Goal: Information Seeking & Learning: Compare options

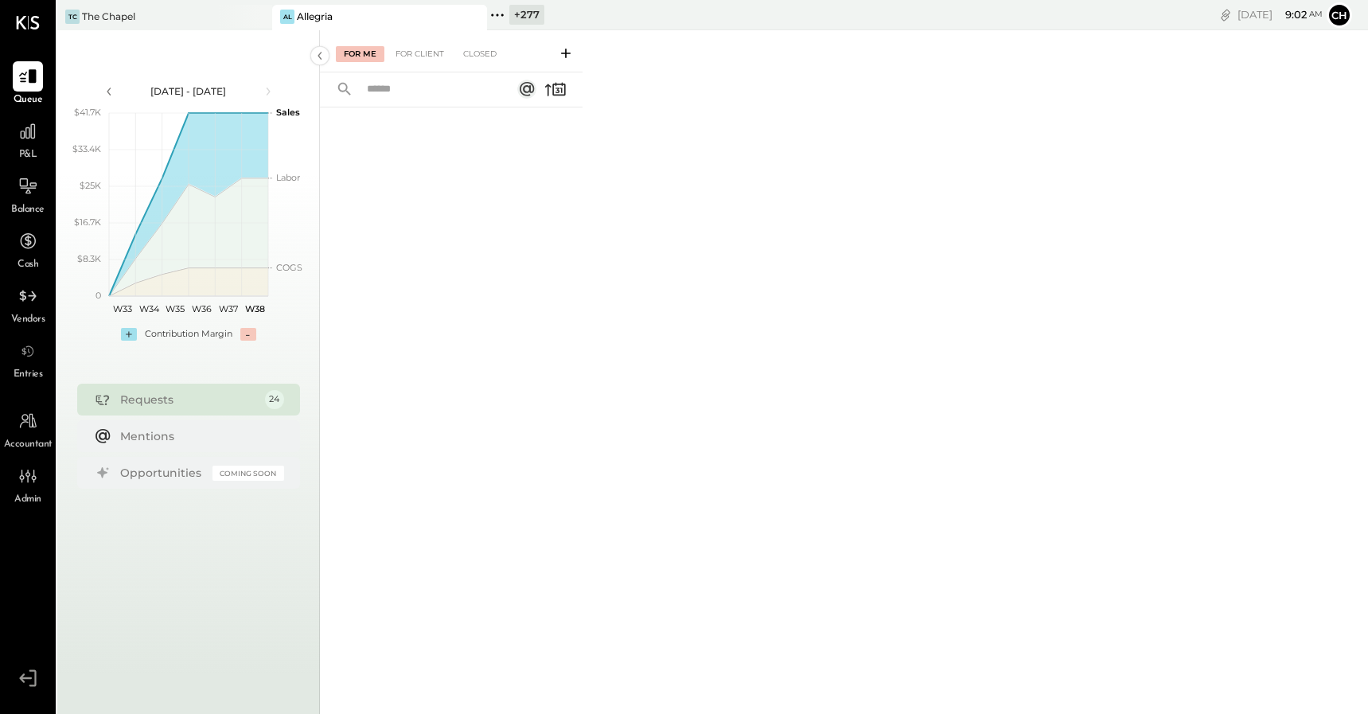
click at [492, 18] on icon at bounding box center [497, 15] width 21 height 21
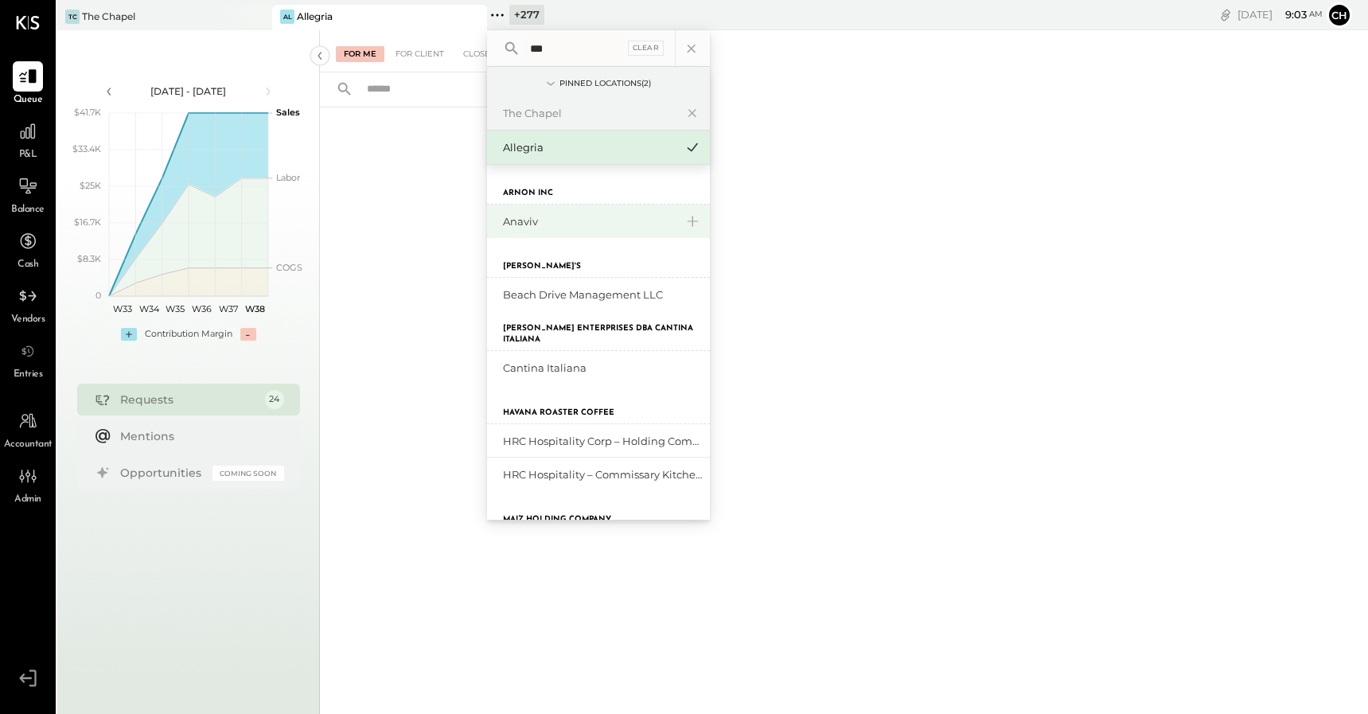
type input "***"
click at [544, 214] on div "Anaviv" at bounding box center [589, 221] width 172 height 15
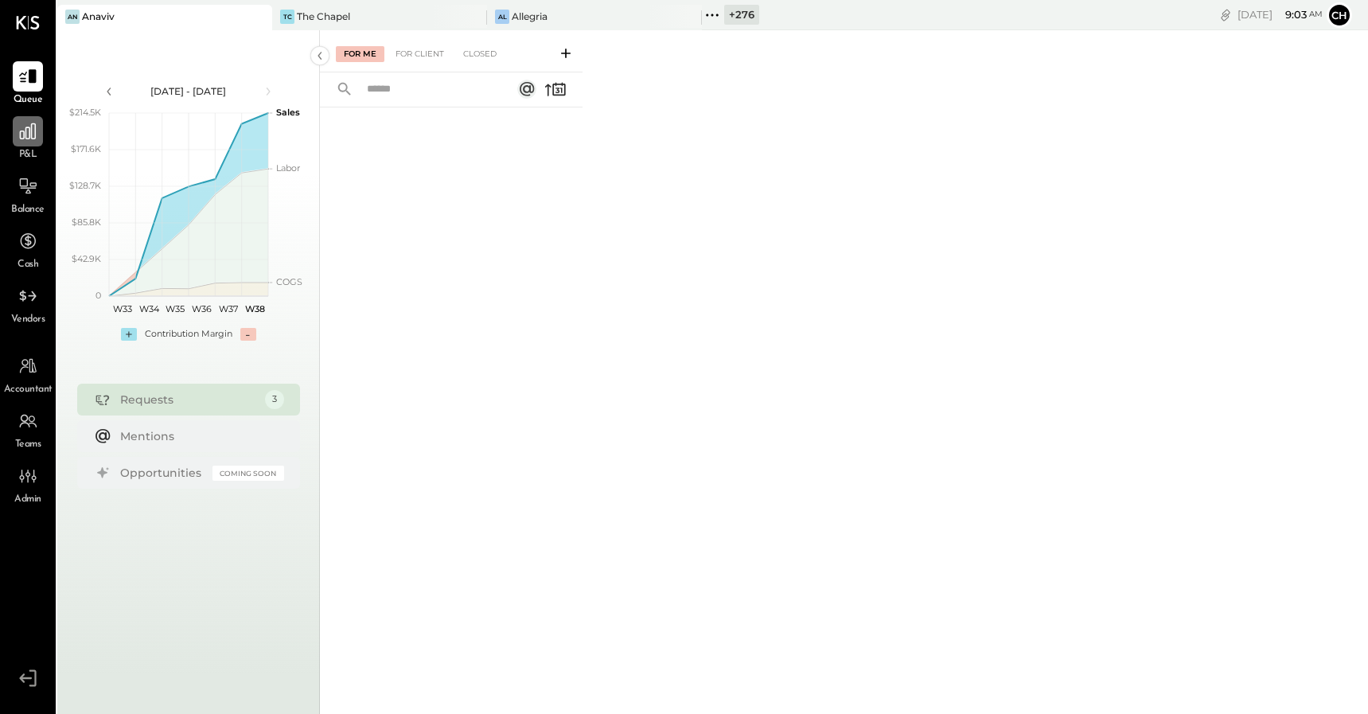
click at [26, 145] on div at bounding box center [28, 131] width 30 height 30
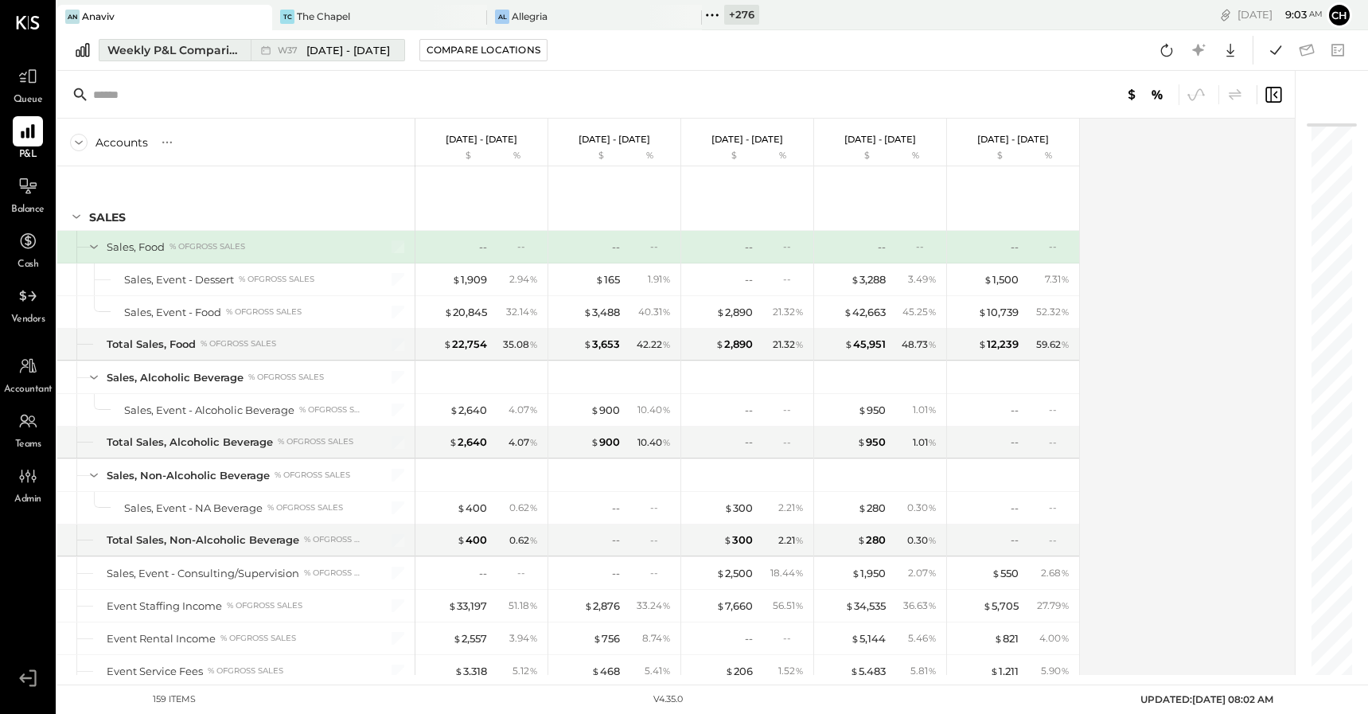
click at [214, 50] on div "Weekly P&L Comparison" at bounding box center [174, 50] width 134 height 16
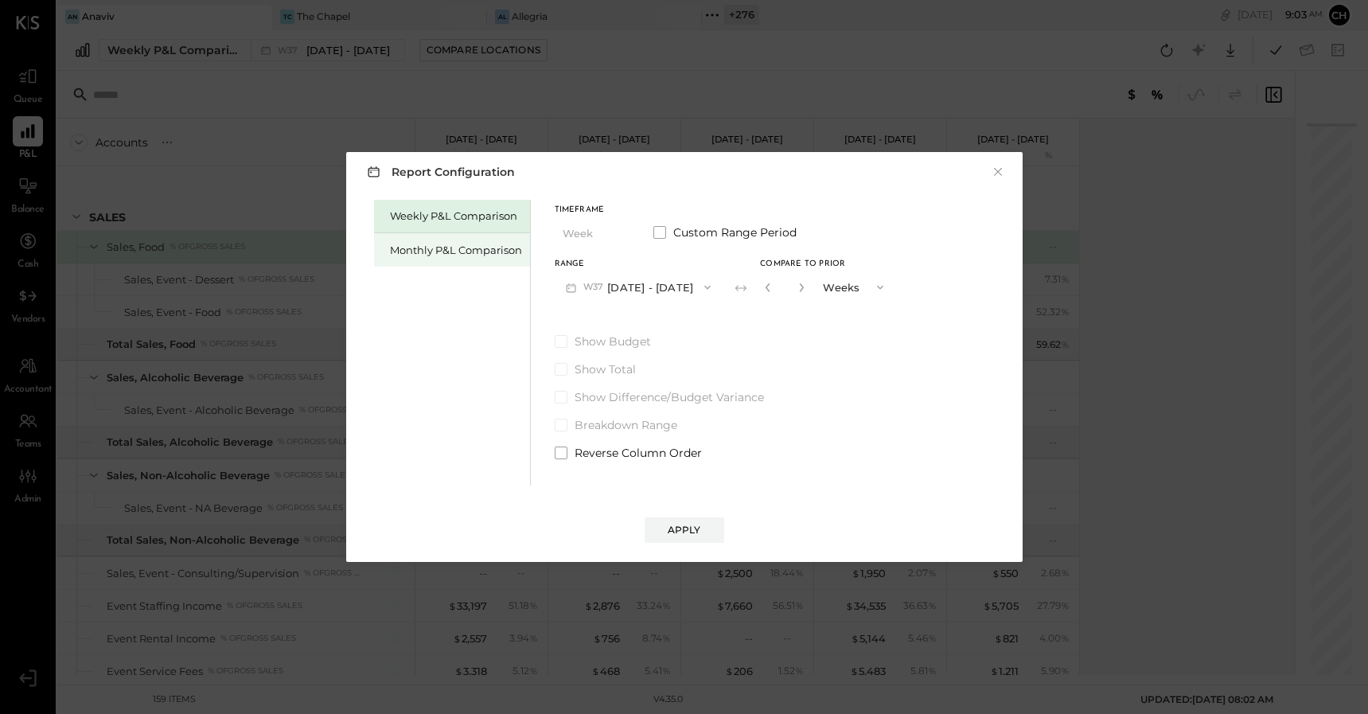
click at [470, 247] on div "Monthly P&L Comparison" at bounding box center [456, 250] width 132 height 15
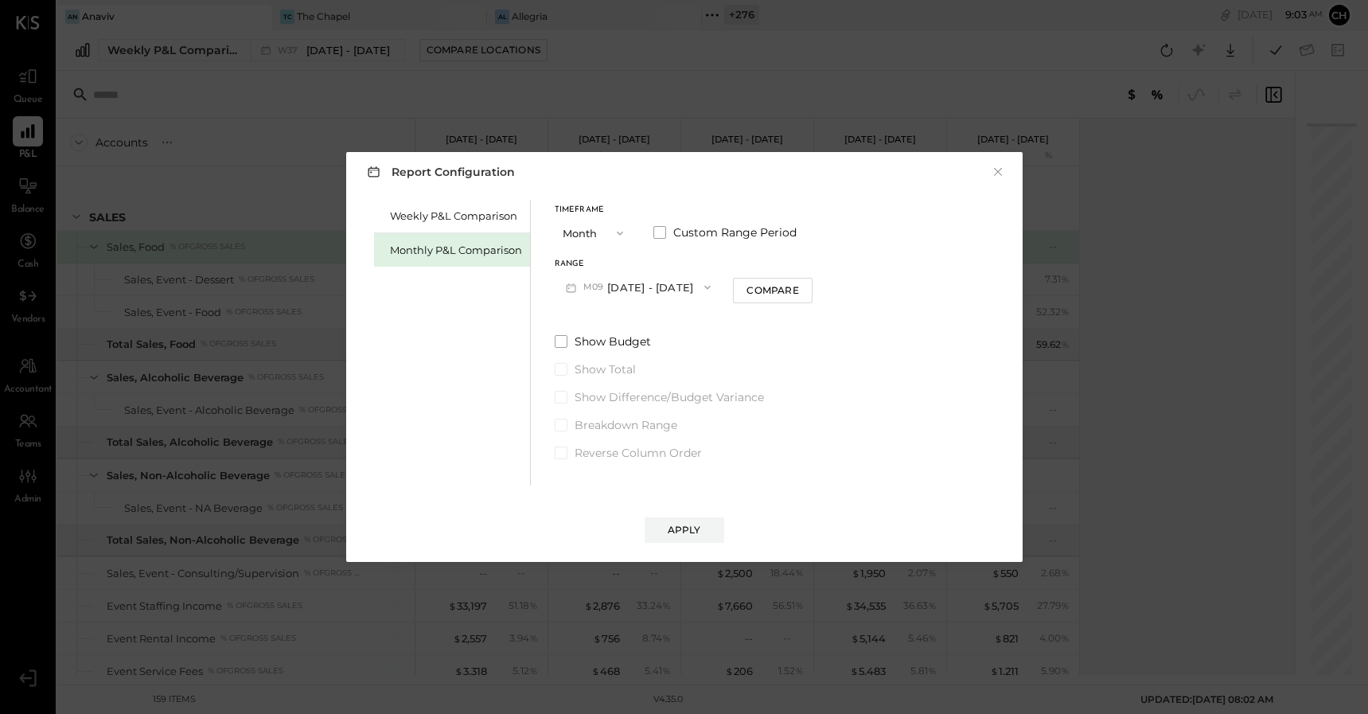
click at [658, 282] on button "M09 [DATE] - [DATE]" at bounding box center [639, 286] width 168 height 29
click at [660, 329] on span "[DATE] - [DATE]" at bounding box center [632, 323] width 76 height 14
click at [692, 529] on div "Apply" at bounding box center [683, 530] width 33 height 14
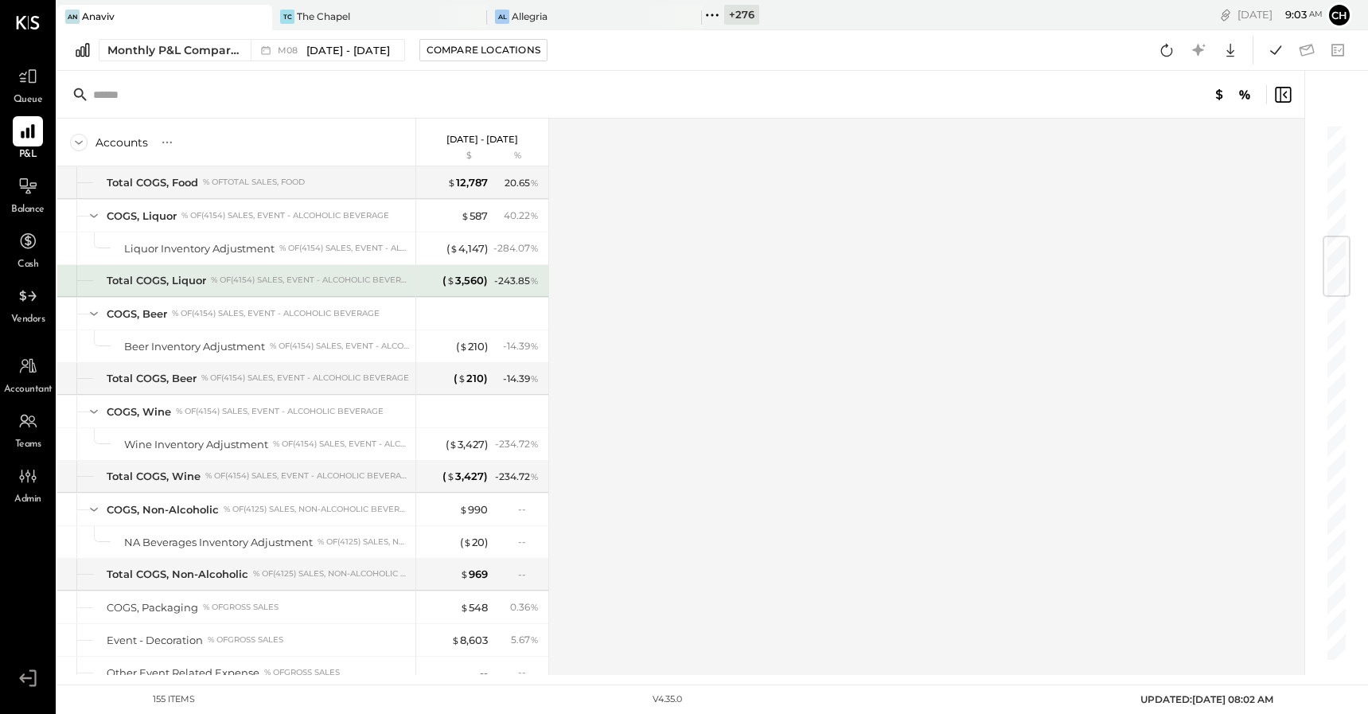
scroll to position [1030, 0]
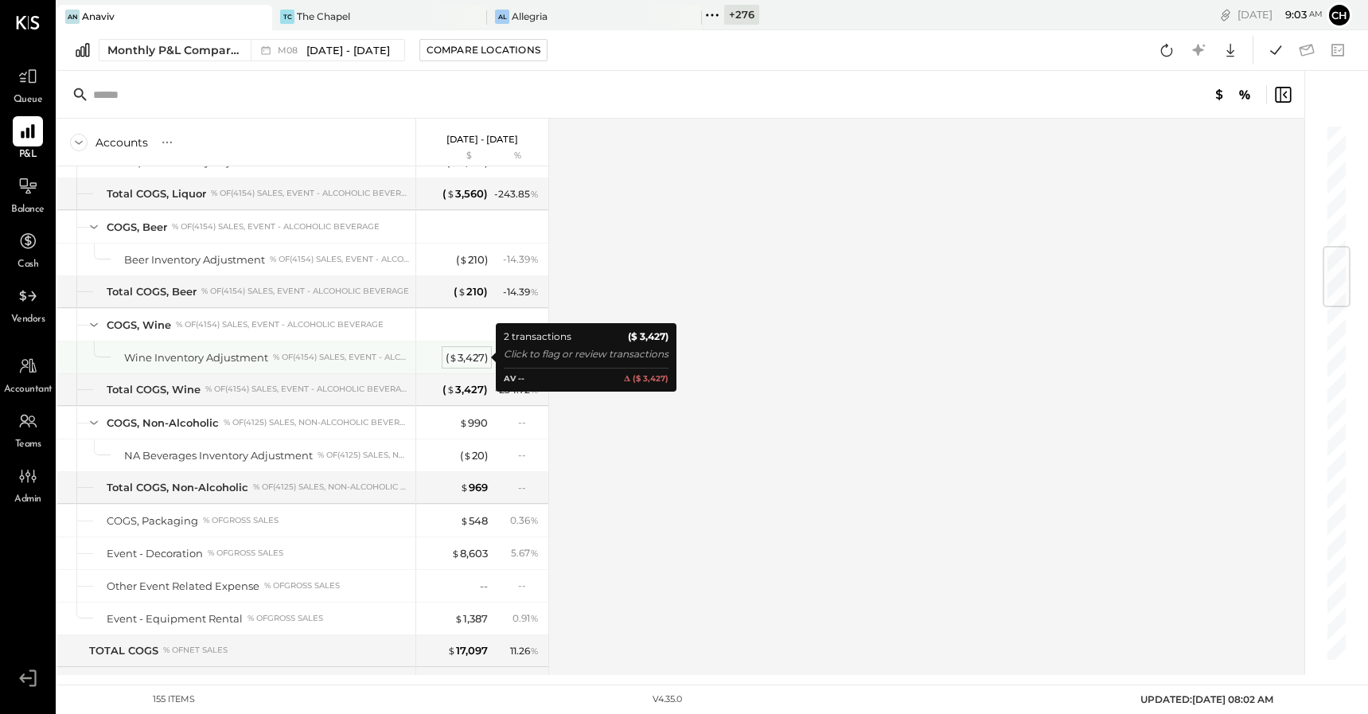
click at [464, 359] on div "( $ 3,427 )" at bounding box center [467, 357] width 42 height 15
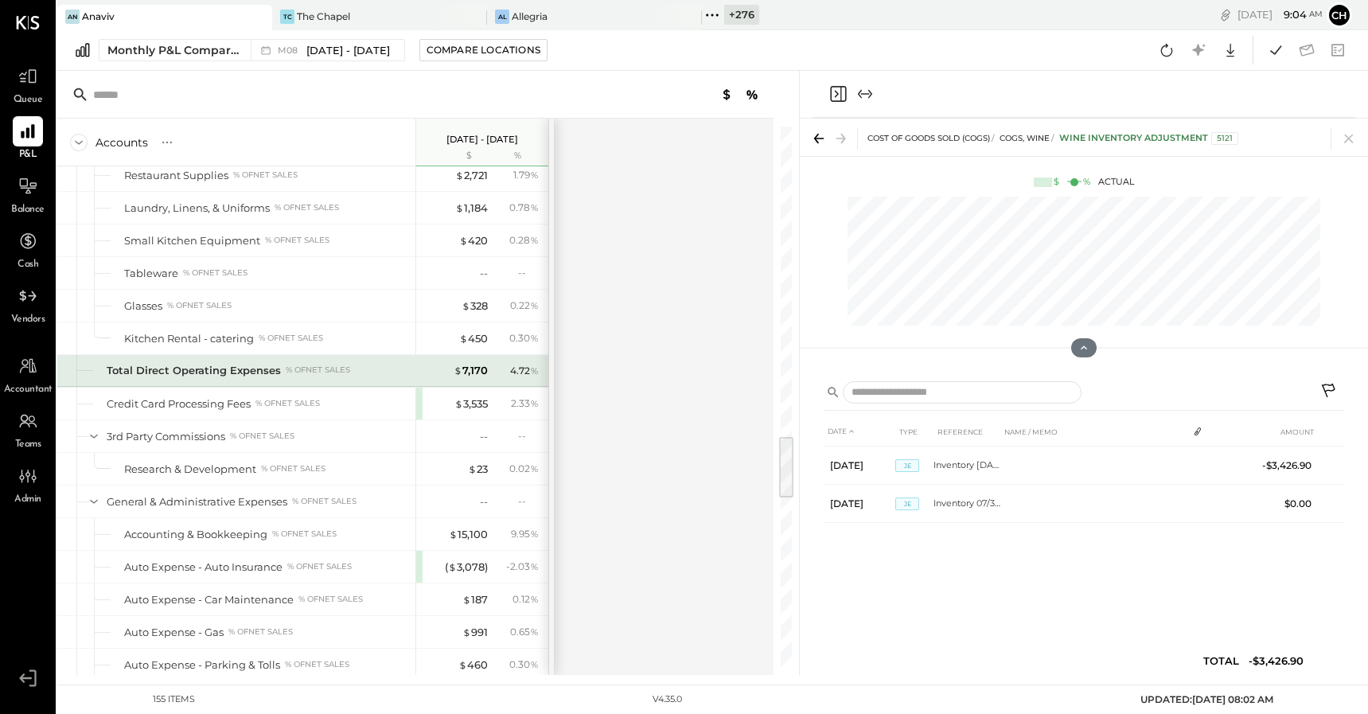
scroll to position [2624, 0]
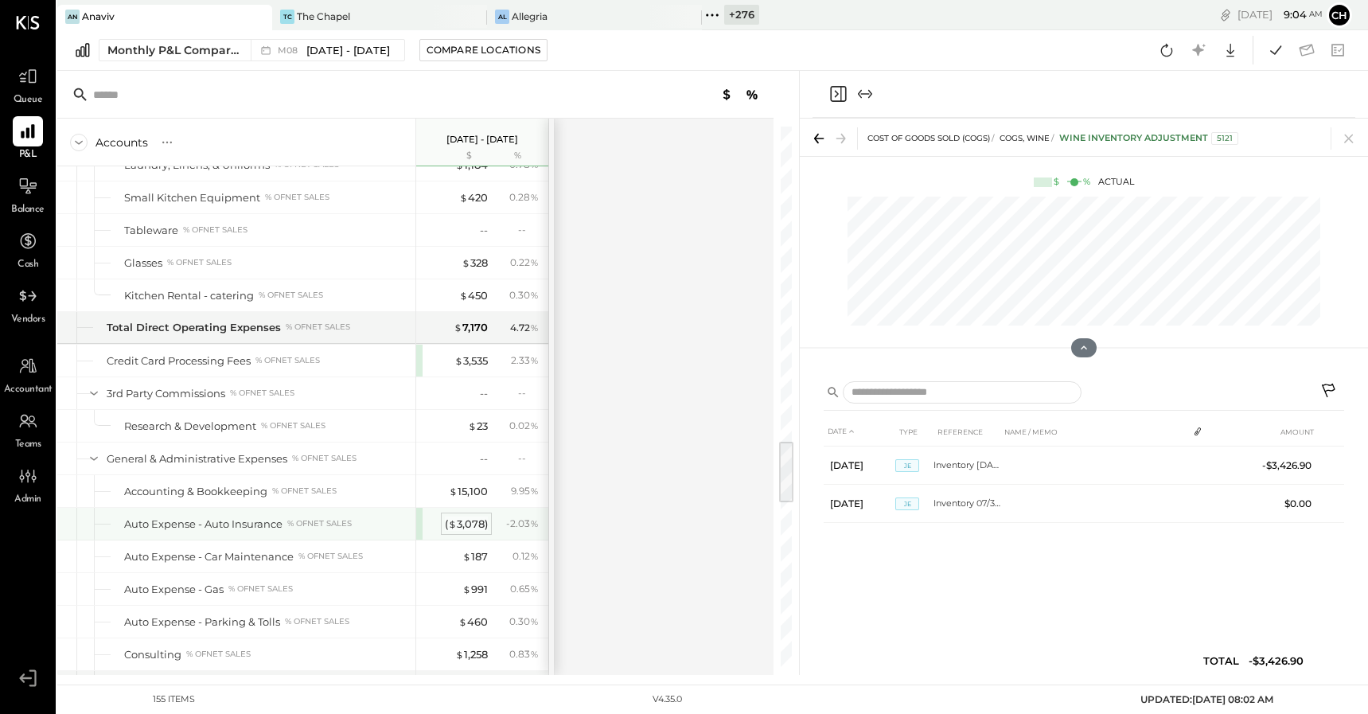
click at [472, 528] on div "( $ 3,078 )" at bounding box center [466, 523] width 43 height 15
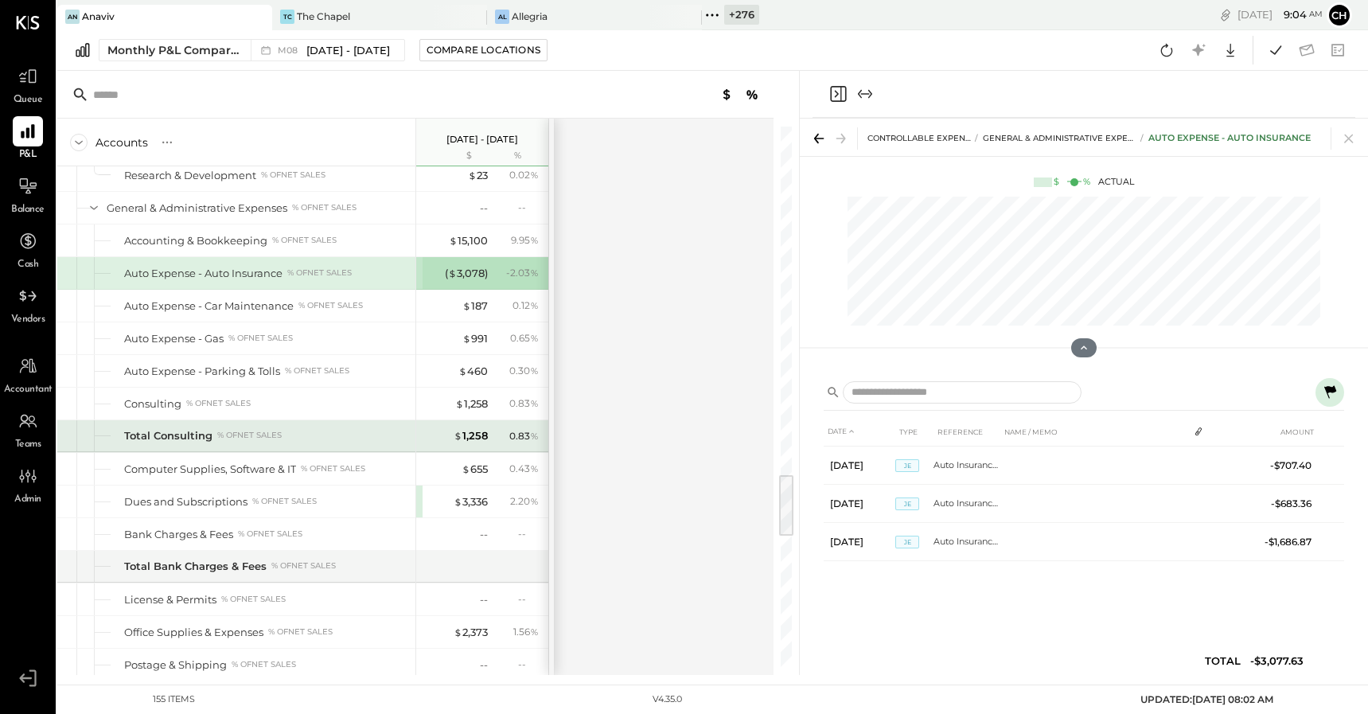
scroll to position [2904, 0]
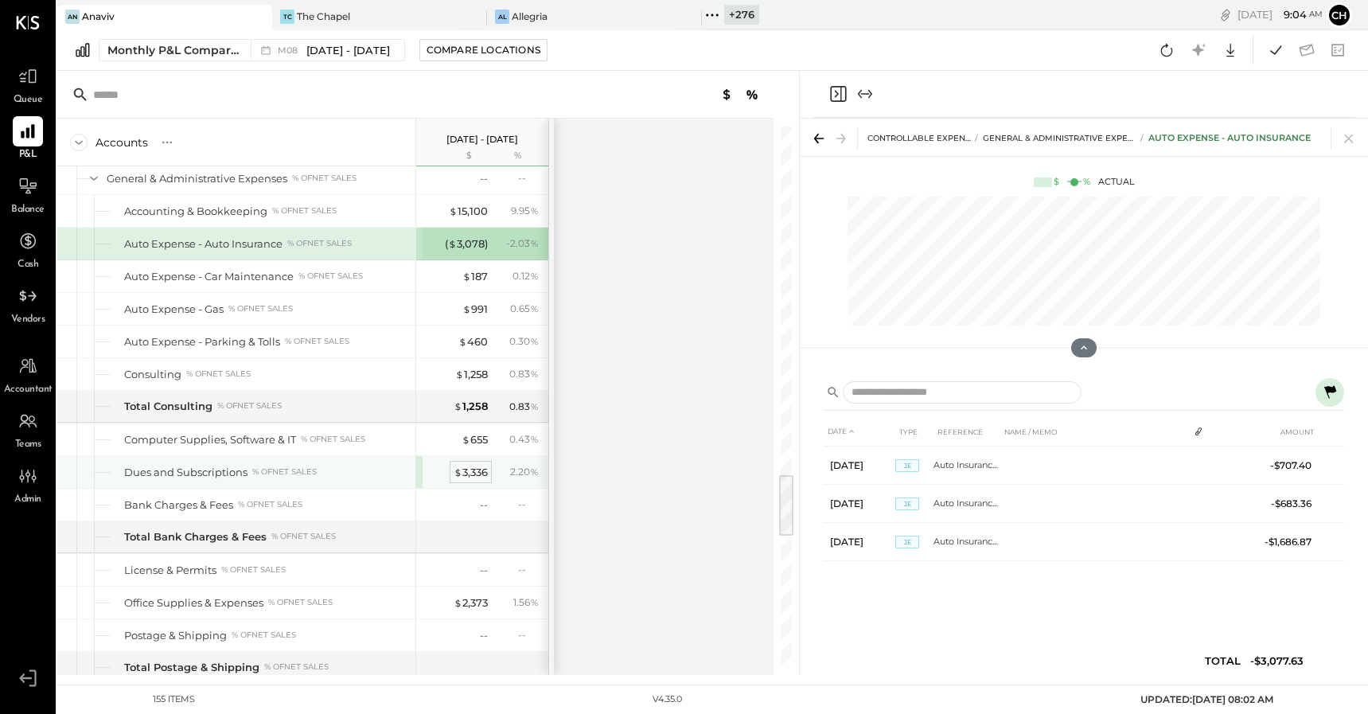
click at [482, 473] on div "$ 3,336" at bounding box center [470, 472] width 34 height 15
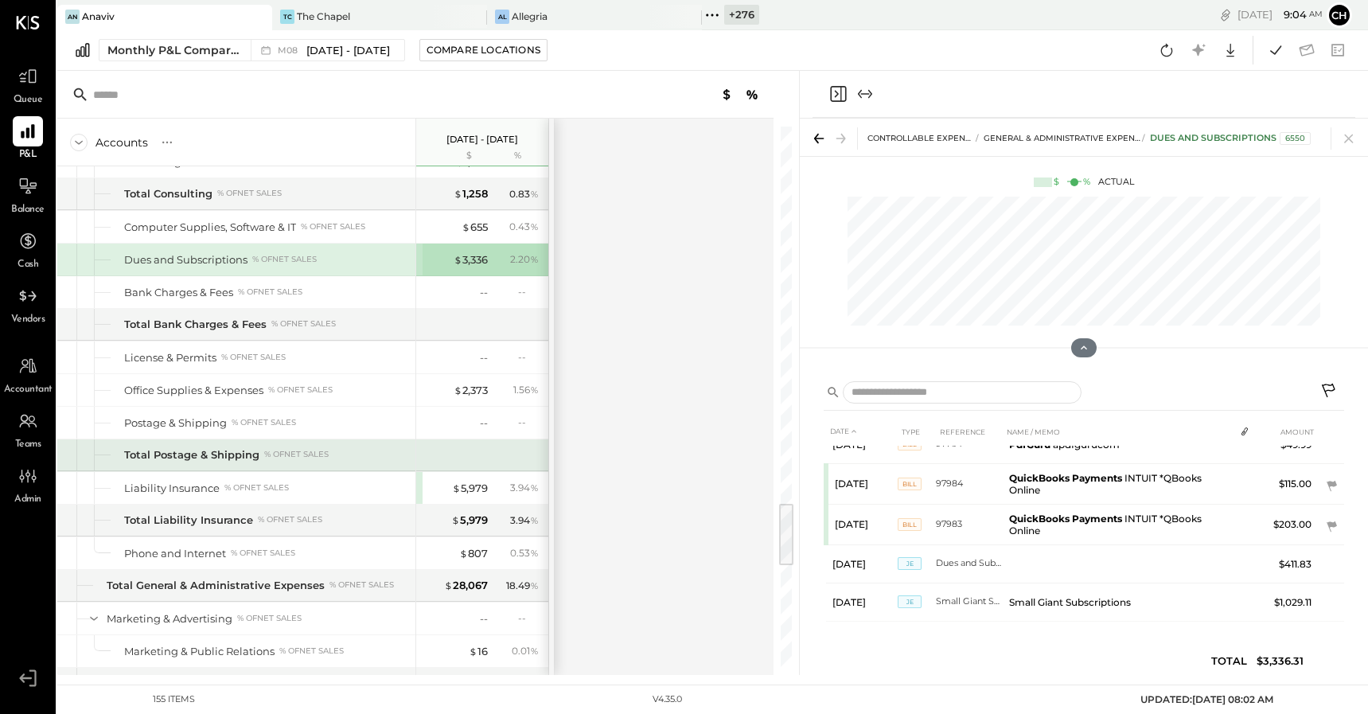
scroll to position [3147, 0]
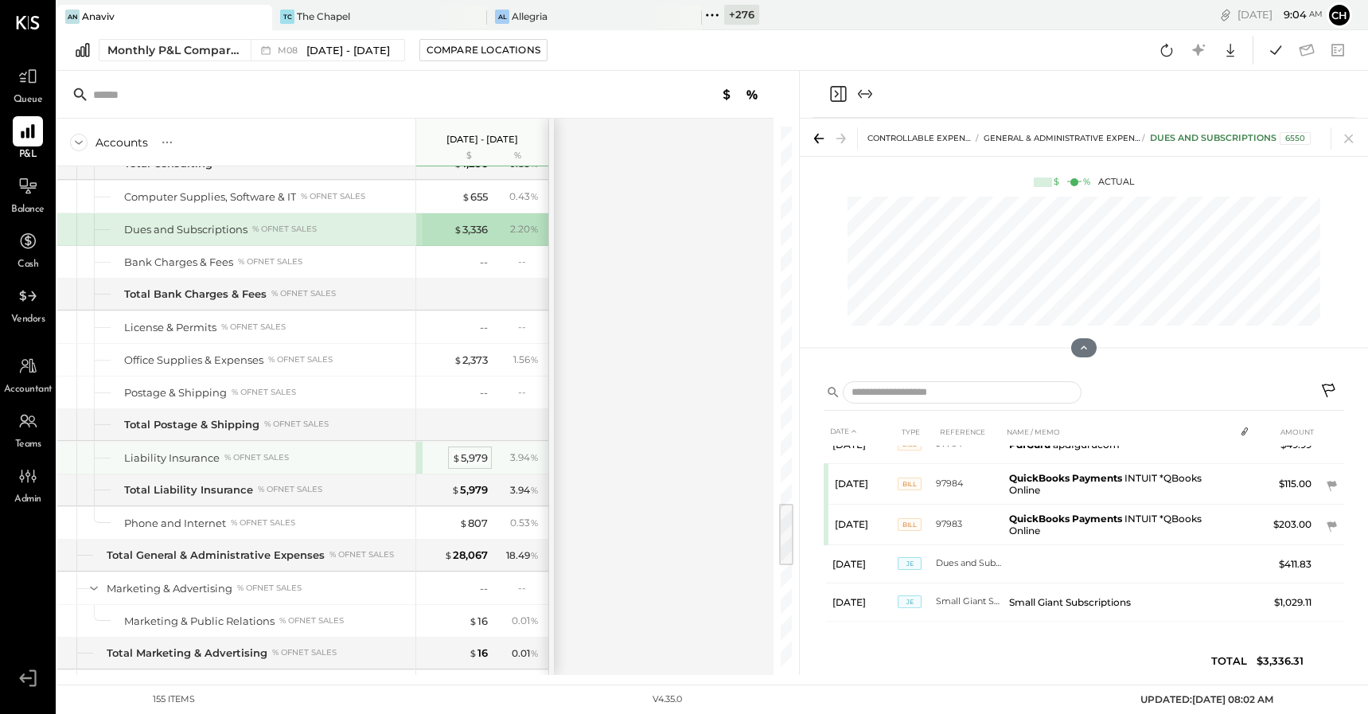
click at [467, 455] on div "$ 5,979" at bounding box center [470, 457] width 36 height 15
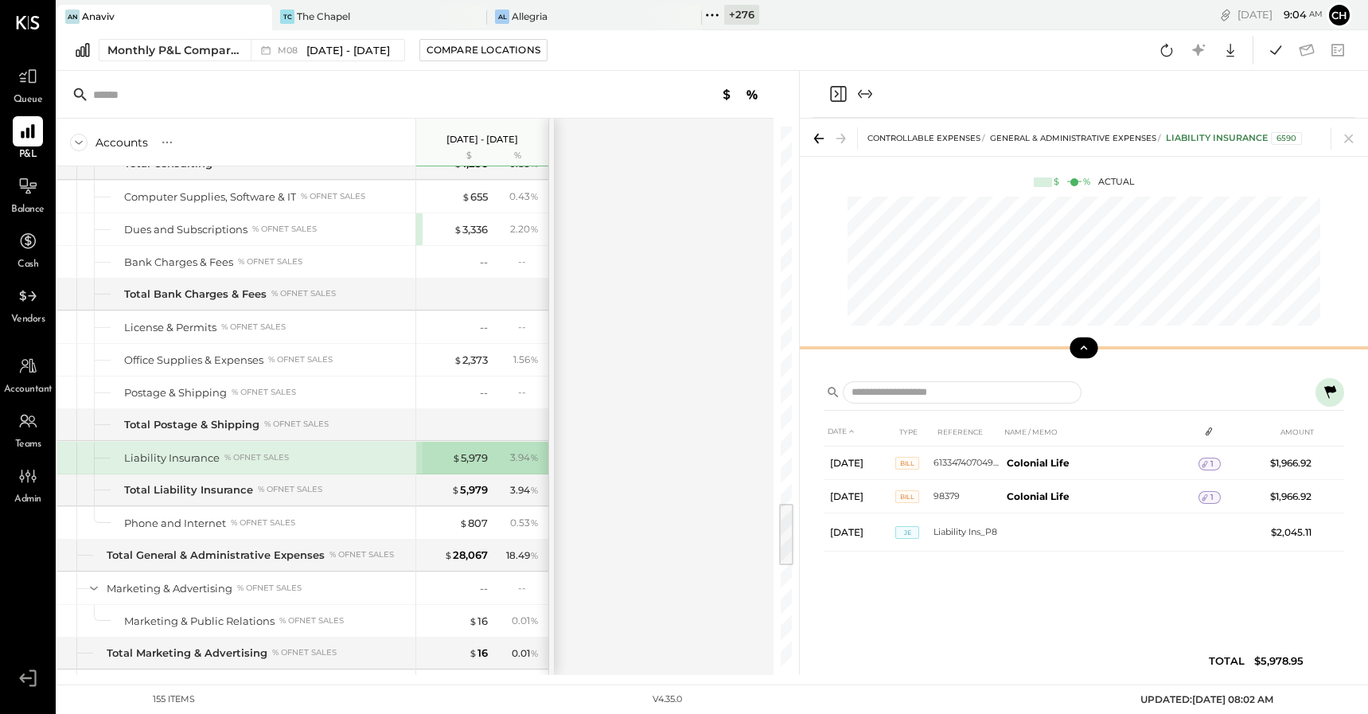
click at [1091, 348] on button at bounding box center [1083, 347] width 28 height 21
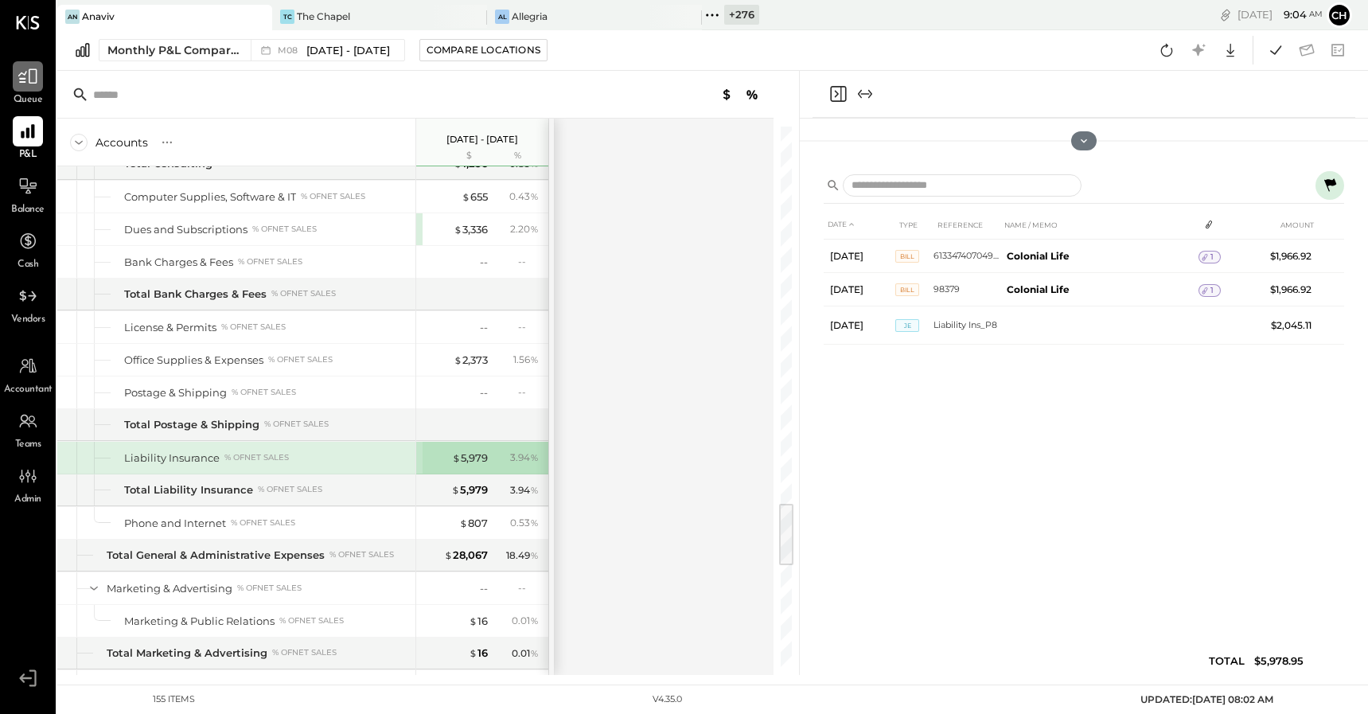
click at [29, 83] on icon at bounding box center [27, 76] width 19 height 15
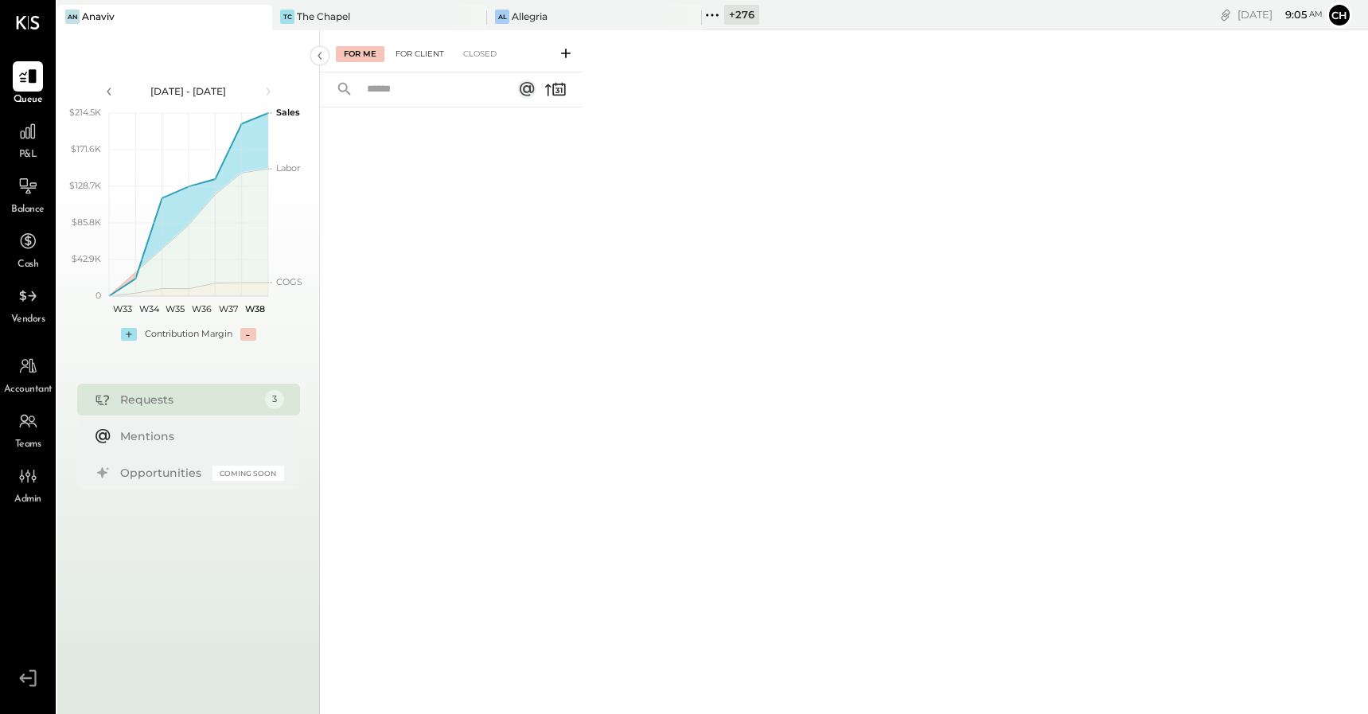
click at [431, 50] on div "For Client" at bounding box center [419, 54] width 64 height 16
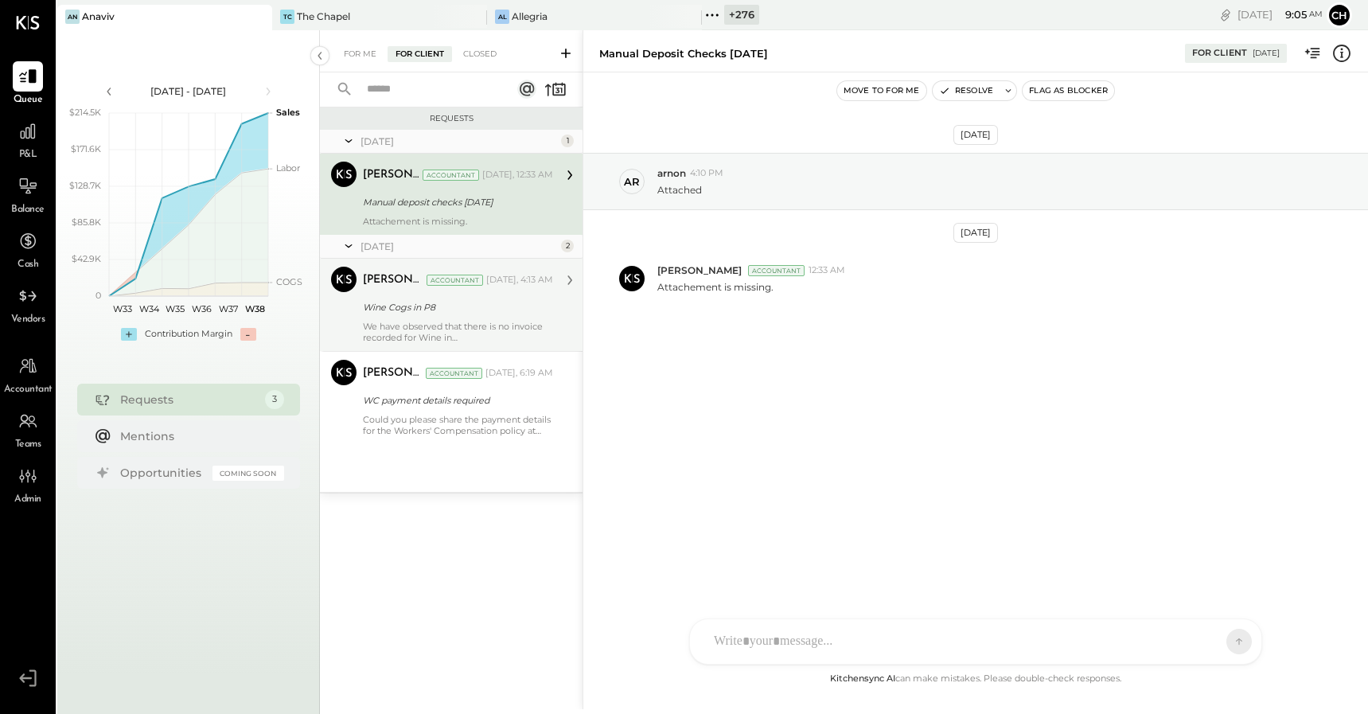
click at [506, 314] on div "Wine Cogs in P8" at bounding box center [455, 307] width 185 height 16
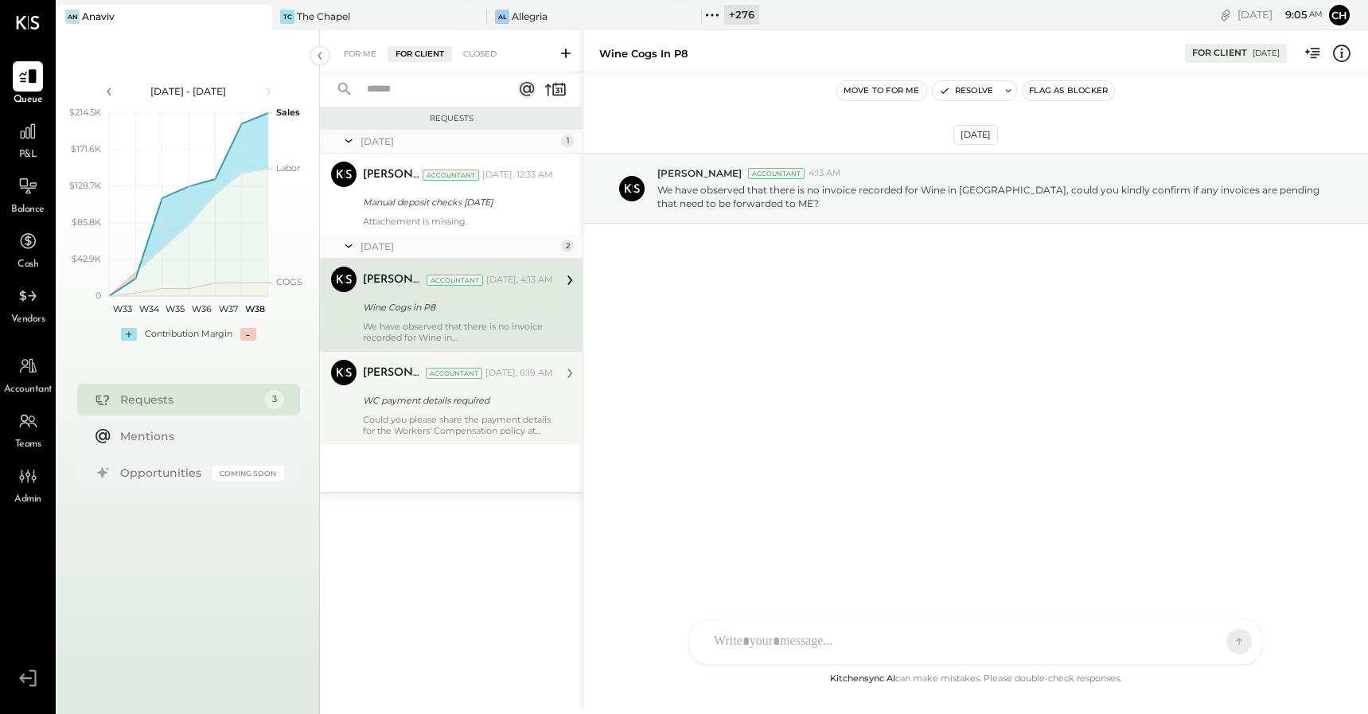
click at [529, 431] on div "Could you please share the payment details for the Workers' Compensation policy…" at bounding box center [458, 425] width 190 height 22
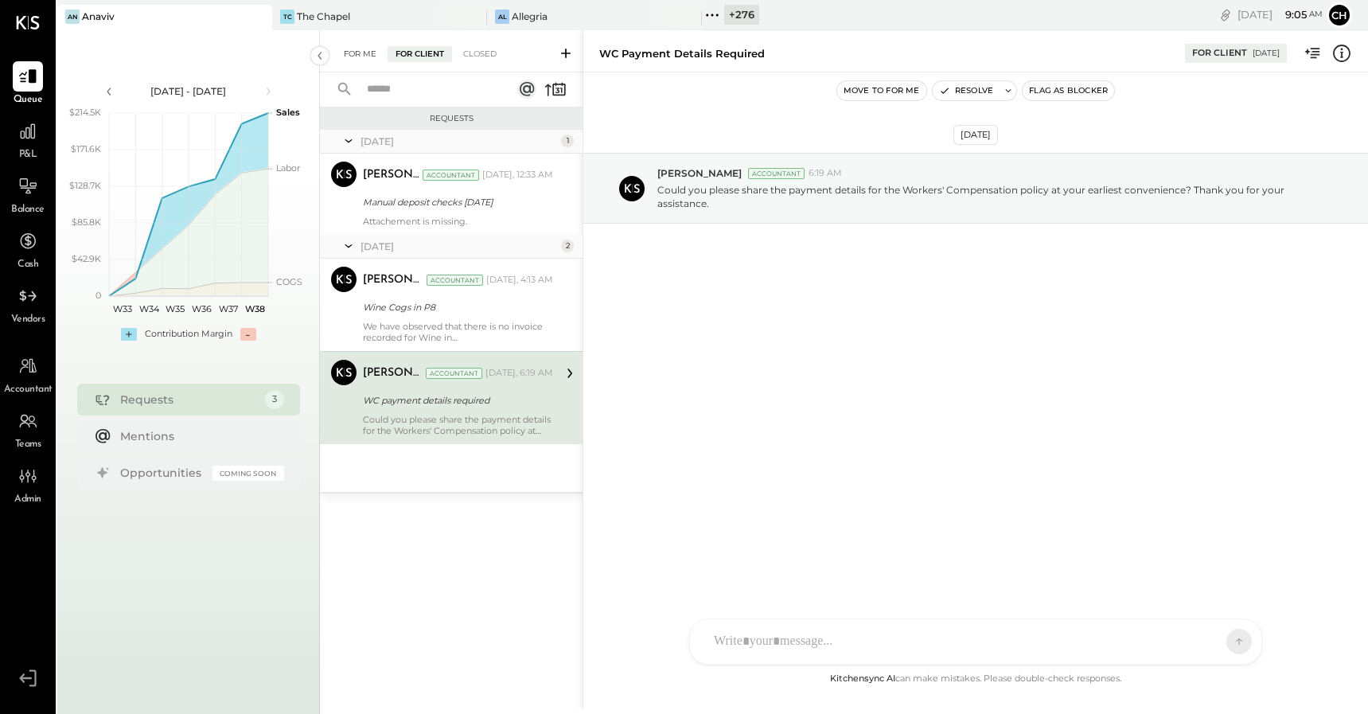
click at [364, 53] on div "For Me" at bounding box center [360, 54] width 49 height 16
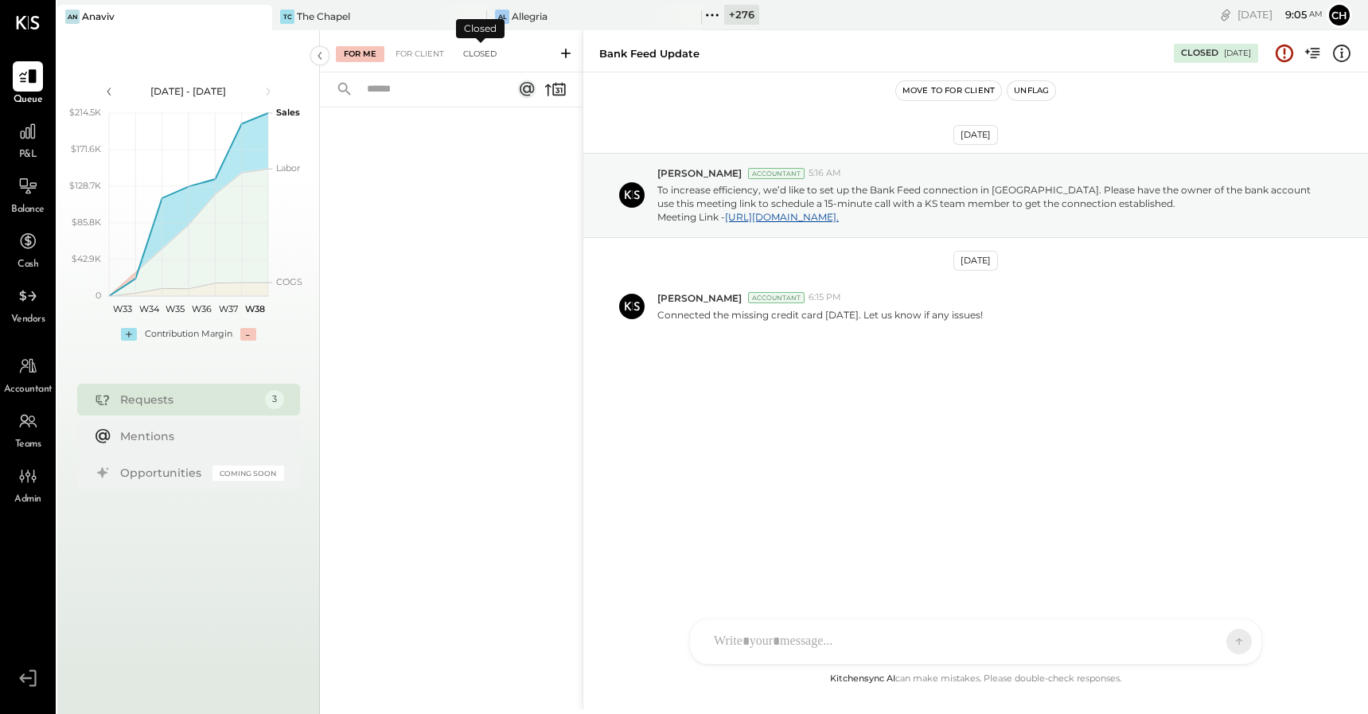
click at [472, 51] on div "Closed" at bounding box center [479, 54] width 49 height 16
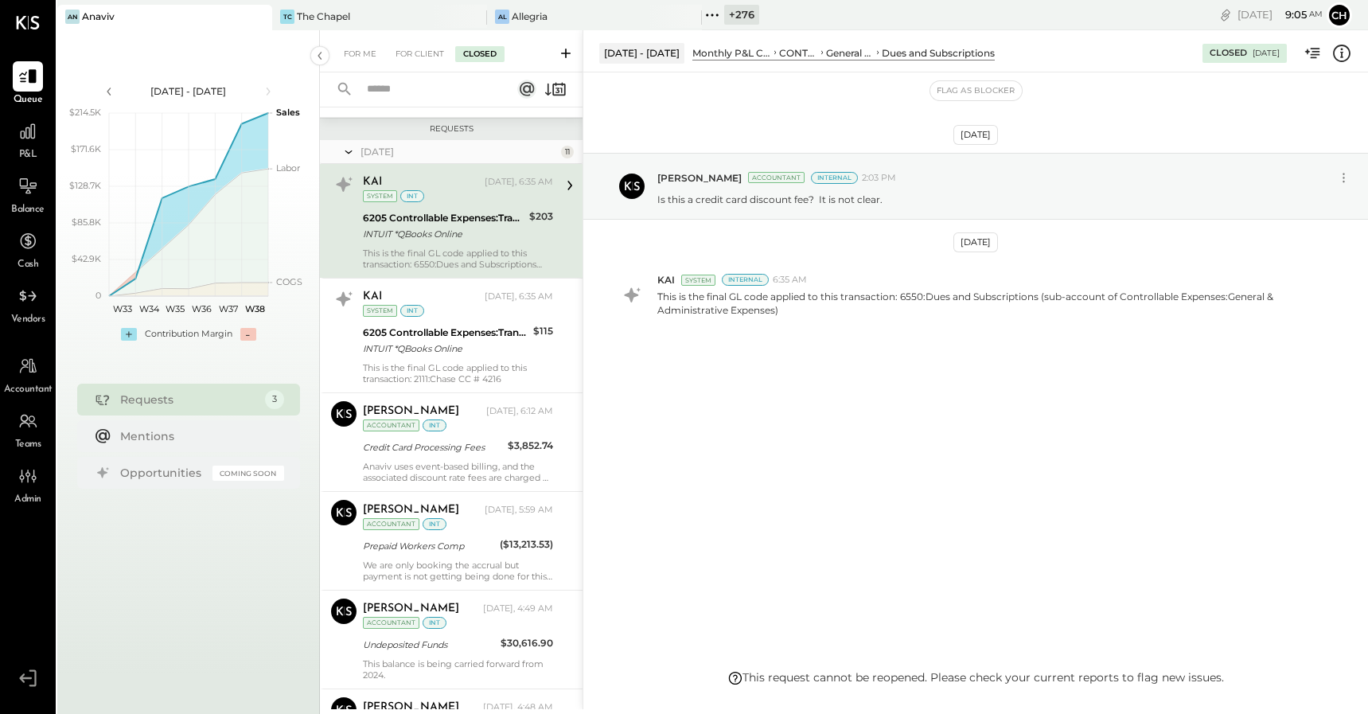
scroll to position [254, 0]
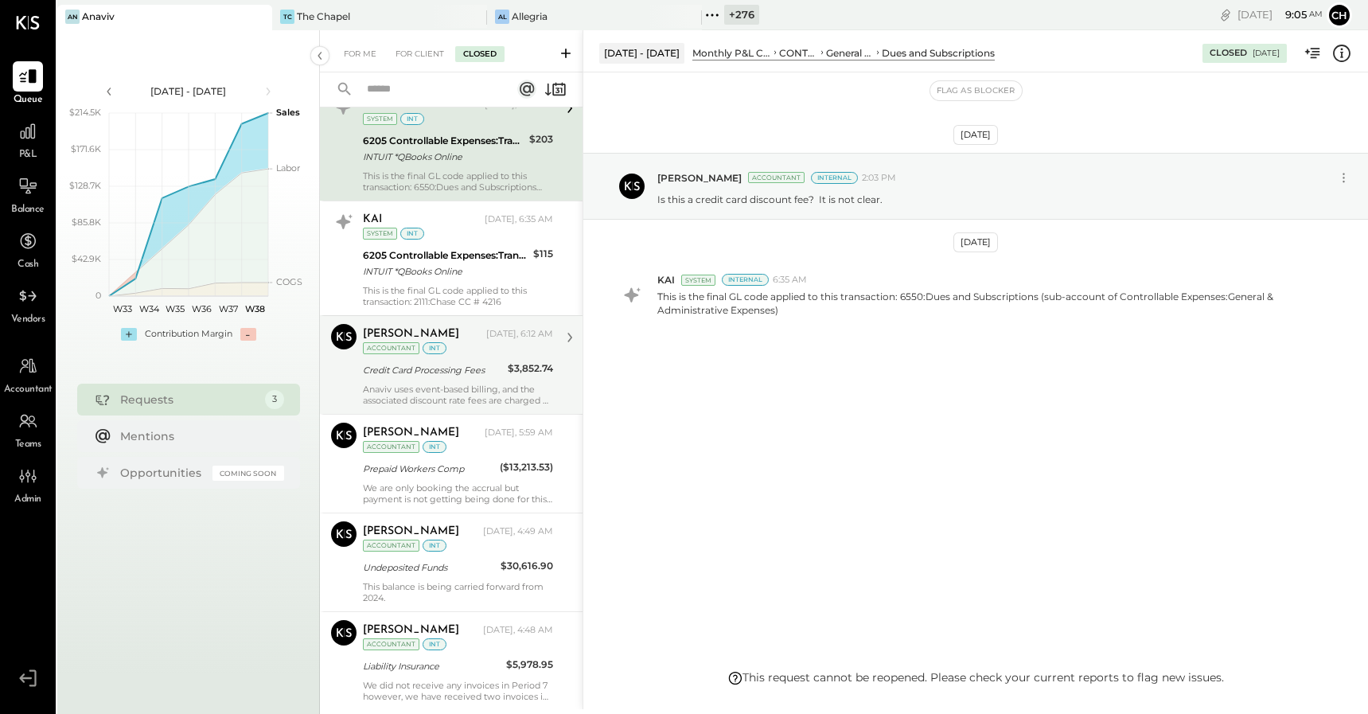
click at [494, 368] on div "Credit Card Processing Fees" at bounding box center [433, 370] width 140 height 16
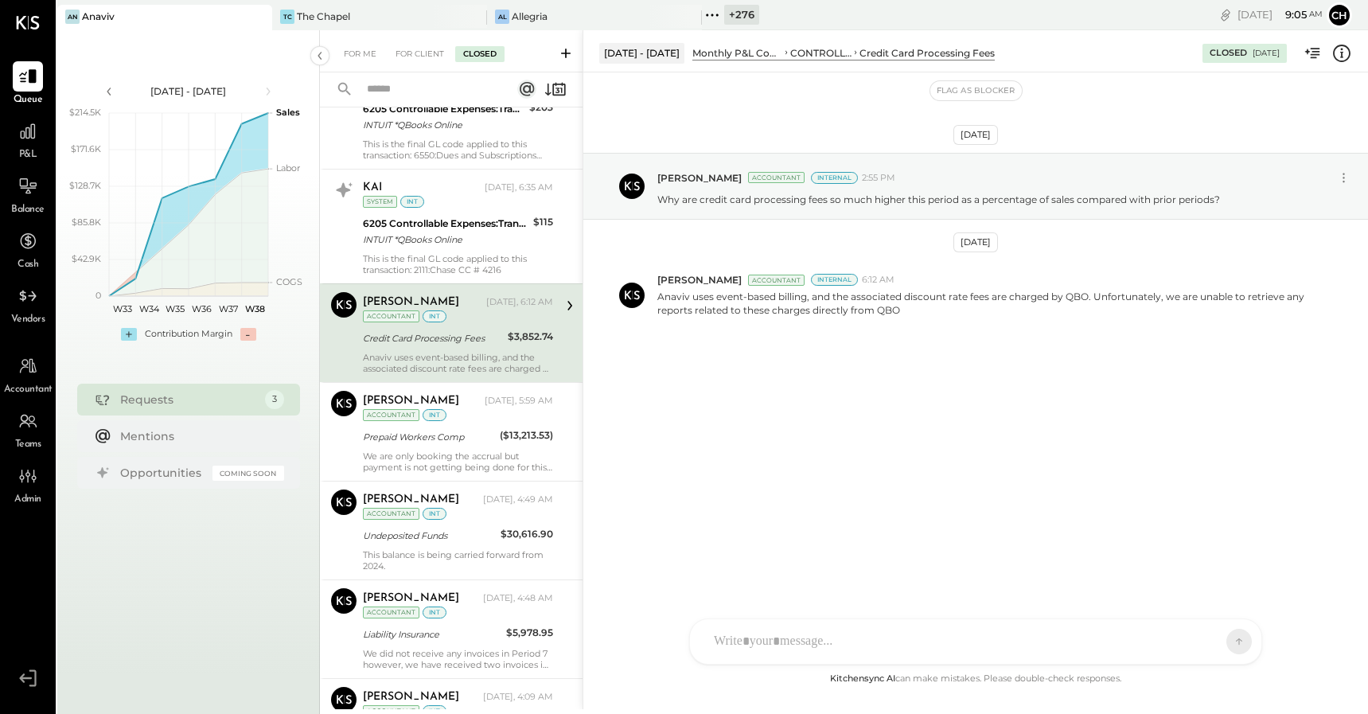
scroll to position [288, 0]
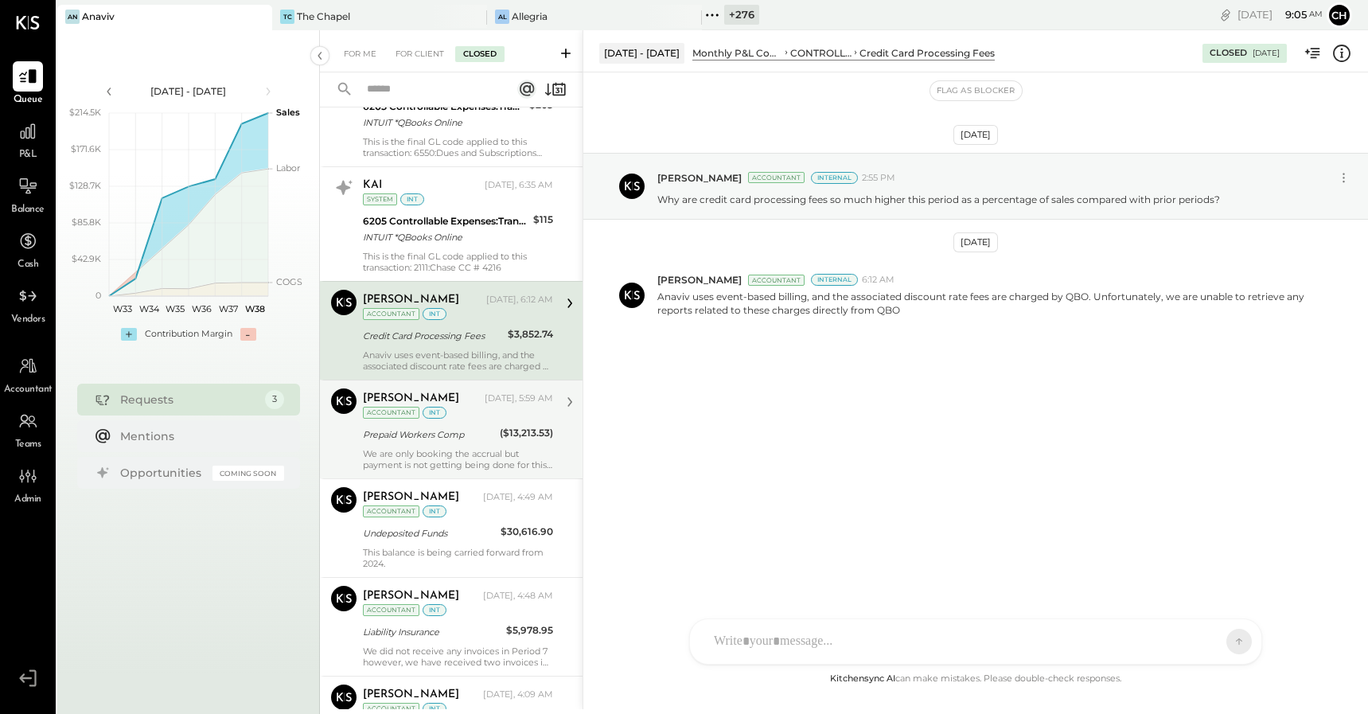
click at [488, 438] on div "Prepaid Workers Comp" at bounding box center [429, 434] width 132 height 16
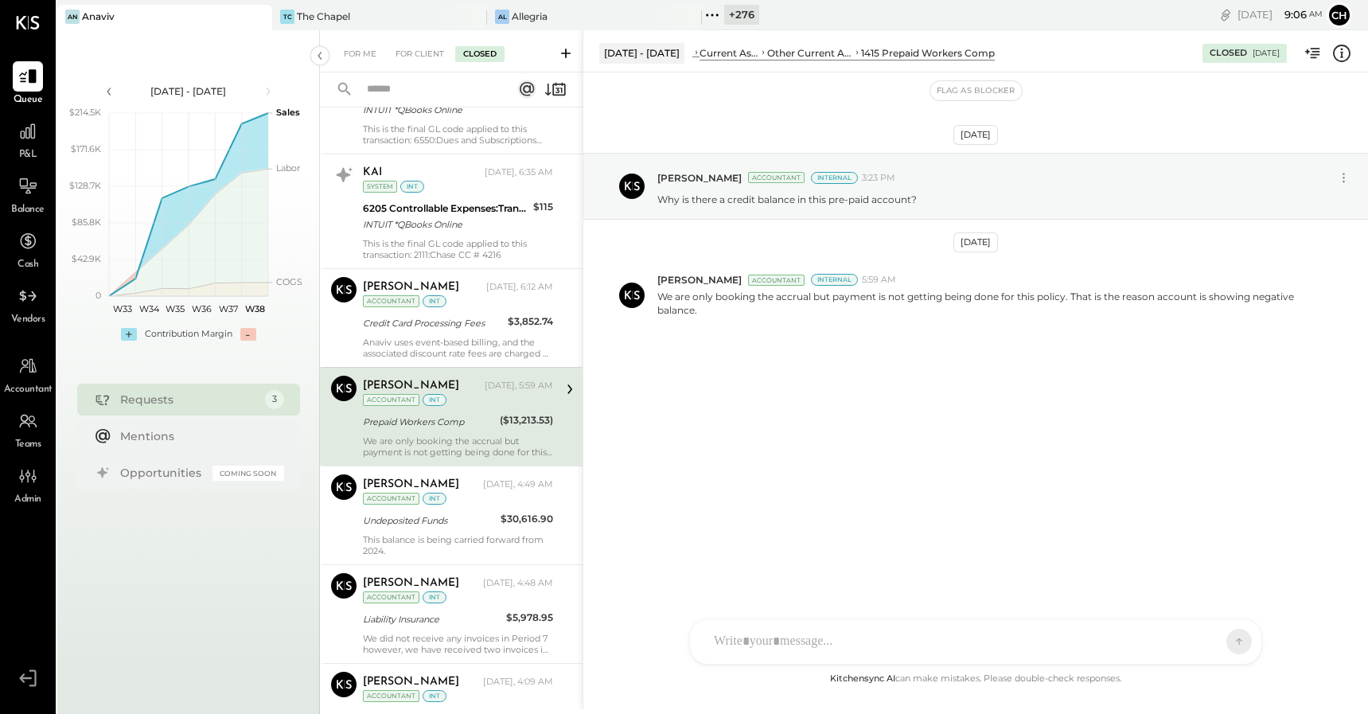
scroll to position [304, 0]
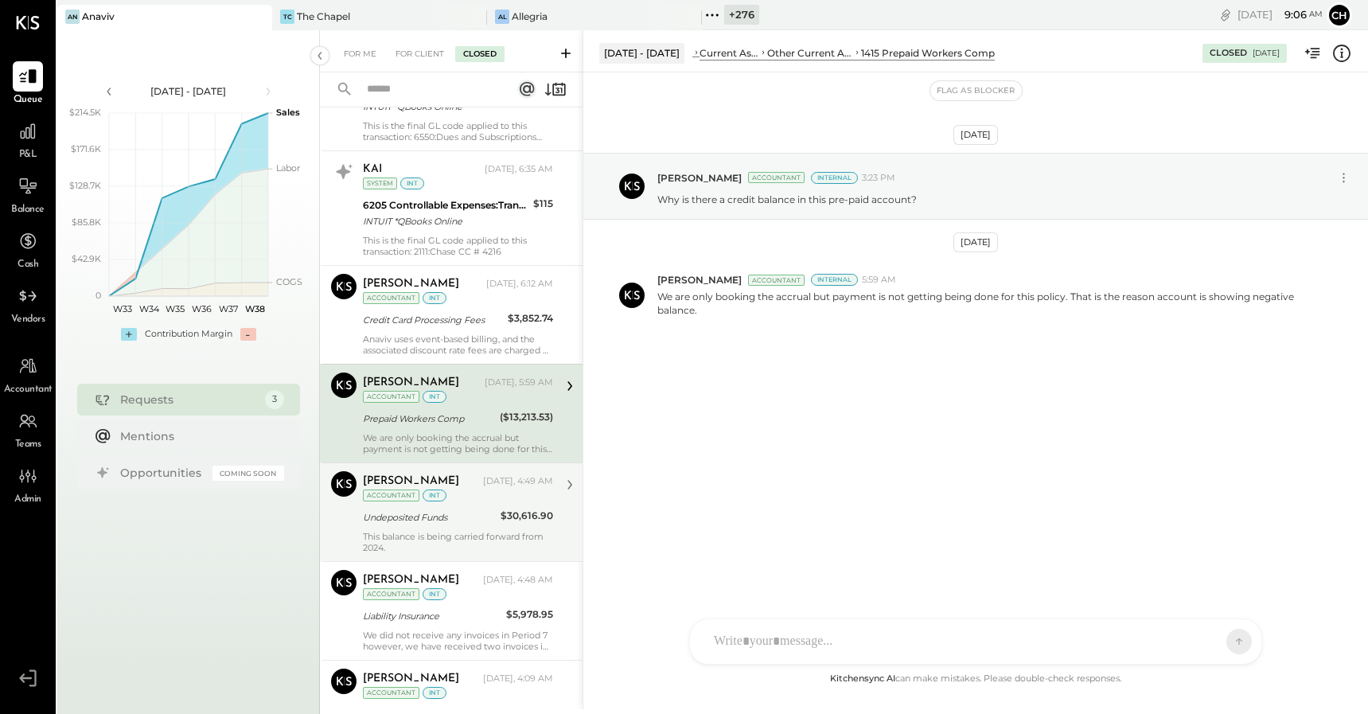
click at [471, 492] on div "Tasmir Malek Today, 4:49 AM Accountant int" at bounding box center [458, 487] width 190 height 33
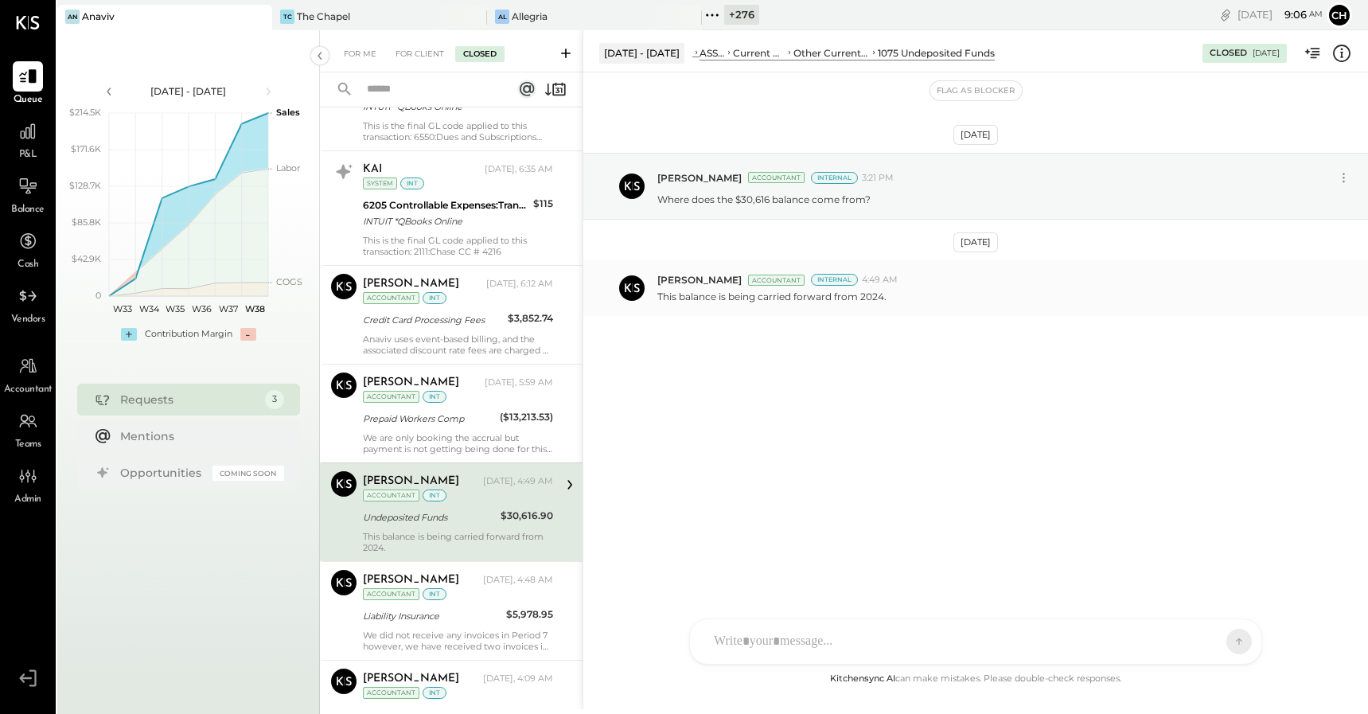
click at [927, 274] on div "Tasmir Malek Accountant Internal 4:49 AM" at bounding box center [1006, 280] width 698 height 14
click at [811, 636] on div at bounding box center [975, 641] width 571 height 45
type input "***"
click at [815, 577] on div "TM Tasmir Malek" at bounding box center [821, 568] width 182 height 32
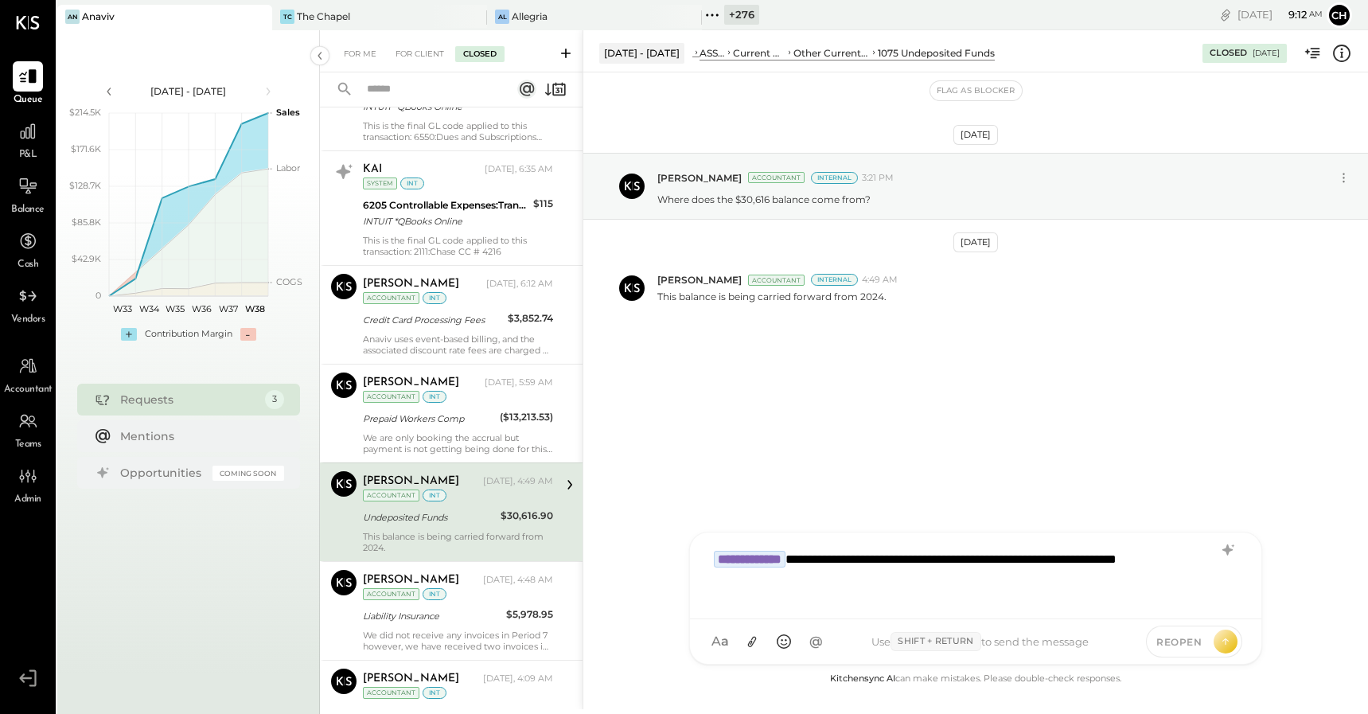
click at [1177, 640] on span "REOPEN" at bounding box center [1178, 642] width 45 height 14
click at [1221, 641] on icon at bounding box center [1225, 640] width 14 height 16
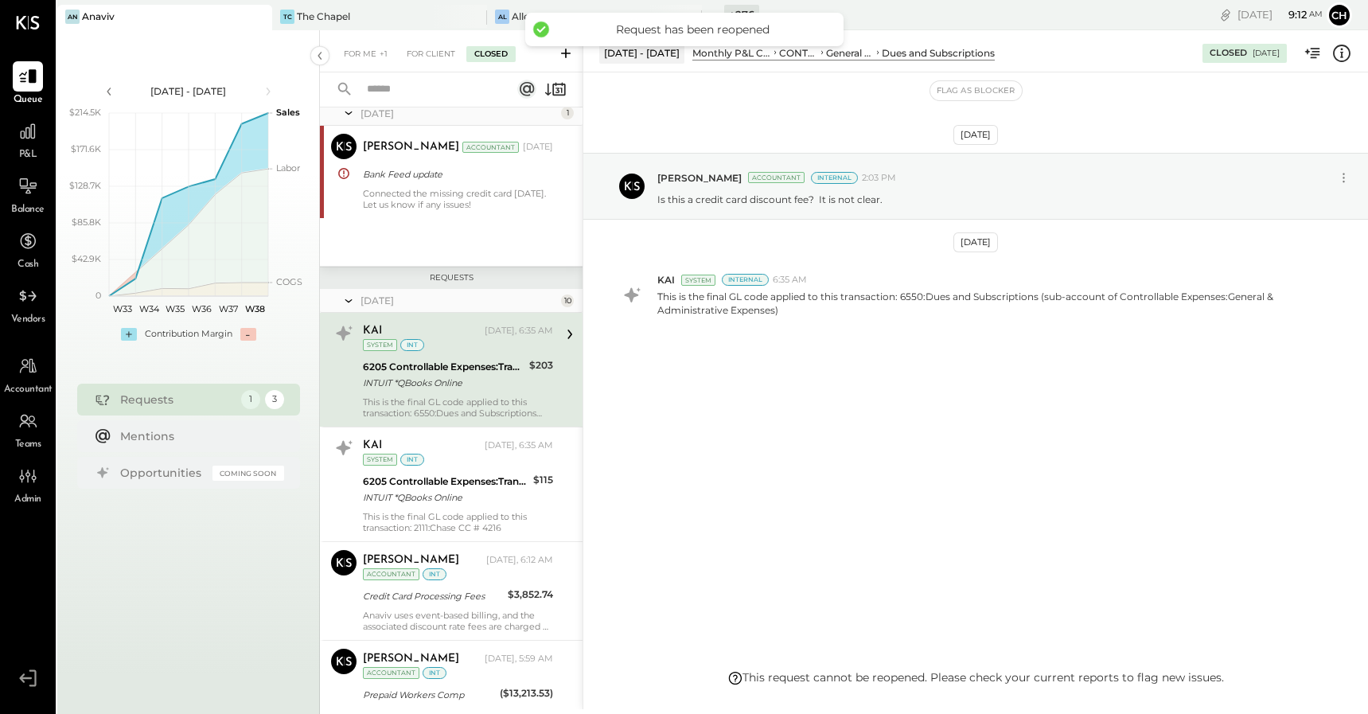
scroll to position [55, 0]
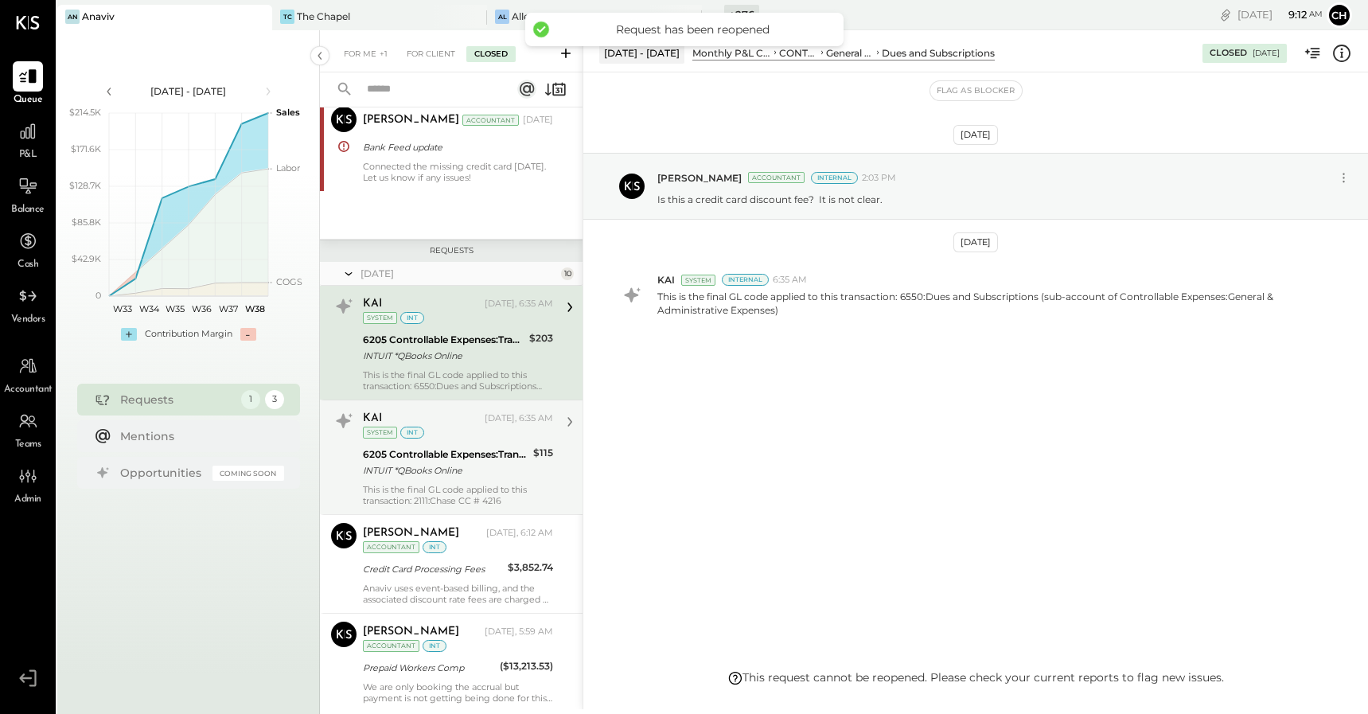
click at [473, 452] on div "6205 Controllable Expenses:Transaction Related Expenses:Credit Card Processing …" at bounding box center [445, 454] width 165 height 16
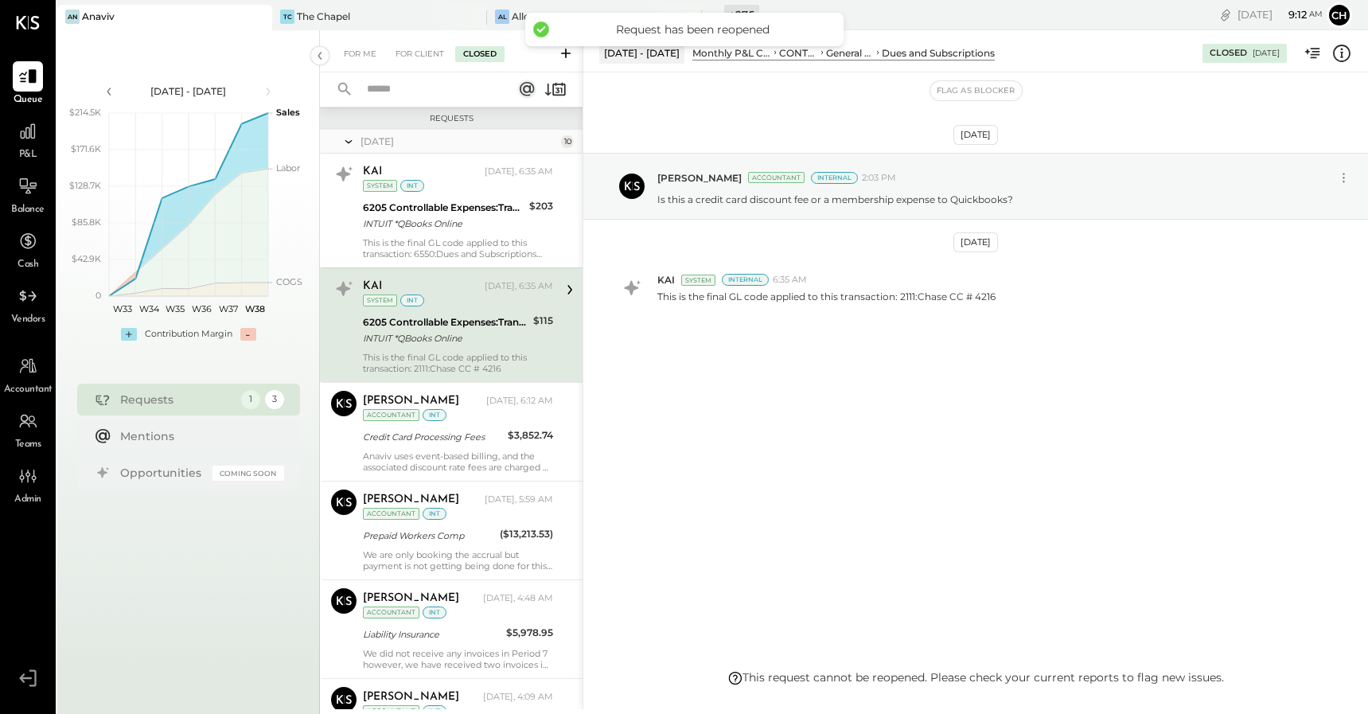
scroll to position [190, 0]
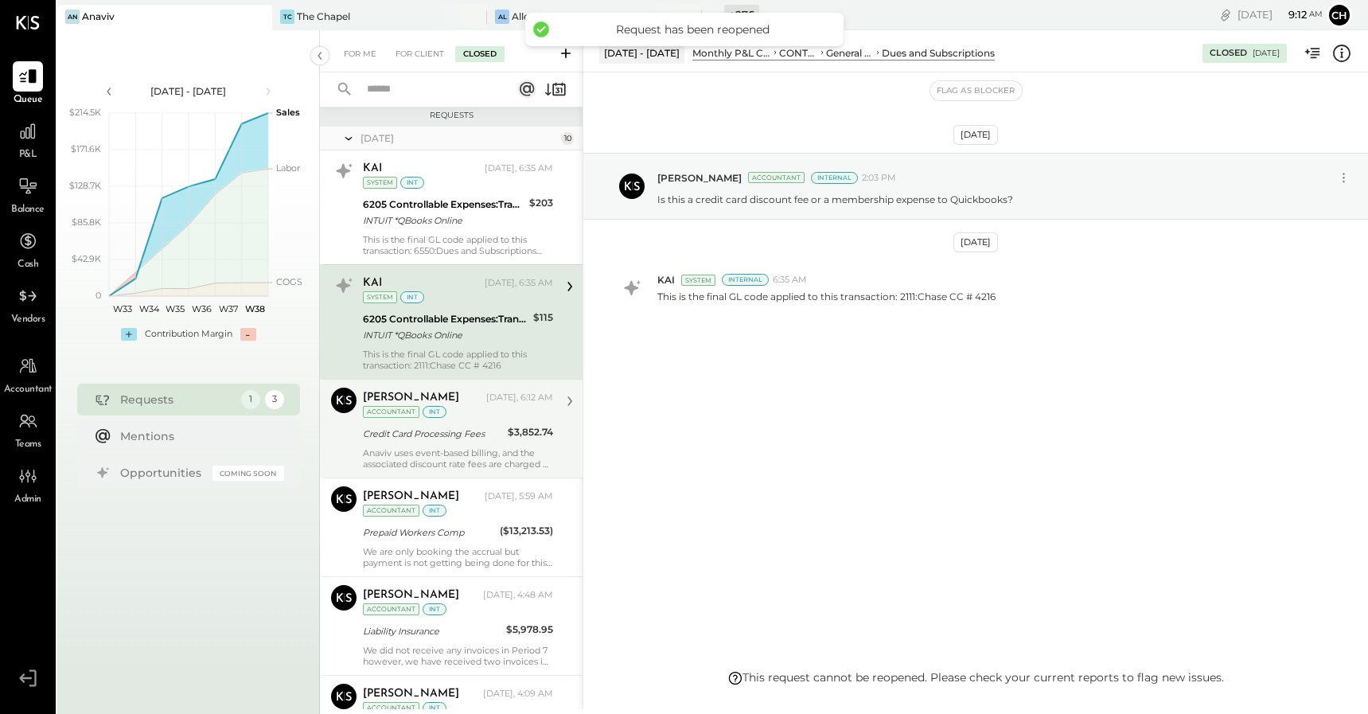
click at [474, 447] on div "Anaviv uses event-based billing, and the associated discount rate fees are char…" at bounding box center [458, 458] width 190 height 22
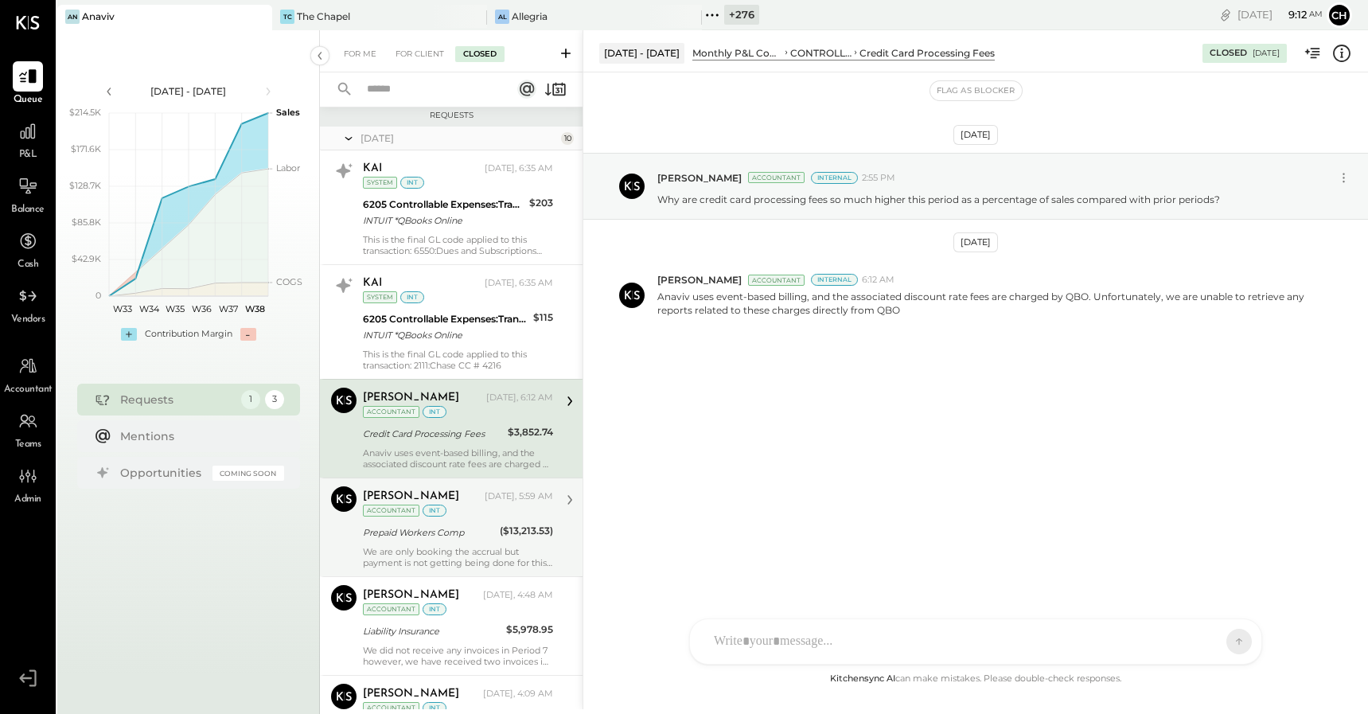
click at [469, 529] on div "Prepaid Workers Comp" at bounding box center [429, 532] width 132 height 16
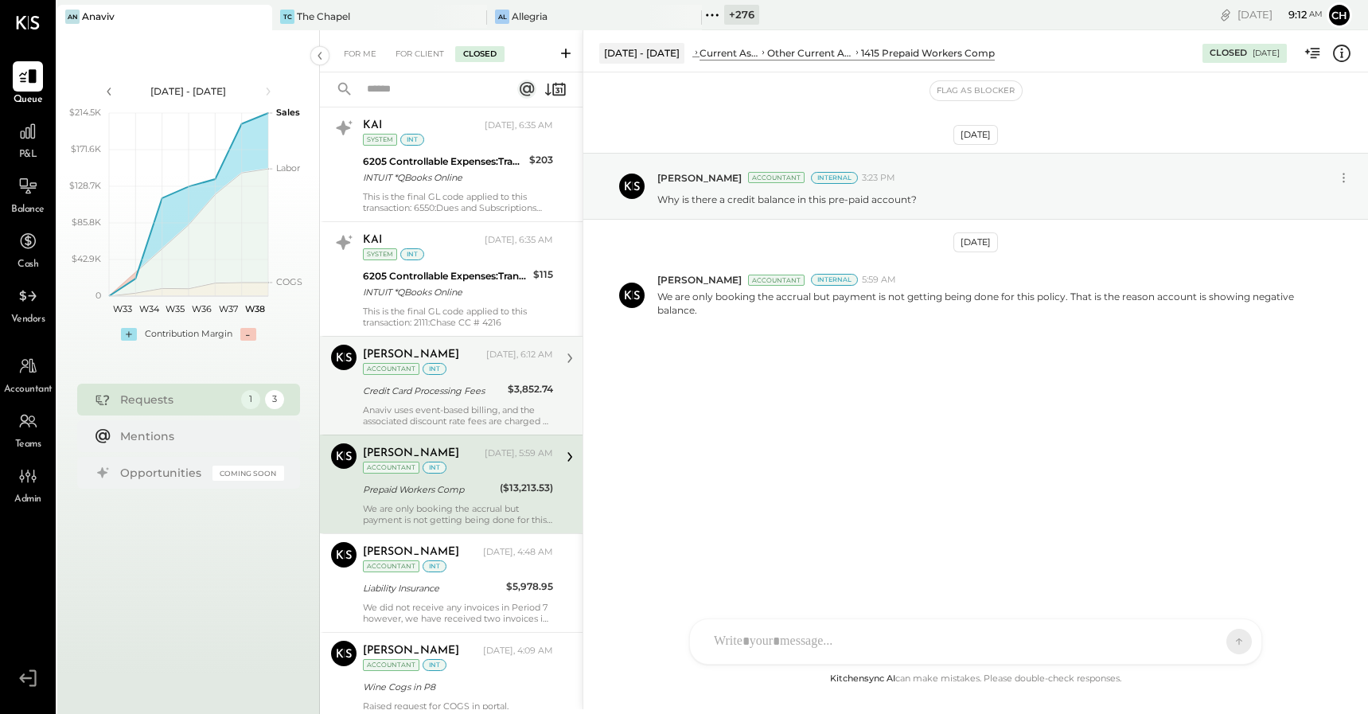
scroll to position [259, 0]
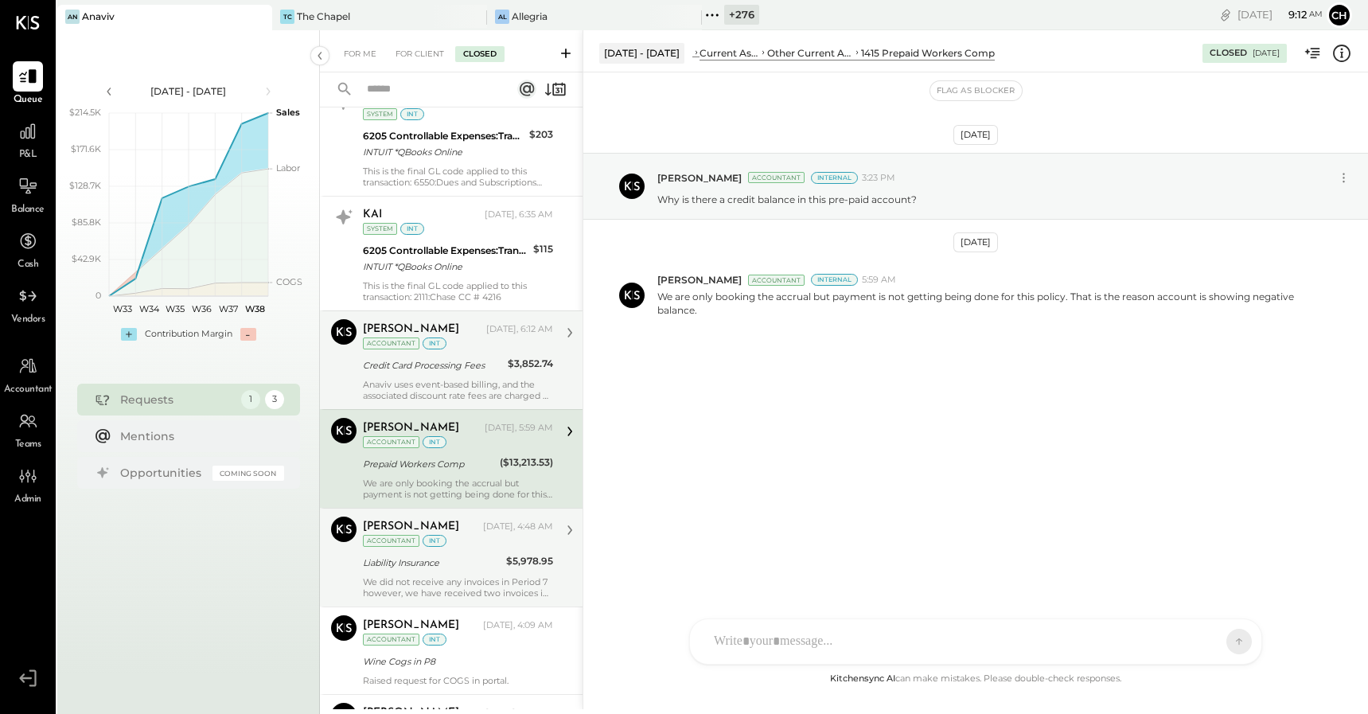
click at [465, 574] on div "Tasmir Malek Today, 4:48 AM Accountant int Liability Insurance $5,978.95 We did…" at bounding box center [458, 557] width 190 height 82
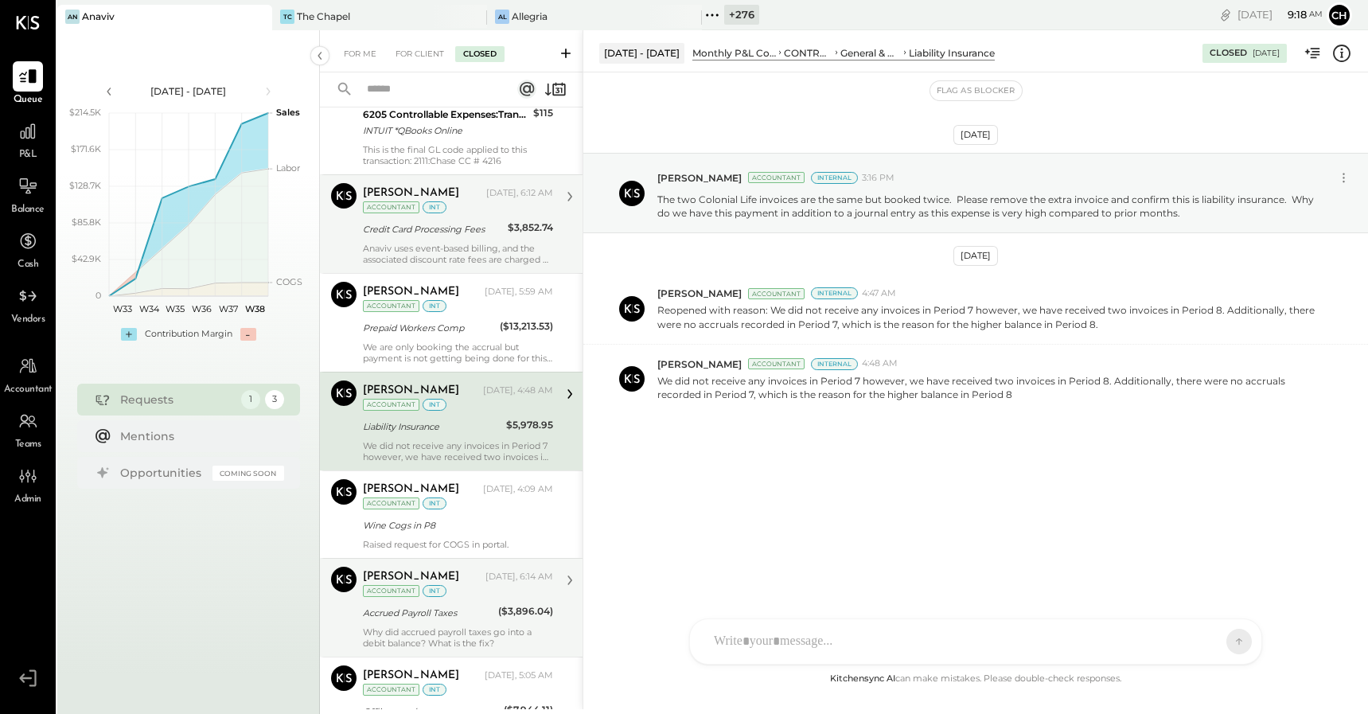
scroll to position [430, 0]
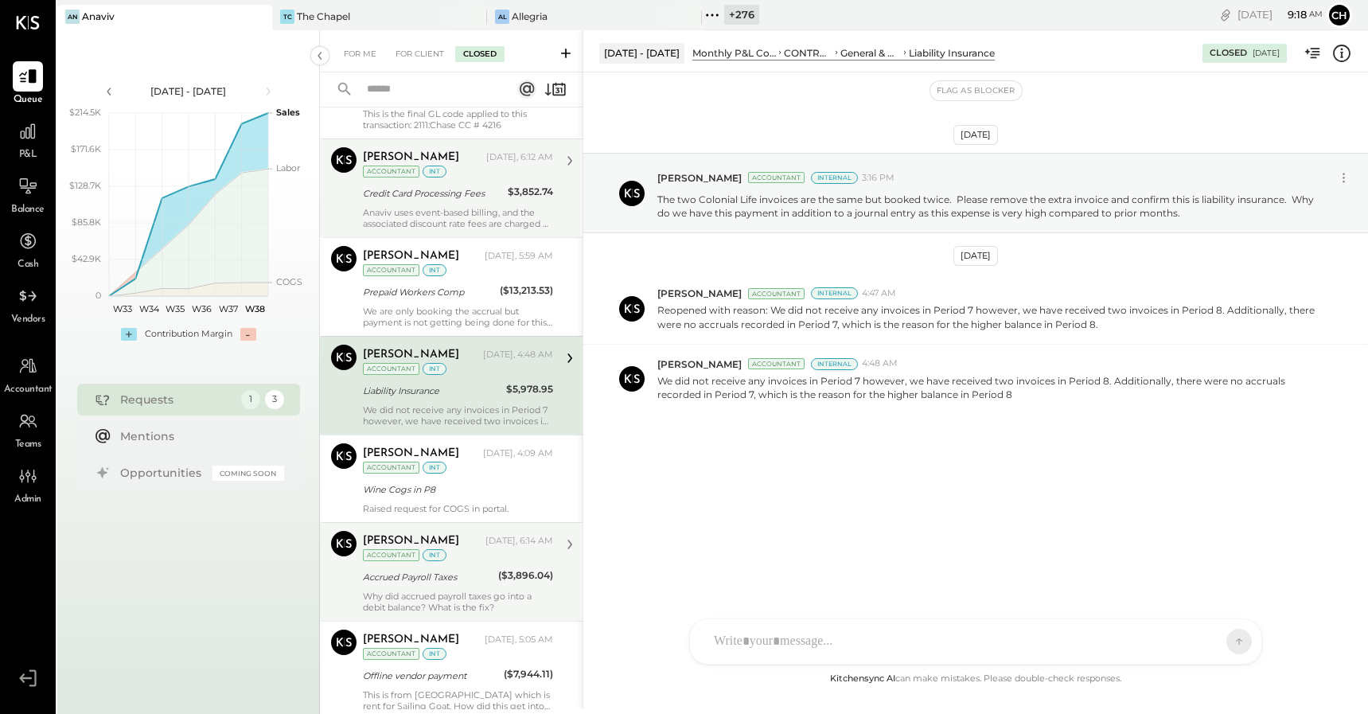
click at [469, 591] on div "Why did accrued payroll taxes go into a debit balance? What is the fix?" at bounding box center [458, 601] width 190 height 22
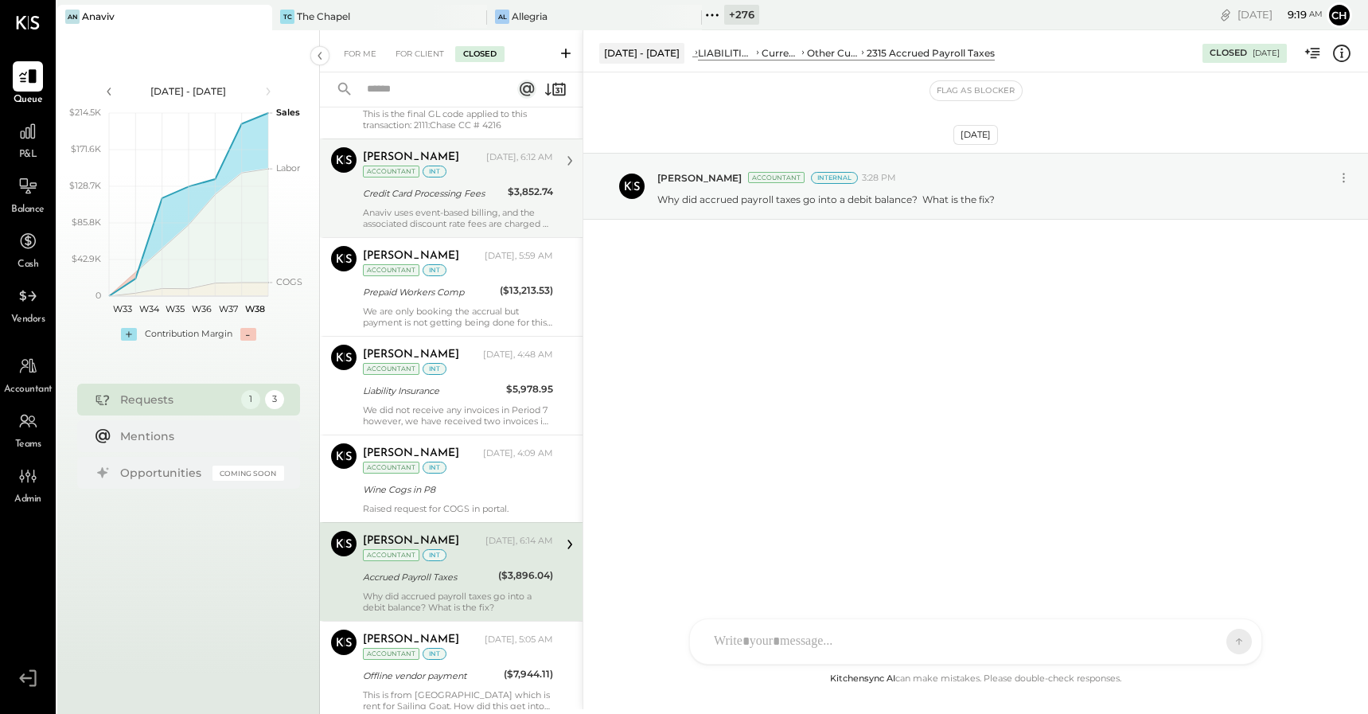
click at [804, 650] on div "TM Tasmir Malek JS Jason Smith SN Srabana Nayak A arnon AR Alex Racioppi AP Aja…" at bounding box center [975, 641] width 573 height 46
type input "****"
click at [815, 563] on span "[PERSON_NAME]" at bounding box center [842, 568] width 125 height 15
click at [1222, 647] on icon at bounding box center [1225, 640] width 14 height 16
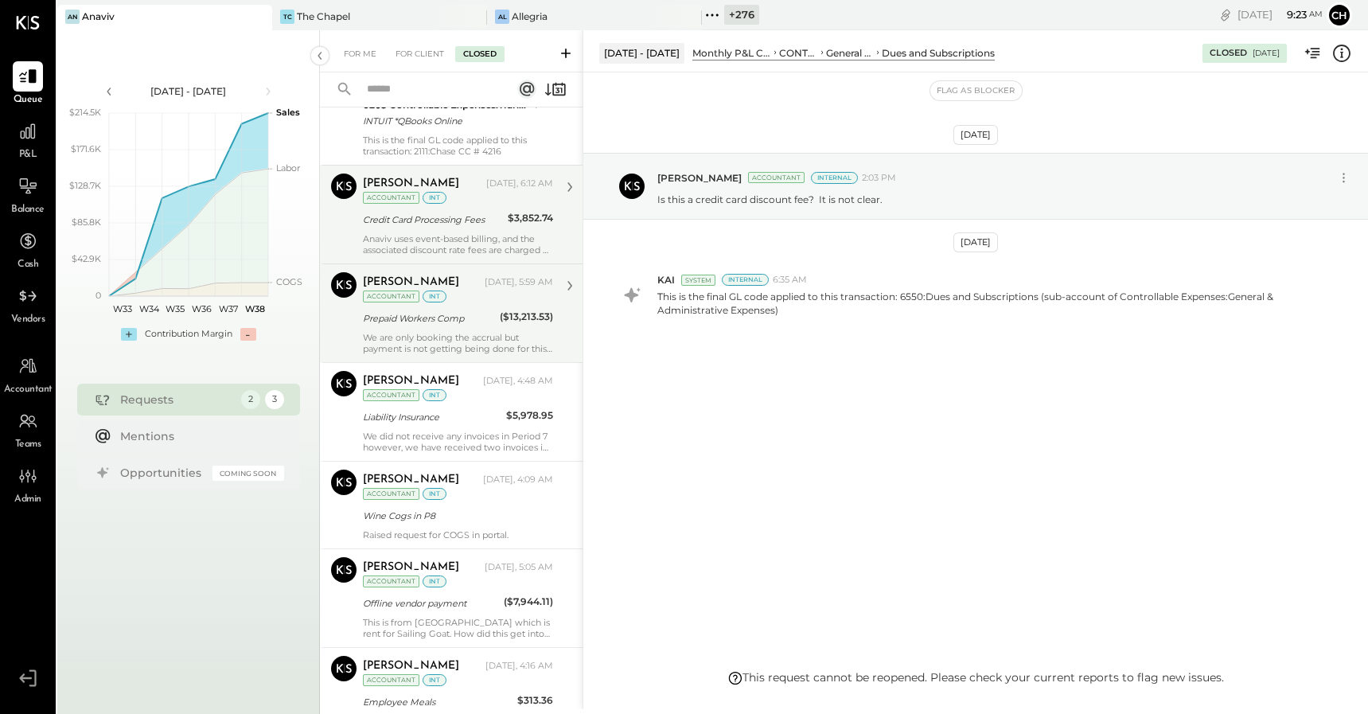
scroll to position [420, 0]
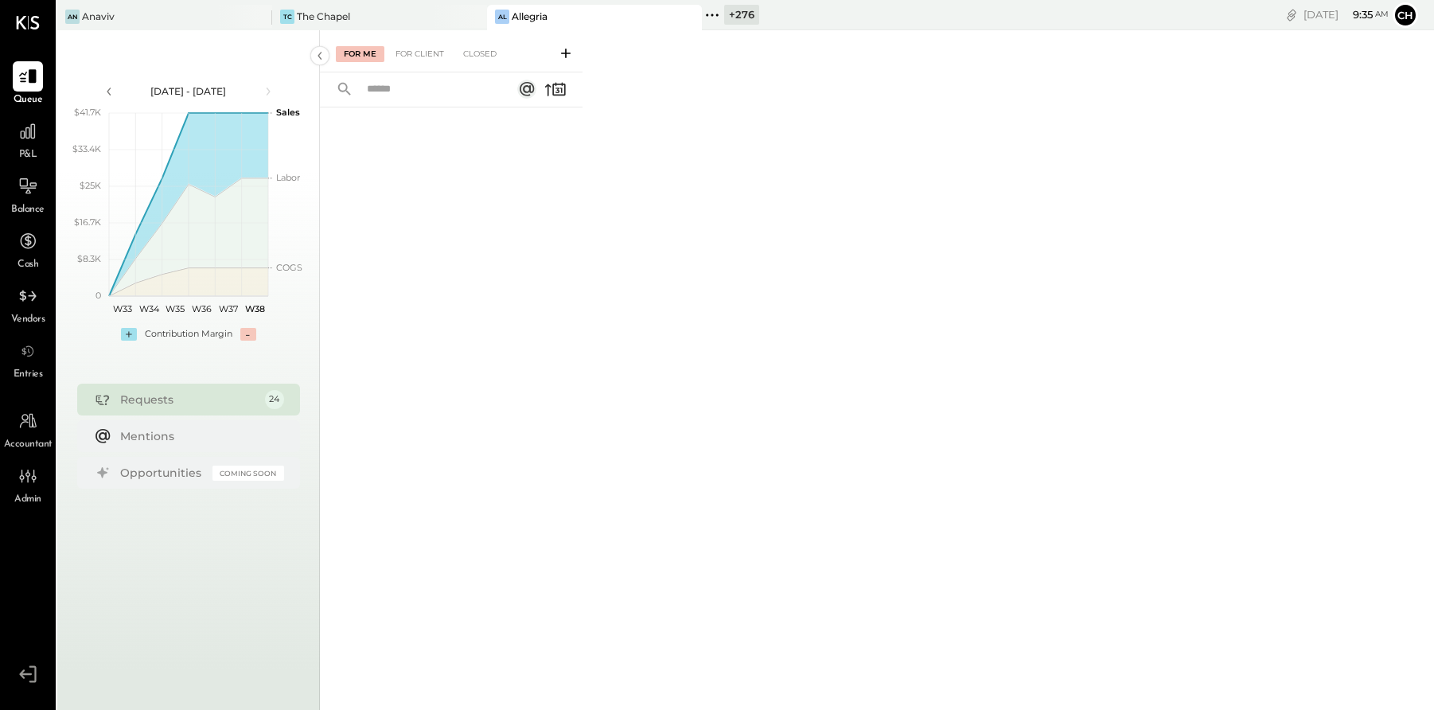
click at [728, 14] on div "+ 276" at bounding box center [741, 15] width 35 height 20
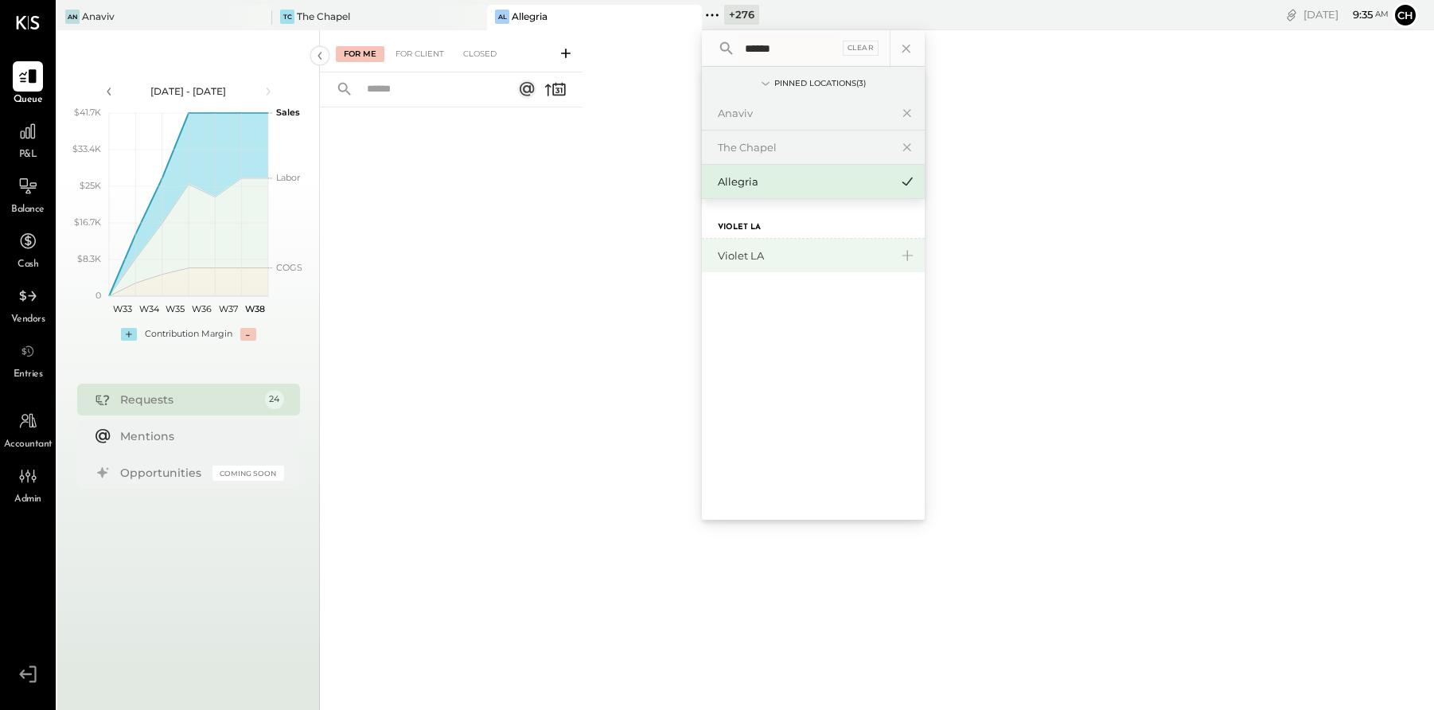
type input "******"
click at [733, 259] on div "Violet LA" at bounding box center [804, 255] width 172 height 15
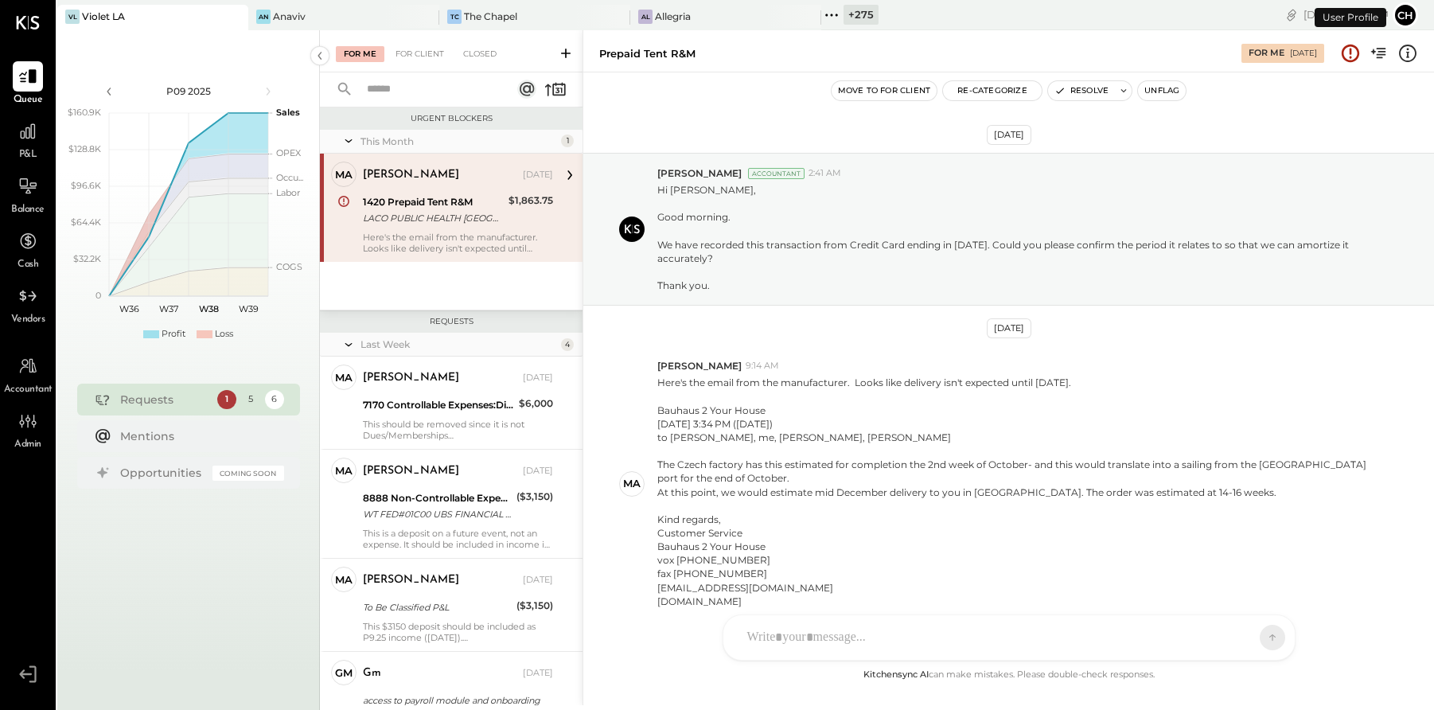
scroll to position [75, 0]
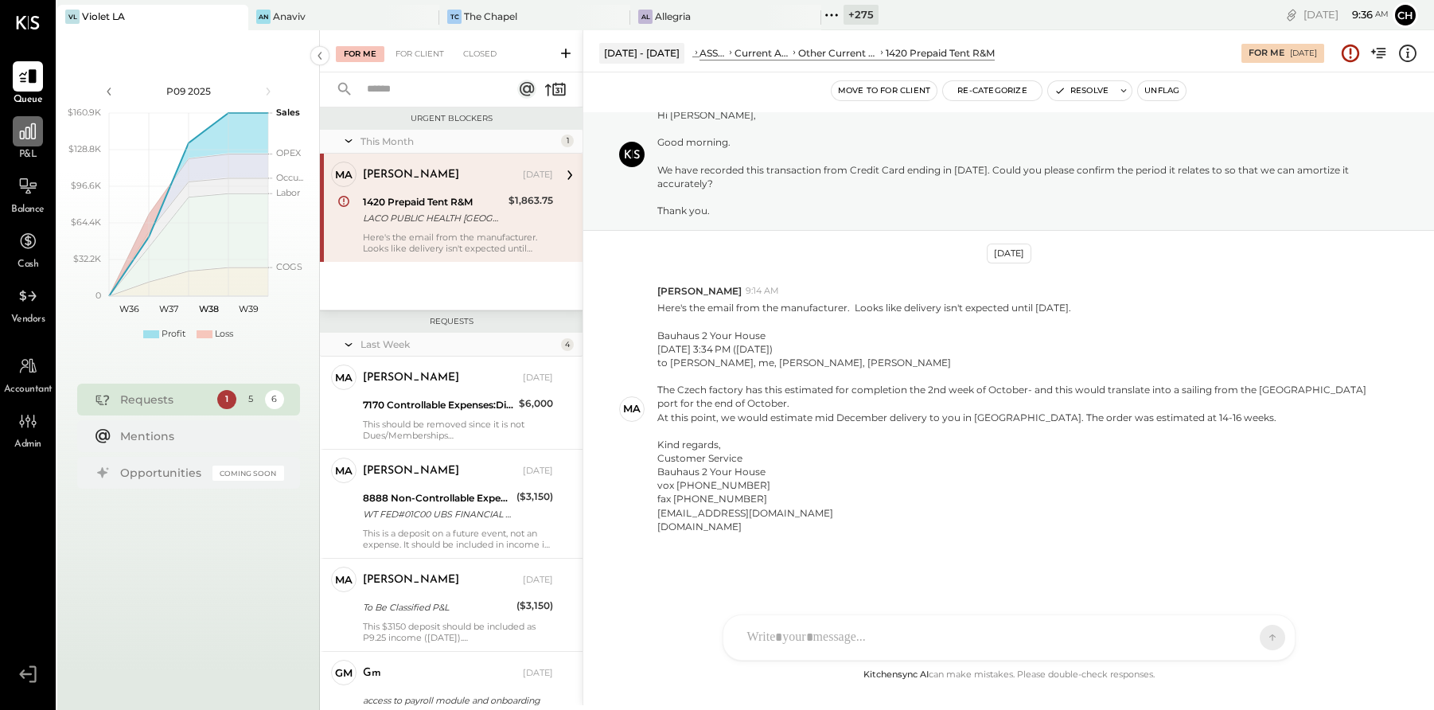
click at [37, 132] on icon at bounding box center [28, 131] width 21 height 21
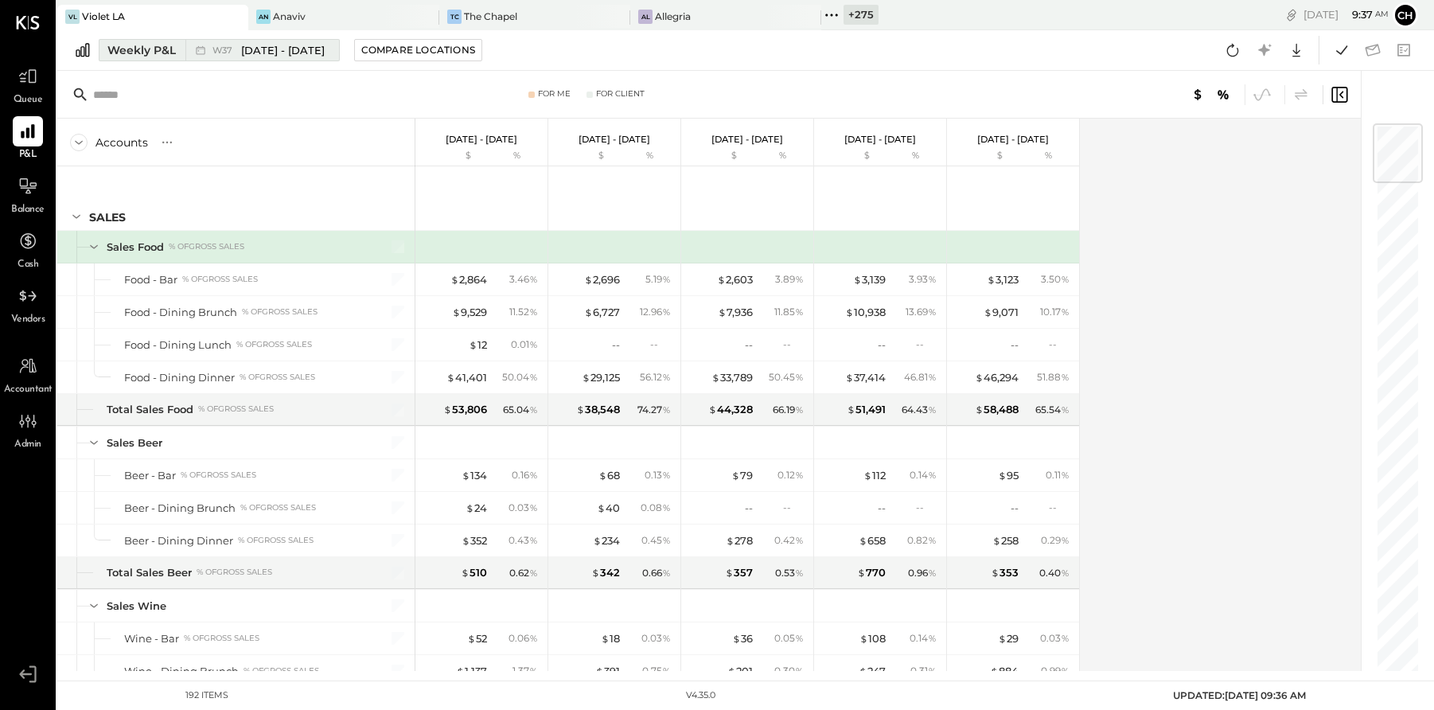
click at [255, 55] on span "[DATE] - [DATE]" at bounding box center [283, 50] width 84 height 15
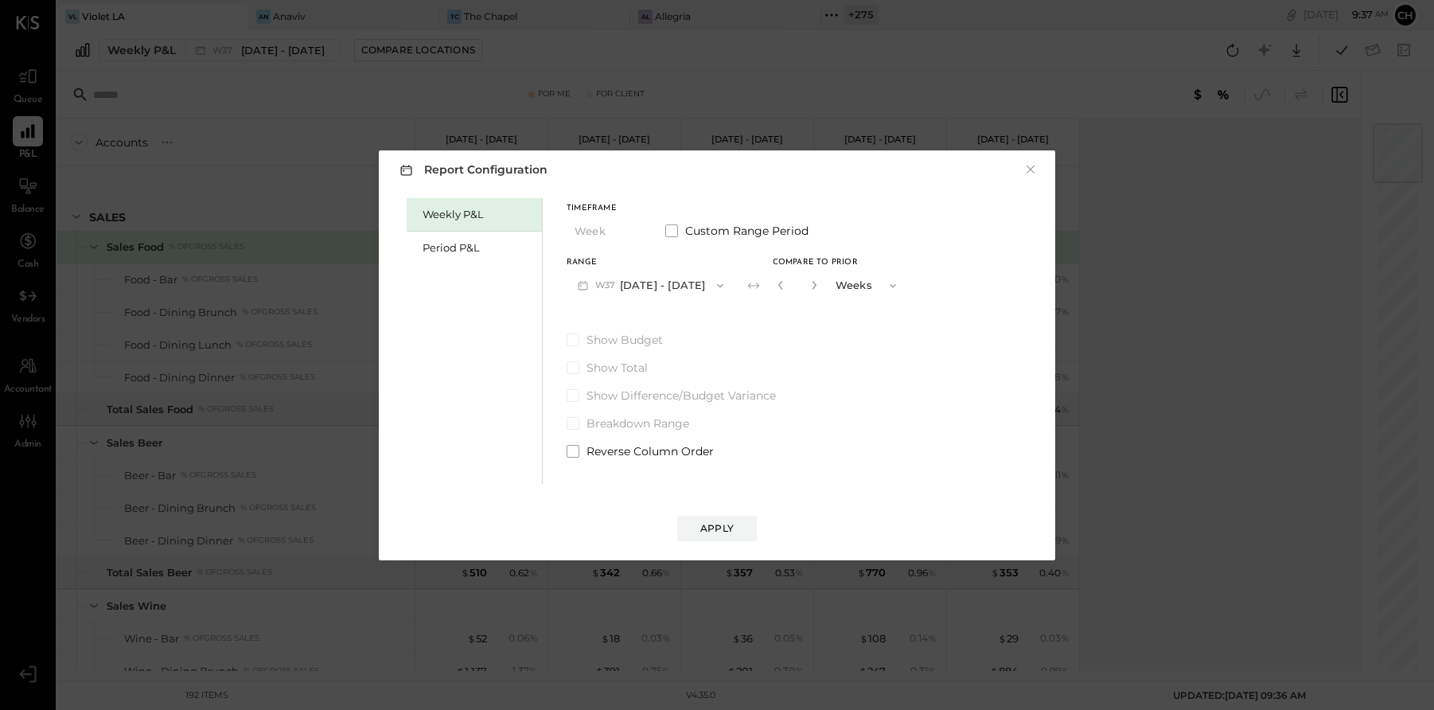
click at [442, 212] on div "Weekly P&L" at bounding box center [477, 214] width 111 height 15
click at [1033, 169] on button "×" at bounding box center [1030, 170] width 14 height 16
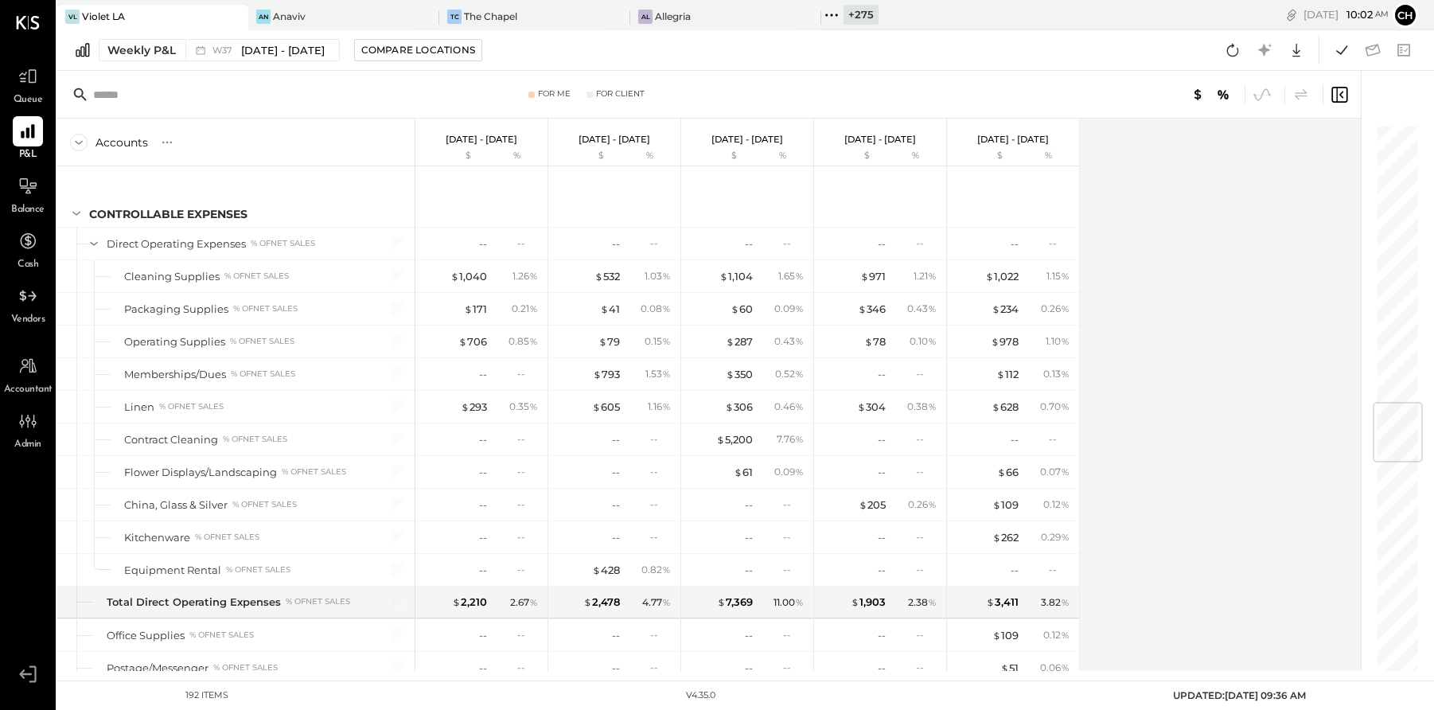
scroll to position [2342, 0]
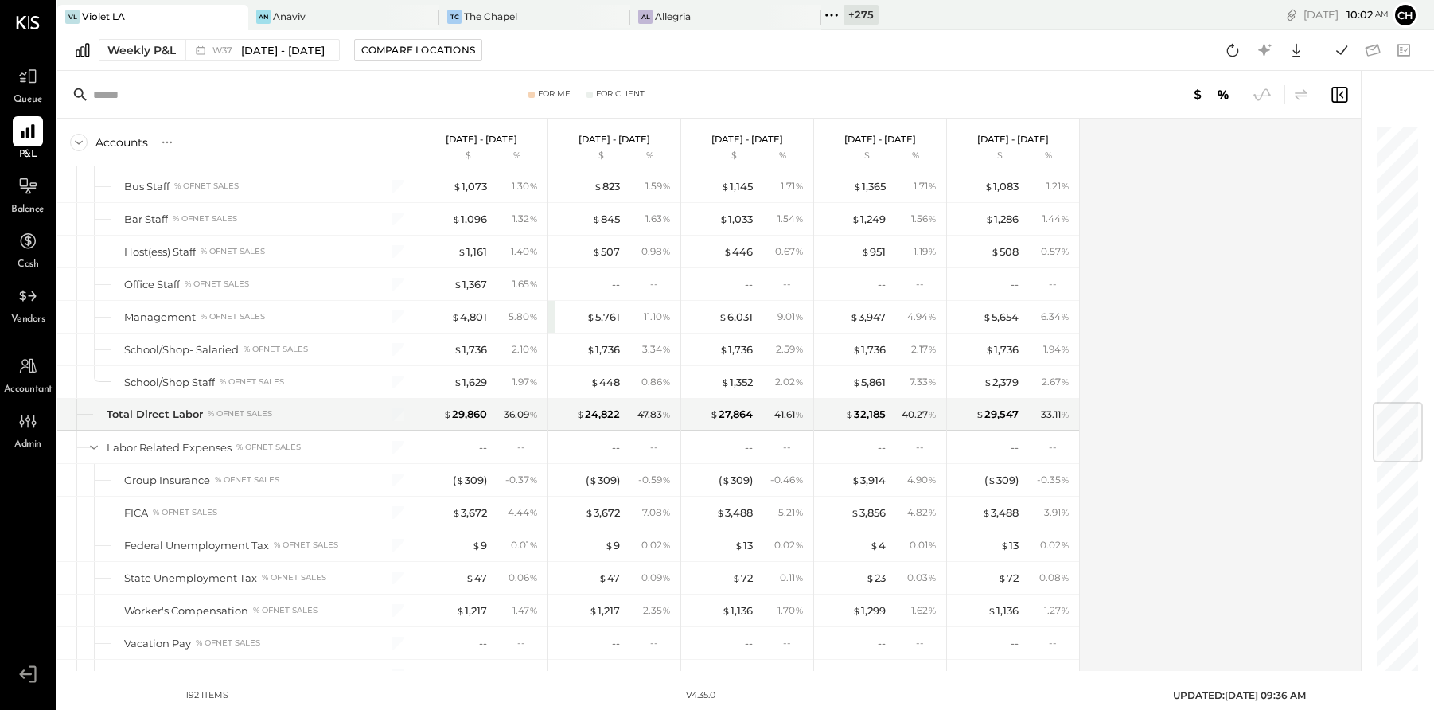
click at [238, 18] on icon at bounding box center [234, 16] width 20 height 19
click at [477, 12] on icon at bounding box center [473, 16] width 20 height 19
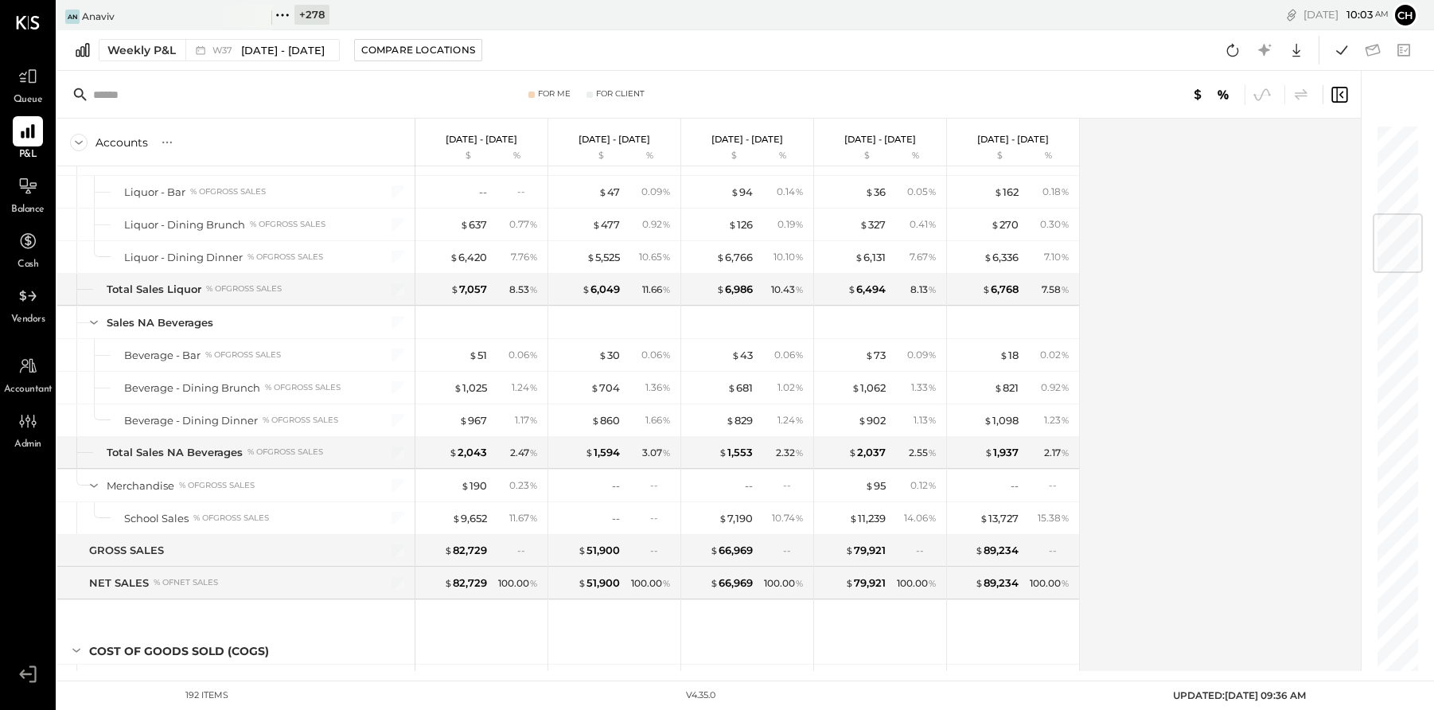
scroll to position [754, 0]
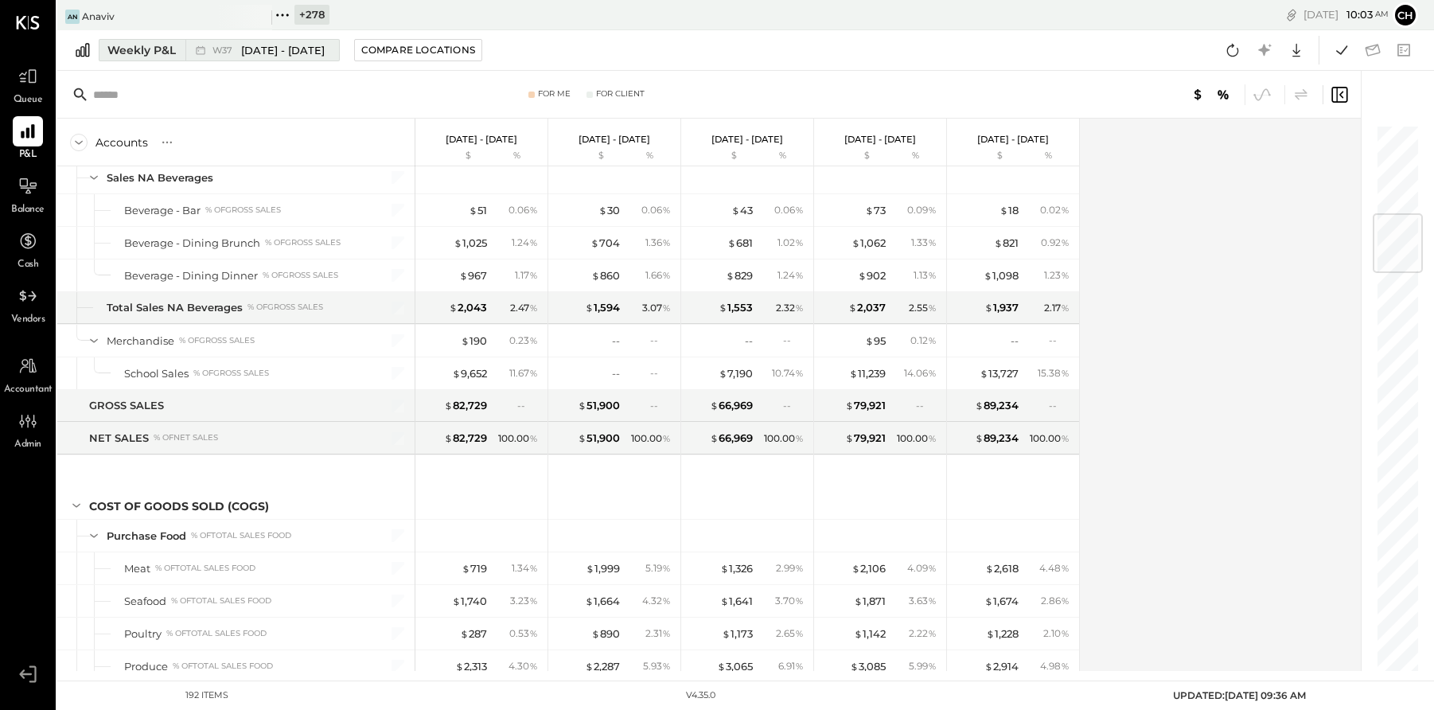
click at [178, 49] on button "Weekly P&L W37 Sep 8 - 14, 2025" at bounding box center [219, 50] width 241 height 22
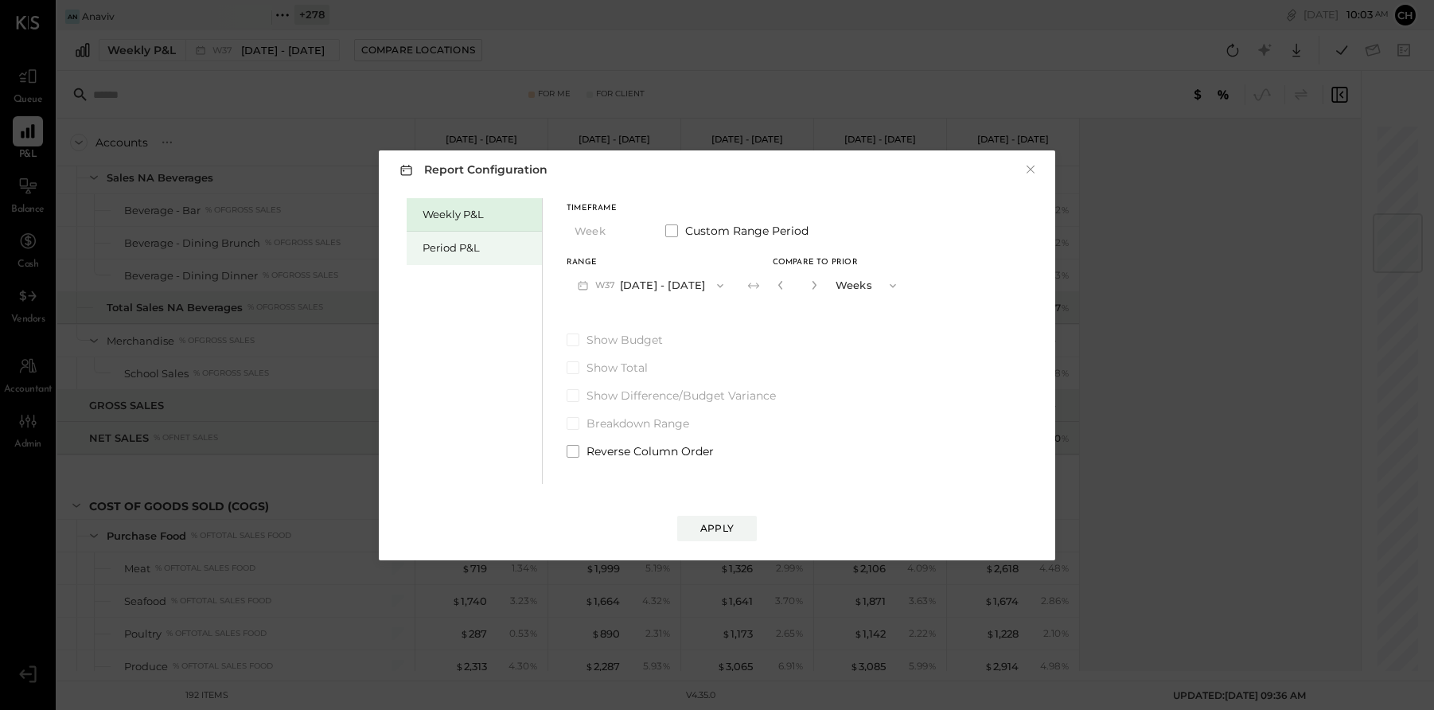
click at [473, 251] on div "Period P&L" at bounding box center [477, 247] width 111 height 15
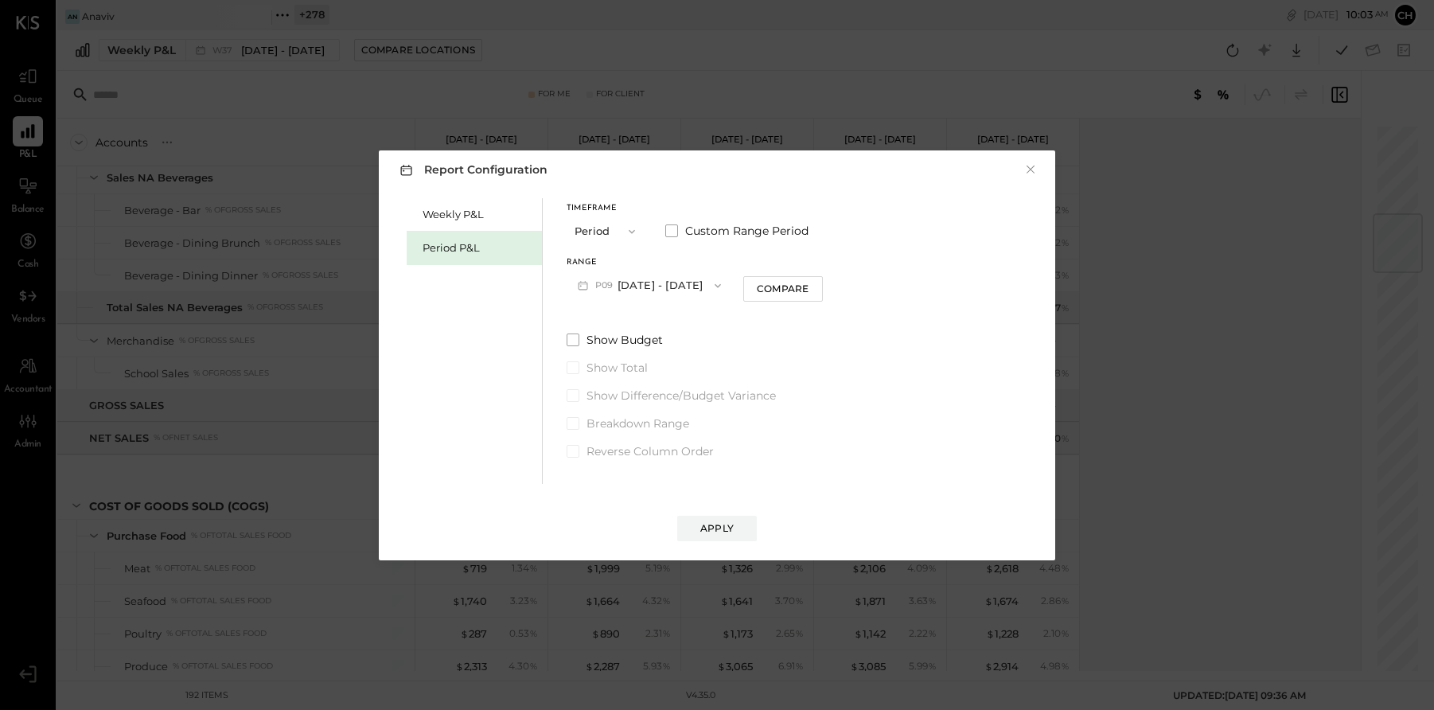
click at [636, 278] on button "P09 Sep 1 - 28, 2025" at bounding box center [648, 284] width 165 height 29
click at [459, 250] on div "Period P&L" at bounding box center [477, 247] width 111 height 15
click at [664, 287] on button "P09 Sep 1 - 28, 2025" at bounding box center [648, 284] width 165 height 29
click at [664, 328] on div "P08 Aug 4 - 31, 2025" at bounding box center [657, 321] width 181 height 33
click at [785, 293] on div "Compare" at bounding box center [783, 289] width 52 height 14
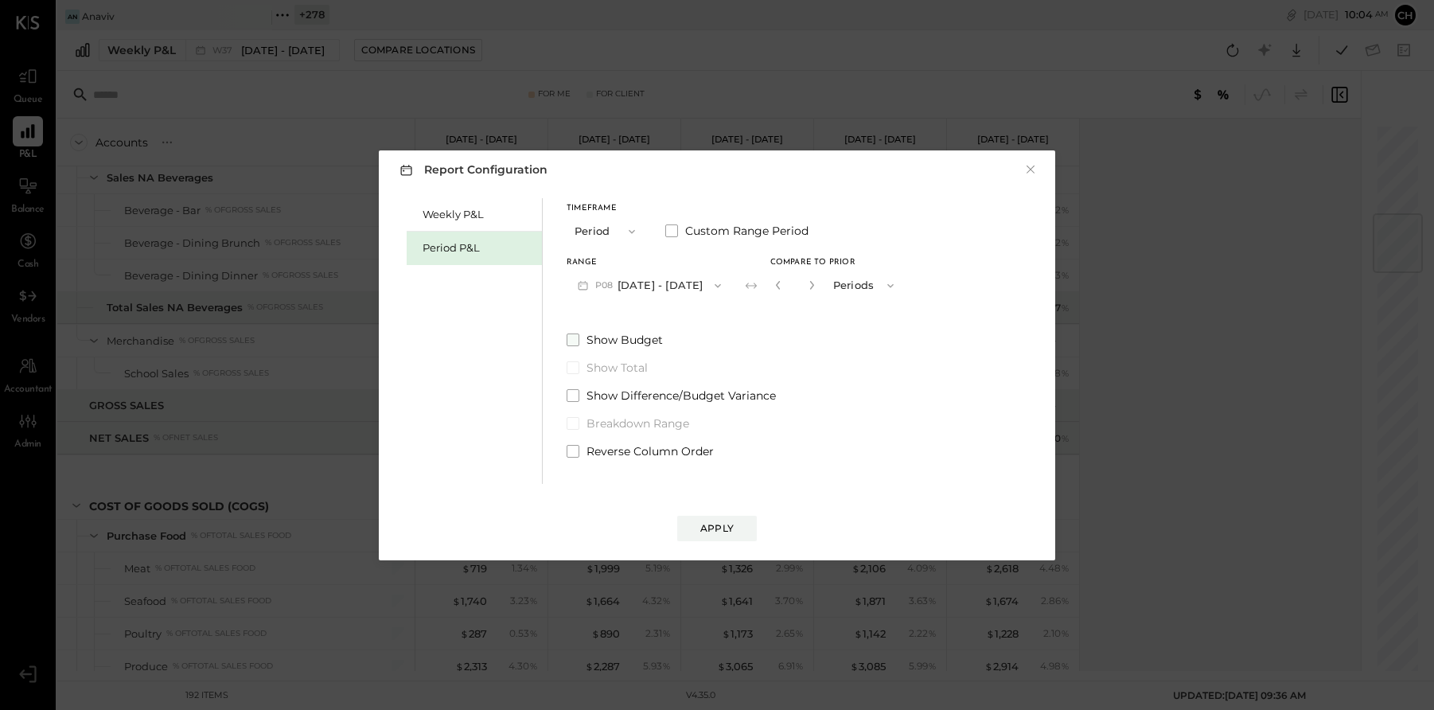
click at [569, 343] on span at bounding box center [572, 339] width 13 height 13
click at [811, 280] on icon "button" at bounding box center [812, 285] width 10 height 10
type input "*"
click at [725, 510] on div "Apply" at bounding box center [717, 512] width 644 height 57
click at [727, 527] on div "Apply" at bounding box center [716, 528] width 33 height 14
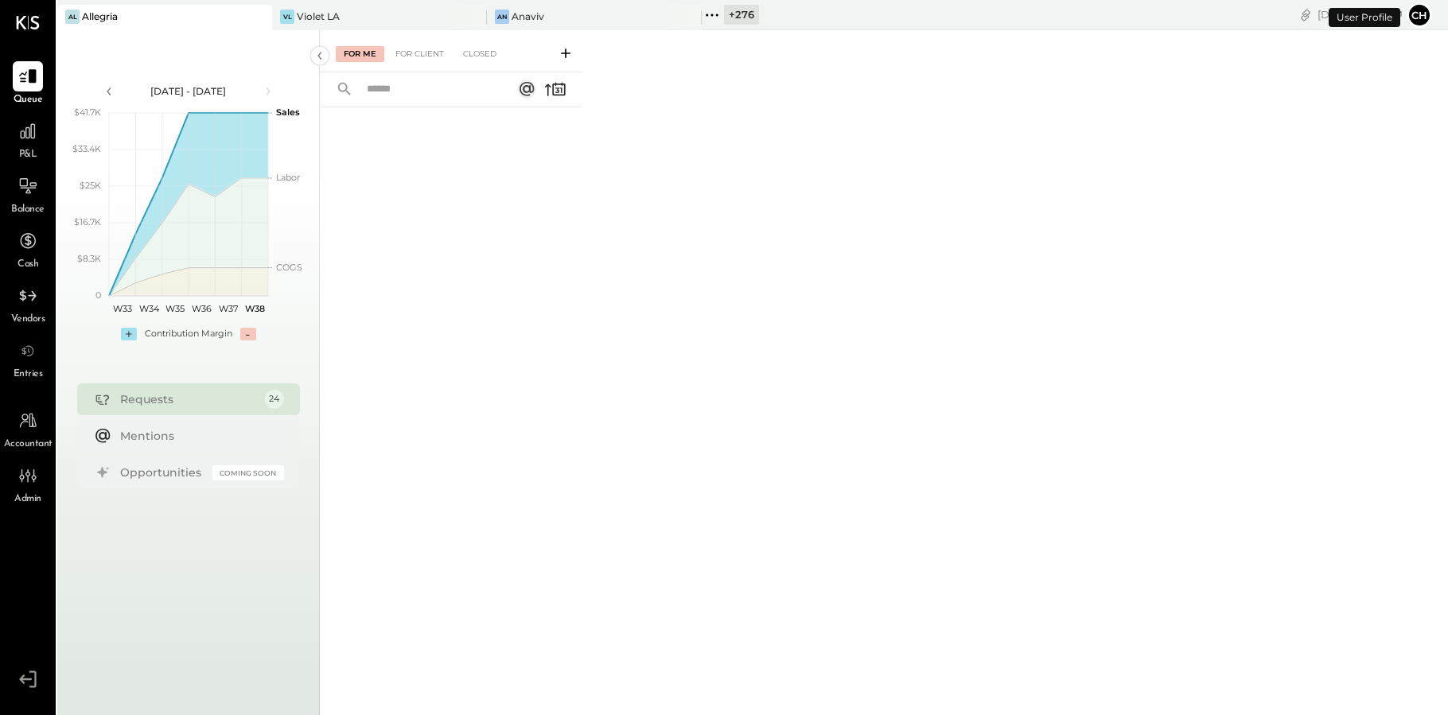
click at [267, 18] on icon at bounding box center [258, 16] width 20 height 19
click at [256, 18] on icon at bounding box center [258, 17] width 8 height 8
click at [185, 23] on div "An Anaviv" at bounding box center [164, 17] width 215 height 25
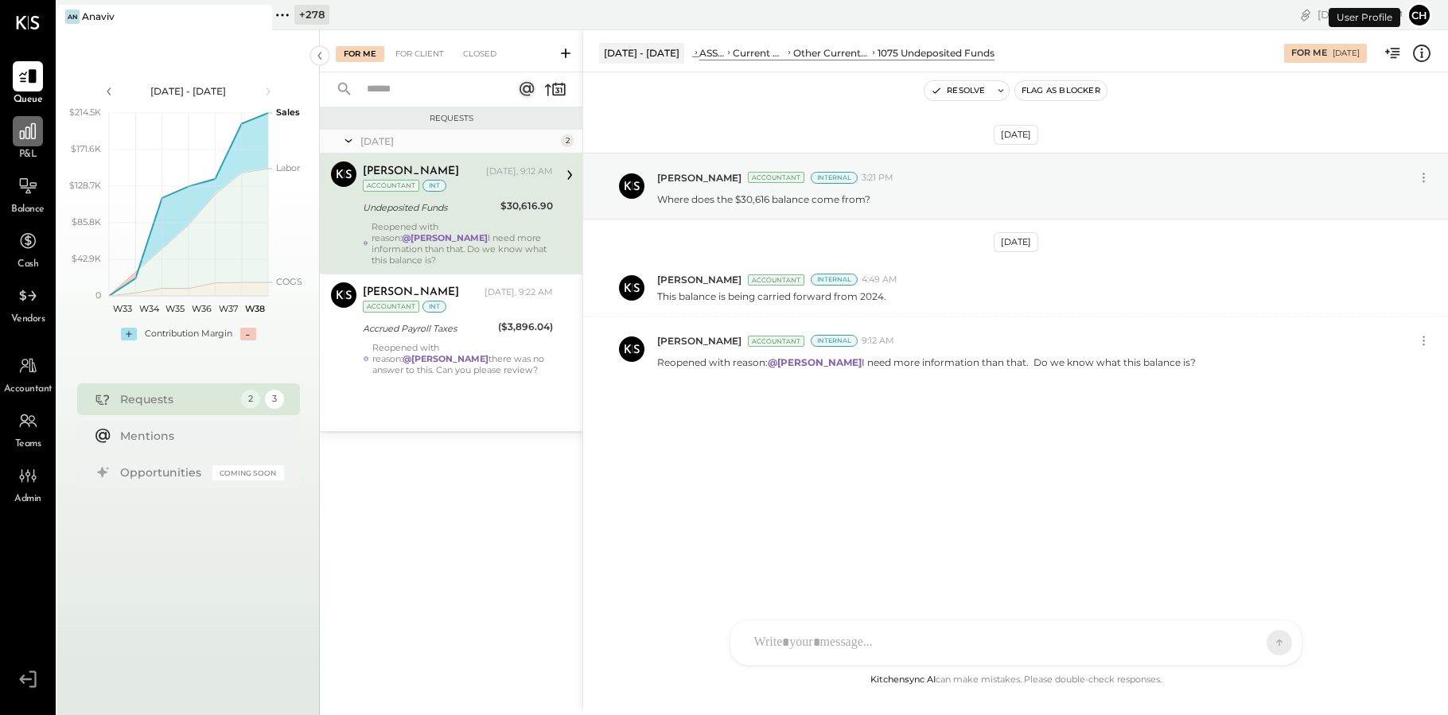
click at [37, 134] on icon at bounding box center [28, 131] width 21 height 21
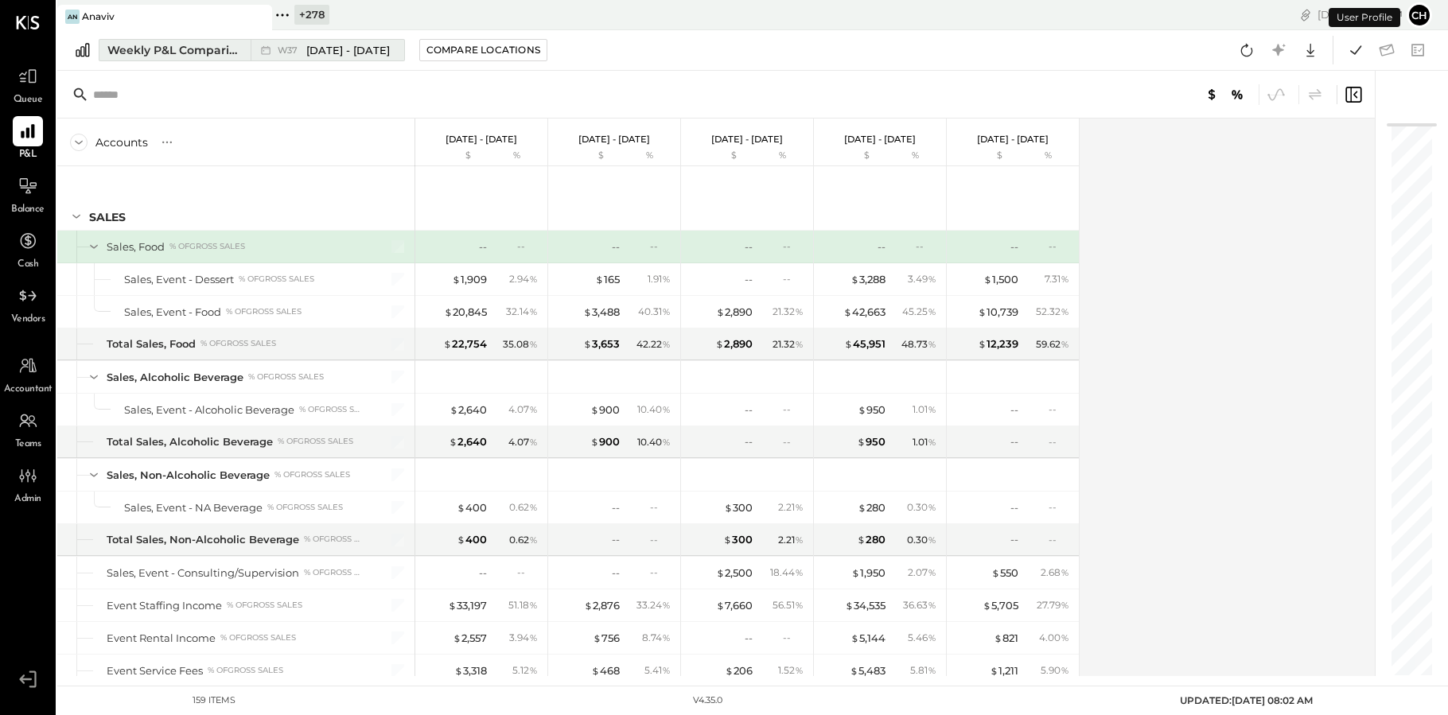
click at [230, 55] on div "Weekly P&L Comparison" at bounding box center [174, 50] width 134 height 16
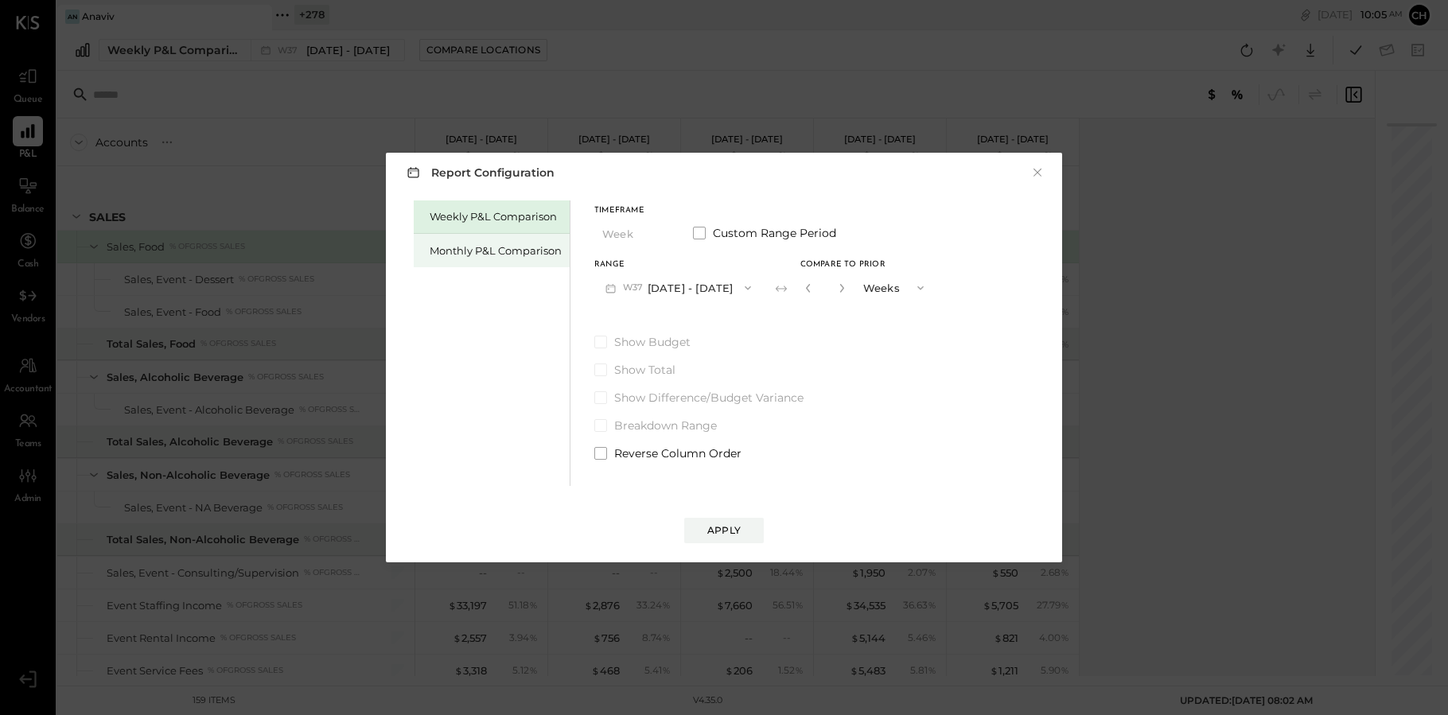
drag, startPoint x: 435, startPoint y: 246, endPoint x: 457, endPoint y: 243, distance: 22.5
click at [435, 246] on div "Monthly P&L Comparison" at bounding box center [496, 250] width 132 height 15
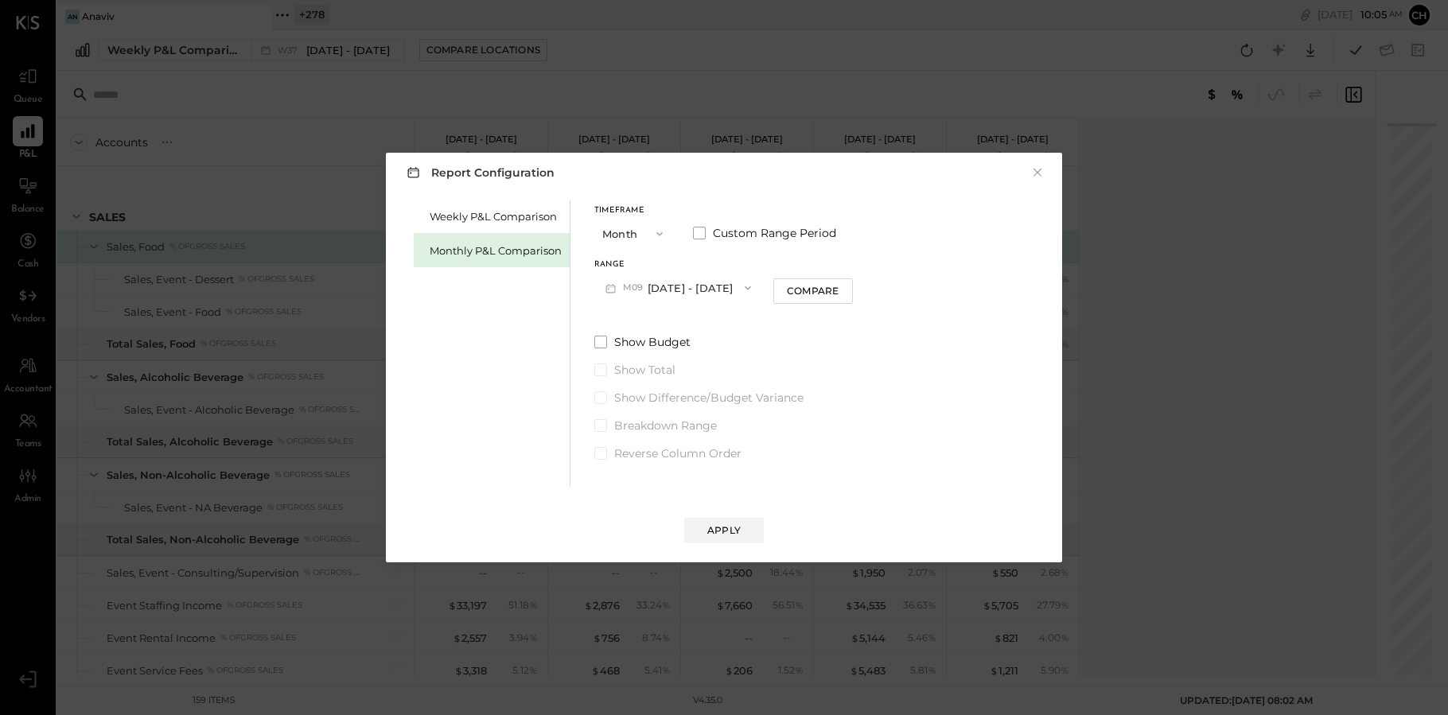
click at [686, 289] on button "M09 [DATE] - [DATE]" at bounding box center [678, 287] width 168 height 29
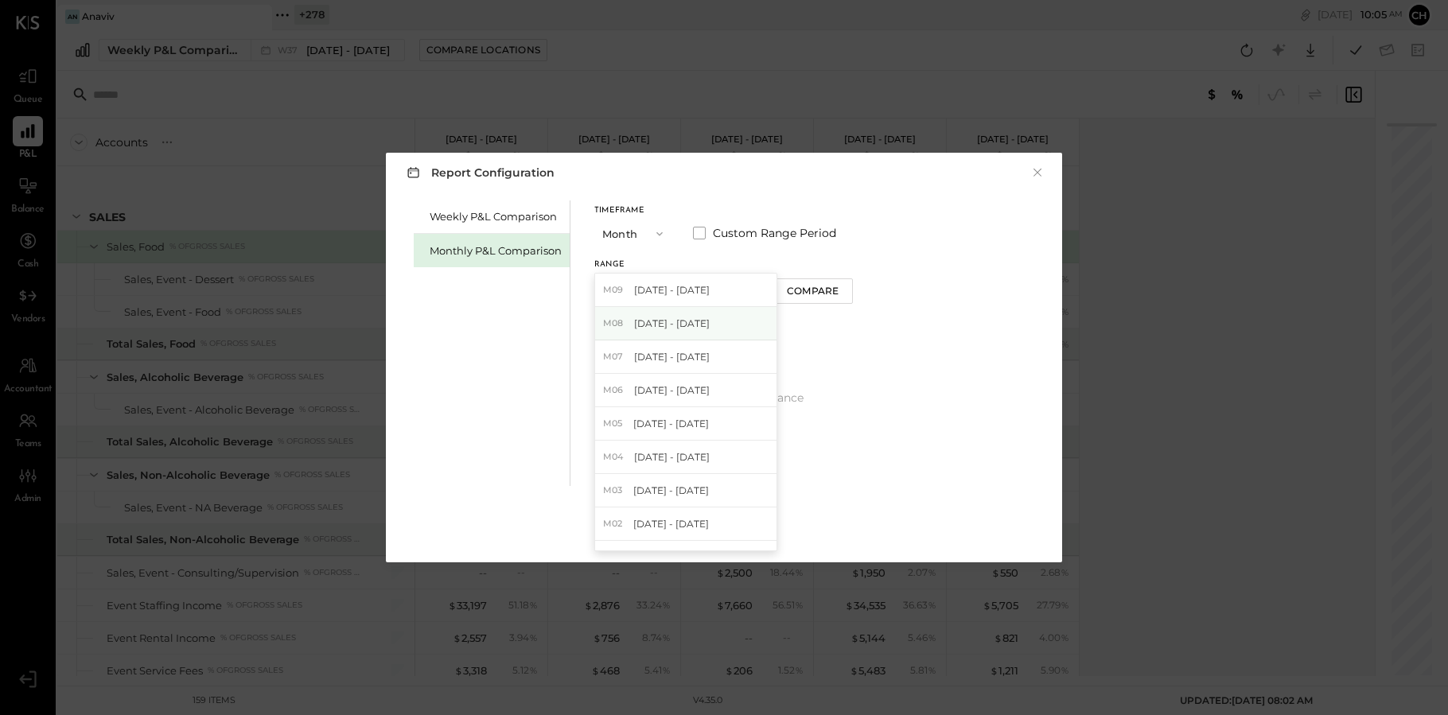
click at [691, 320] on span "[DATE] - [DATE]" at bounding box center [672, 324] width 76 height 14
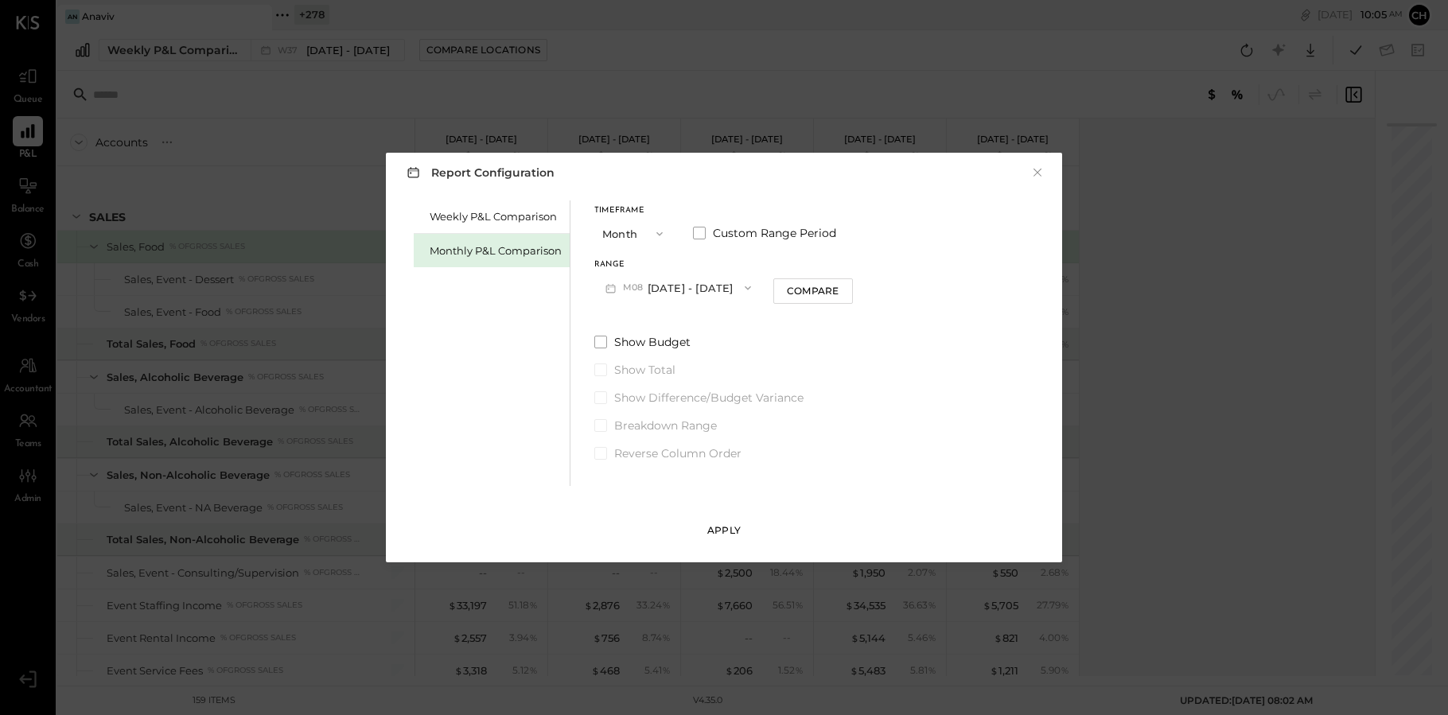
click at [729, 529] on div "Apply" at bounding box center [723, 530] width 33 height 14
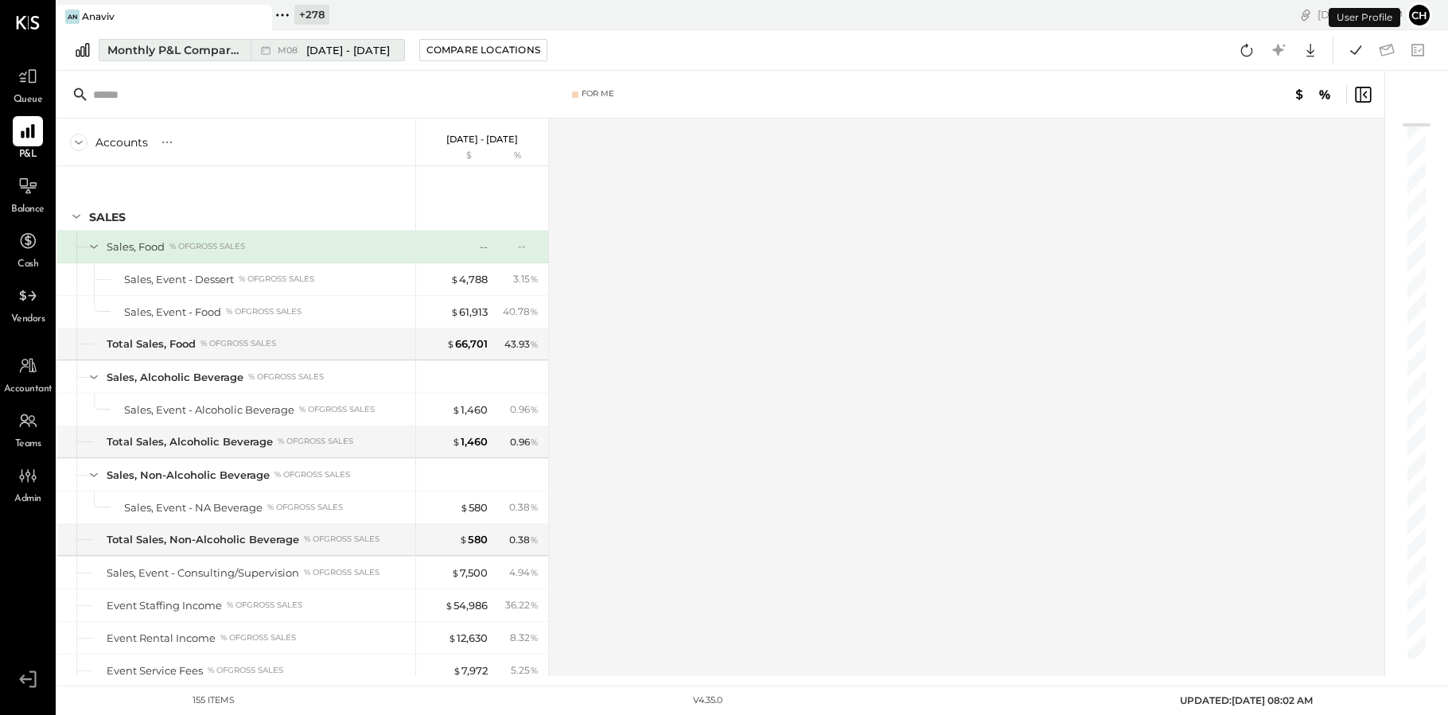
click at [379, 53] on span "[DATE] - [DATE]" at bounding box center [348, 50] width 84 height 15
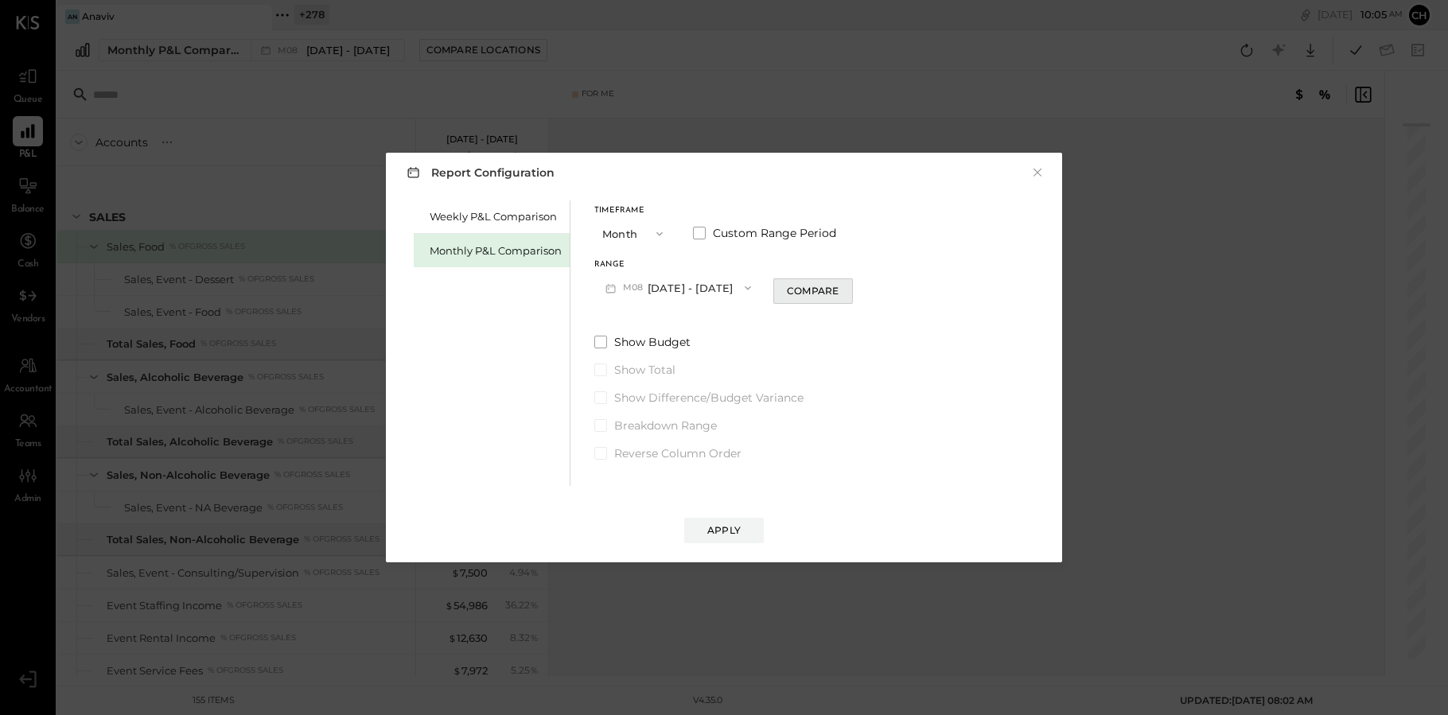
click at [788, 297] on div "Compare" at bounding box center [813, 291] width 52 height 14
click at [607, 342] on label "Show Budget" at bounding box center [764, 342] width 341 height 16
click at [711, 528] on div "Apply" at bounding box center [723, 530] width 33 height 14
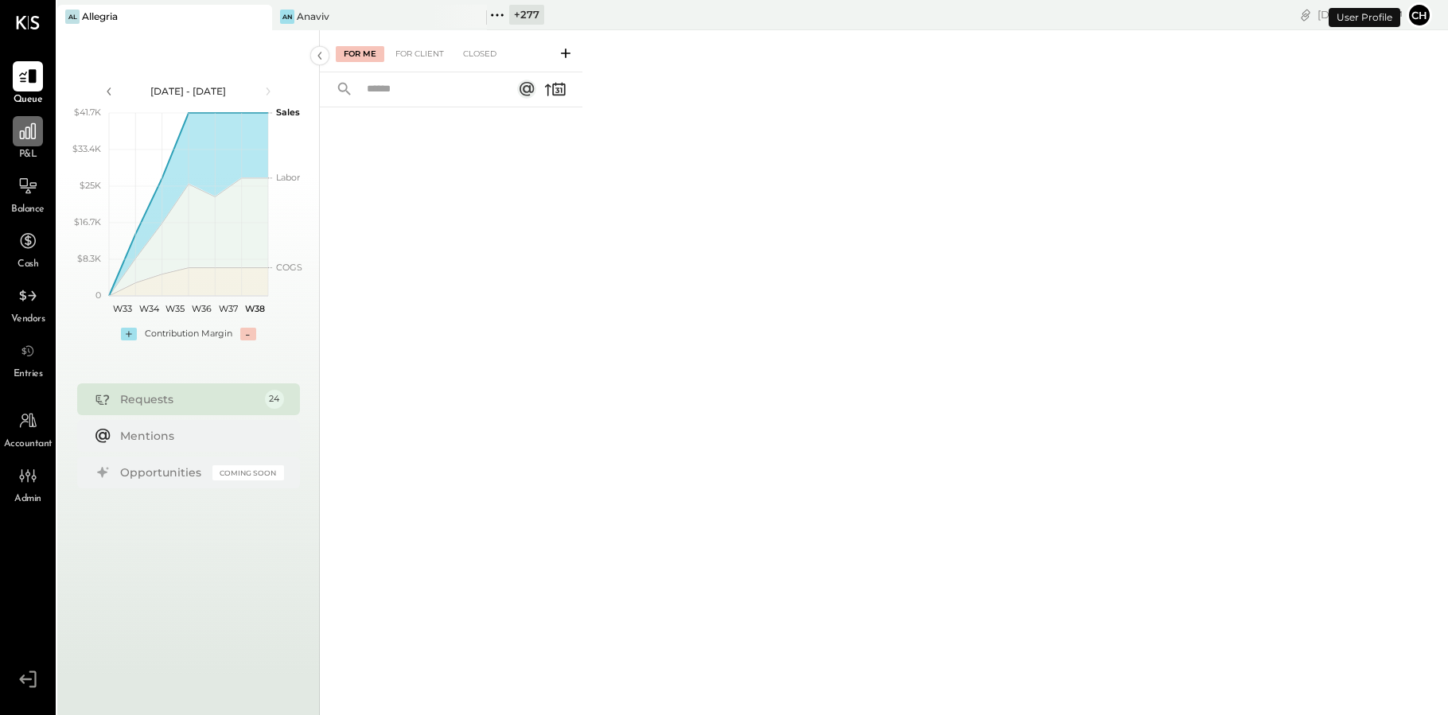
click at [37, 138] on icon at bounding box center [28, 131] width 21 height 21
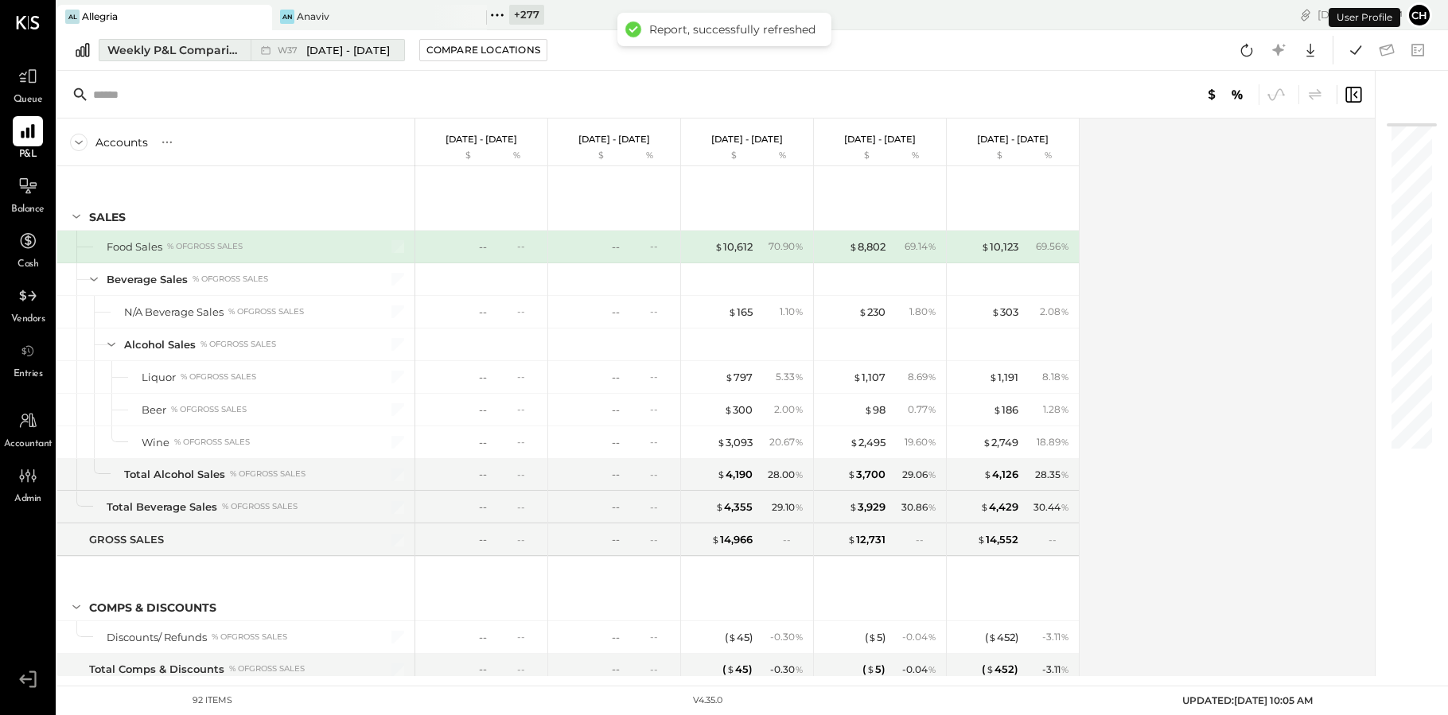
click at [207, 47] on div "Weekly P&L Comparison" at bounding box center [174, 50] width 134 height 16
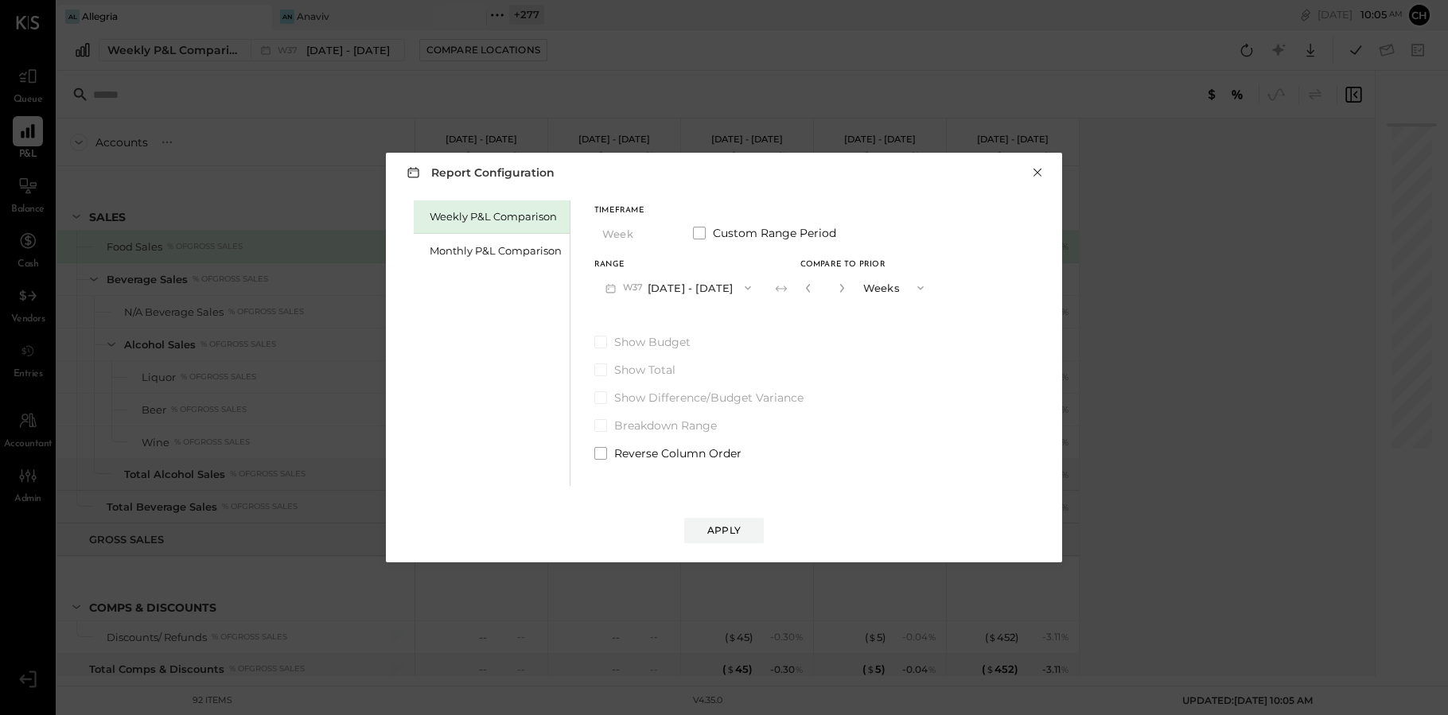
click at [1035, 166] on button "×" at bounding box center [1037, 173] width 14 height 16
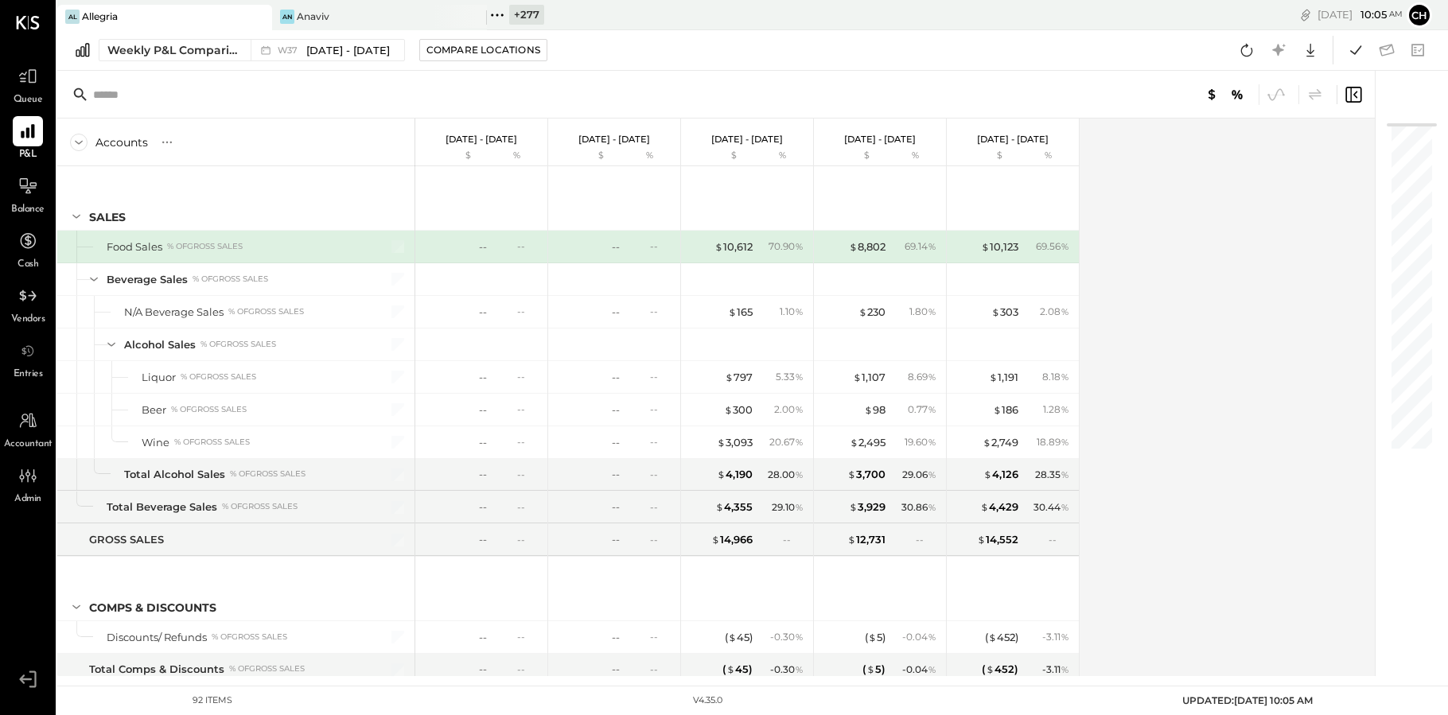
click at [253, 15] on icon at bounding box center [258, 16] width 20 height 19
click at [154, 5] on div "An Anaviv" at bounding box center [164, 17] width 215 height 25
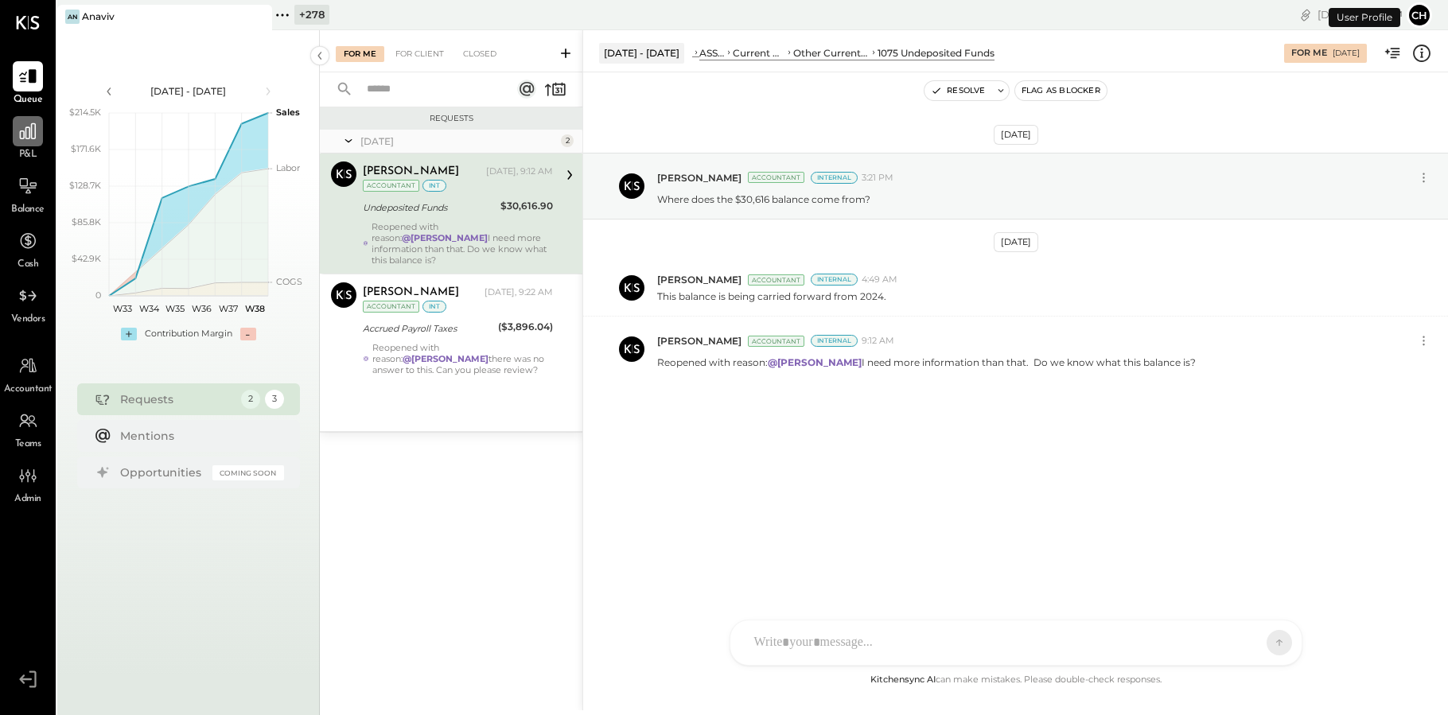
click at [29, 134] on icon at bounding box center [28, 131] width 16 height 16
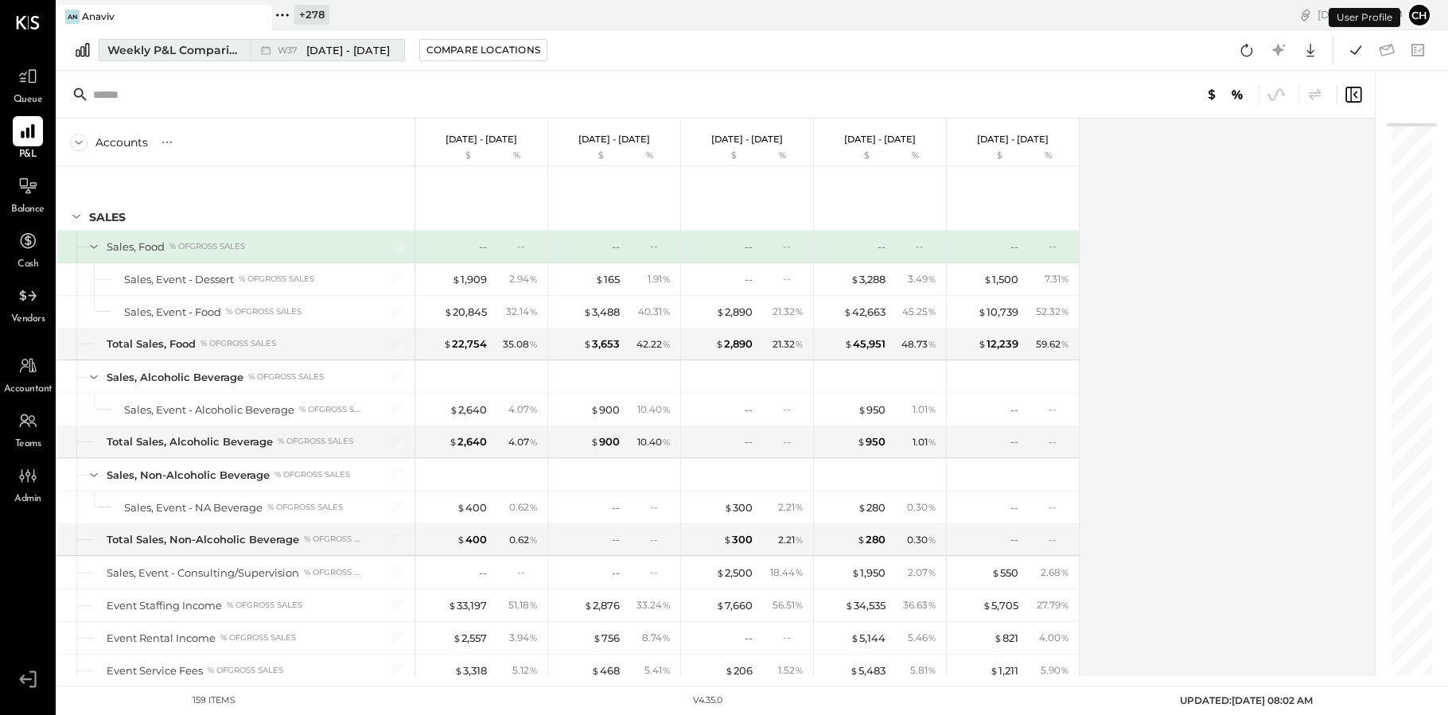
click at [253, 50] on div "W37 Sep 8 - 14, 2025" at bounding box center [324, 50] width 146 height 21
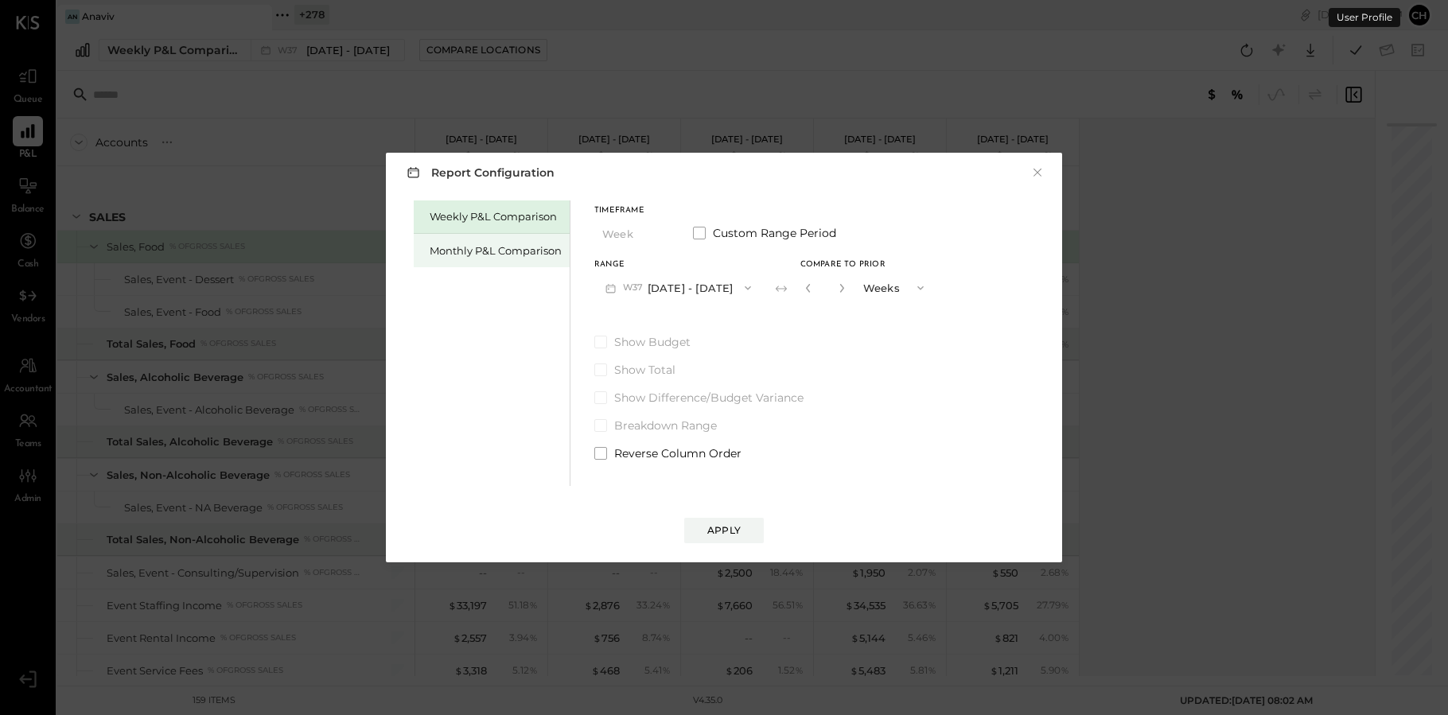
click at [514, 242] on div "Monthly P&L Comparison" at bounding box center [492, 250] width 156 height 33
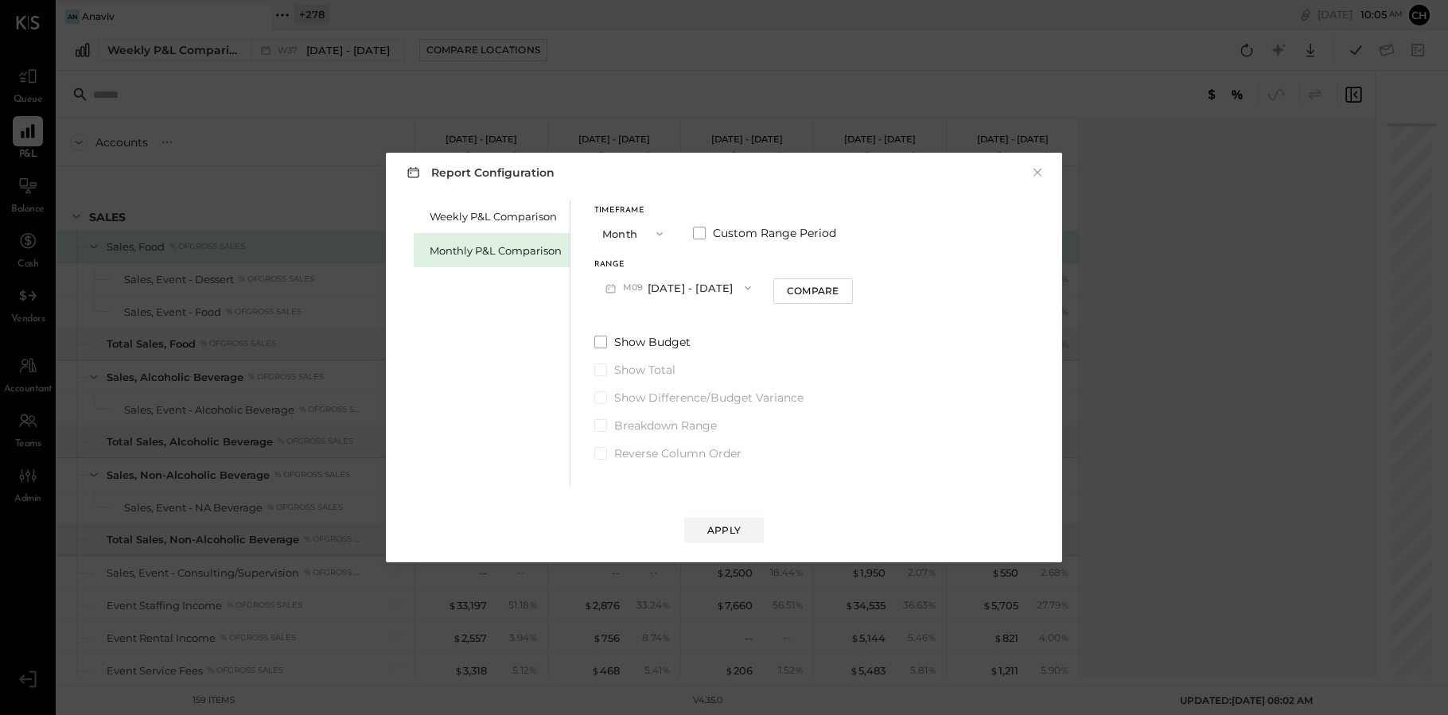
click at [741, 285] on icon "button" at bounding box center [747, 288] width 13 height 13
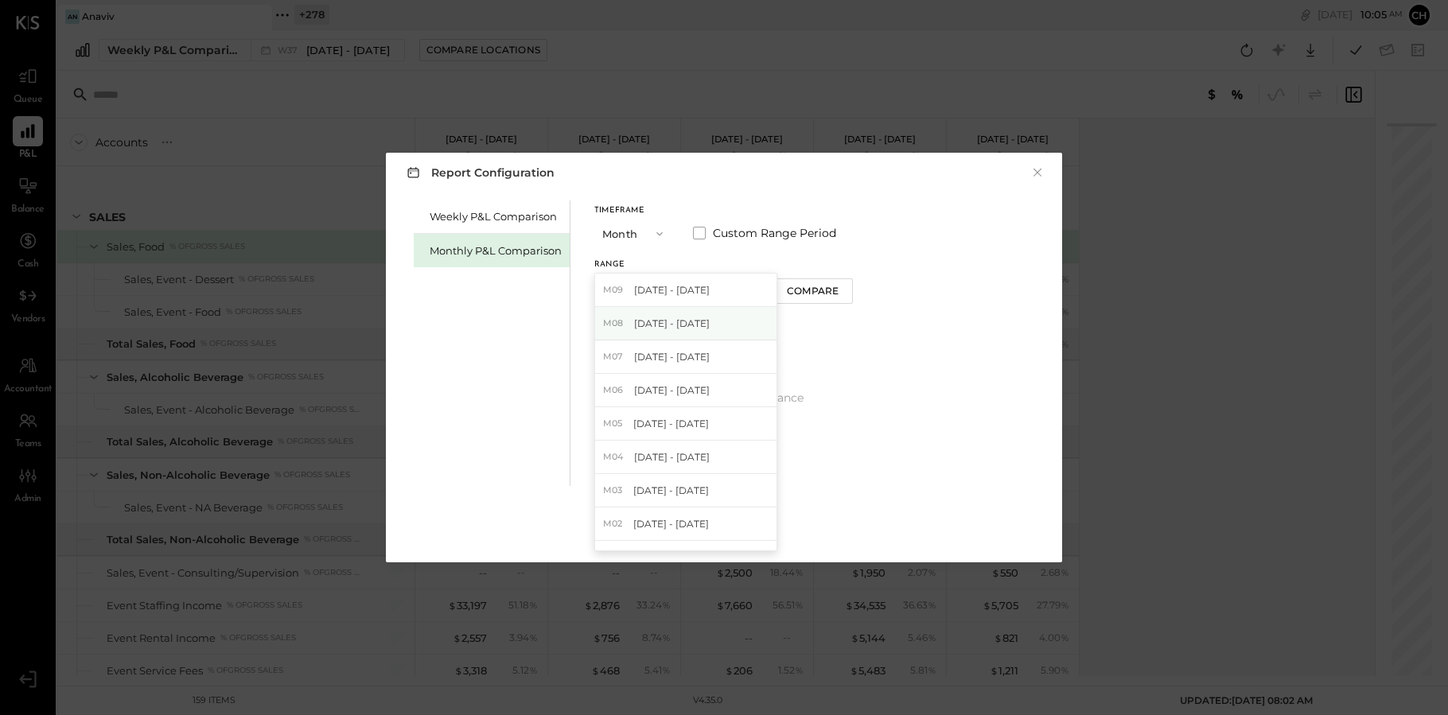
click at [710, 324] on div "M08 Aug 1 - 31, 2025" at bounding box center [685, 323] width 181 height 33
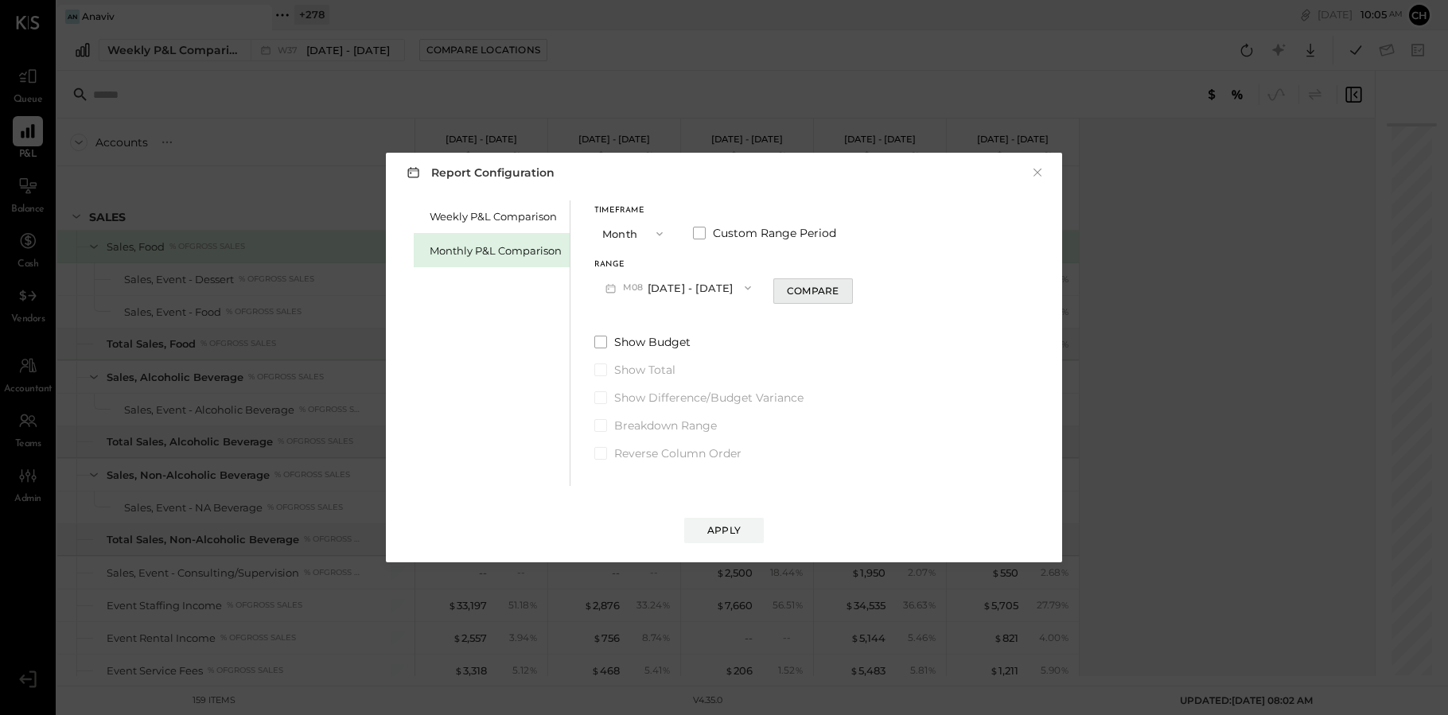
click at [796, 291] on div "Compare" at bounding box center [813, 291] width 52 height 14
click at [731, 520] on button "Apply" at bounding box center [724, 530] width 80 height 25
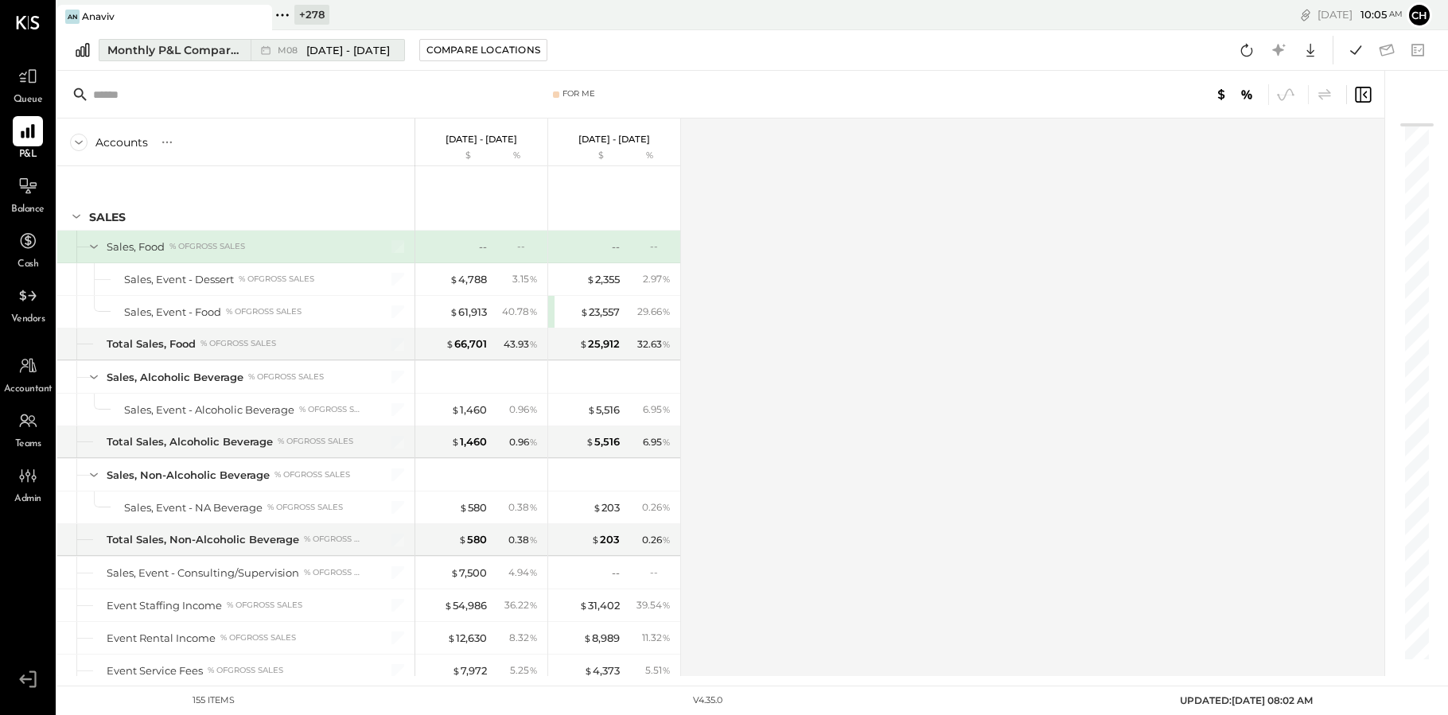
click at [181, 53] on div "Monthly P&L Comparison" at bounding box center [174, 50] width 134 height 16
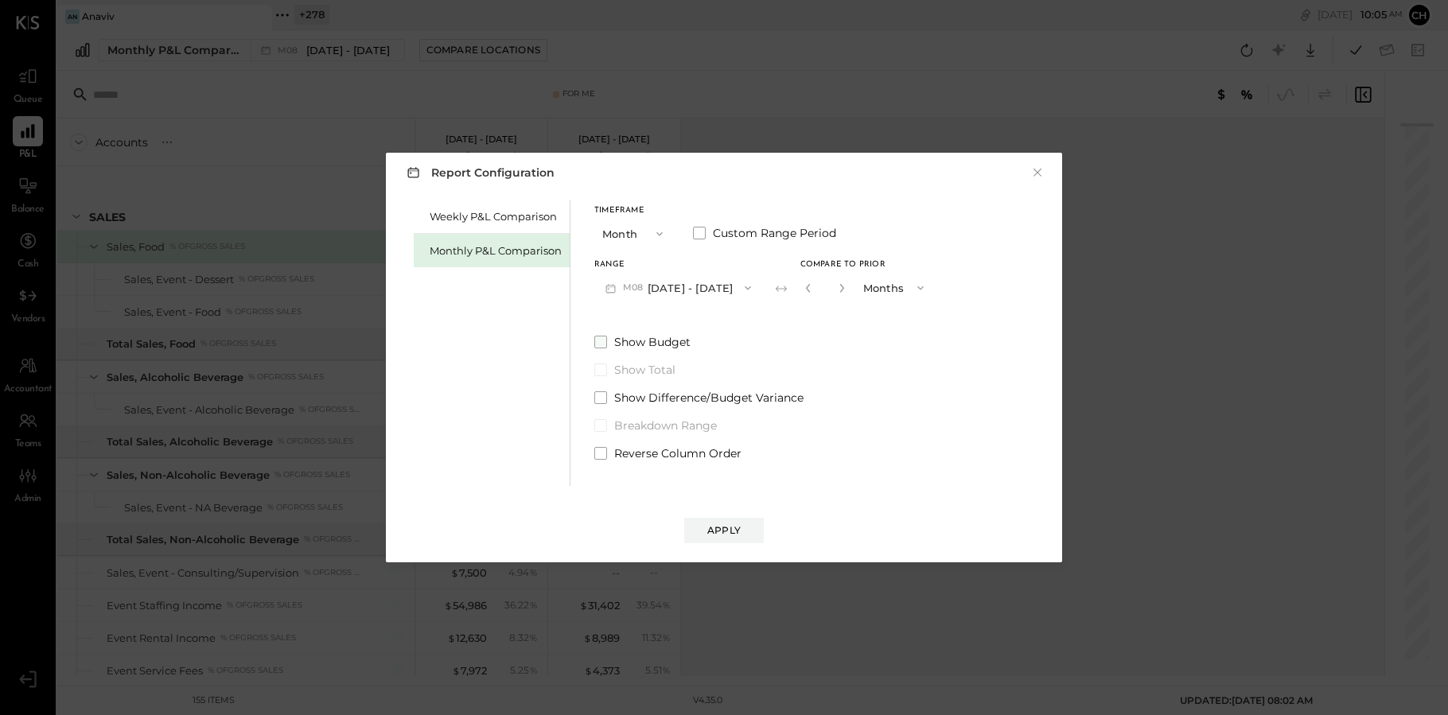
click at [600, 341] on span at bounding box center [600, 342] width 13 height 13
click at [719, 532] on div "Apply" at bounding box center [723, 530] width 33 height 14
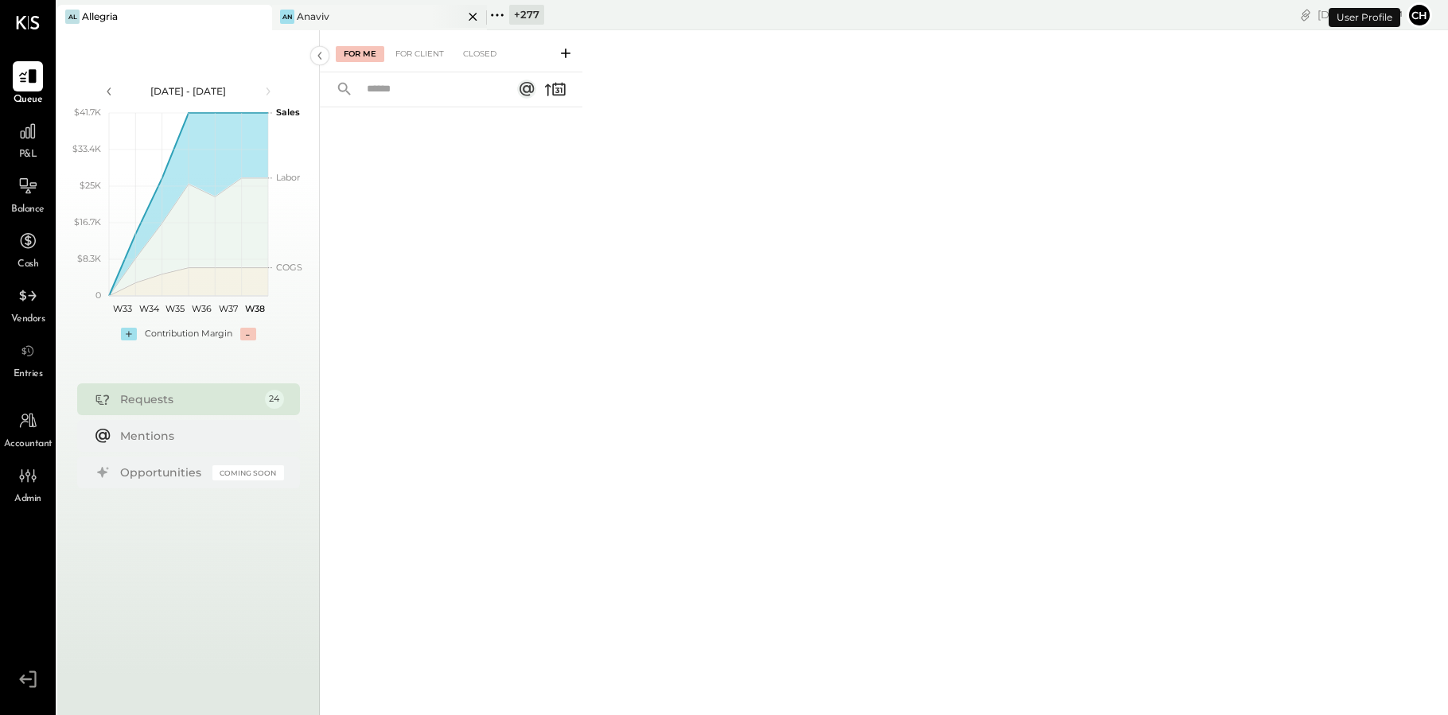
click at [434, 20] on div at bounding box center [459, 16] width 56 height 23
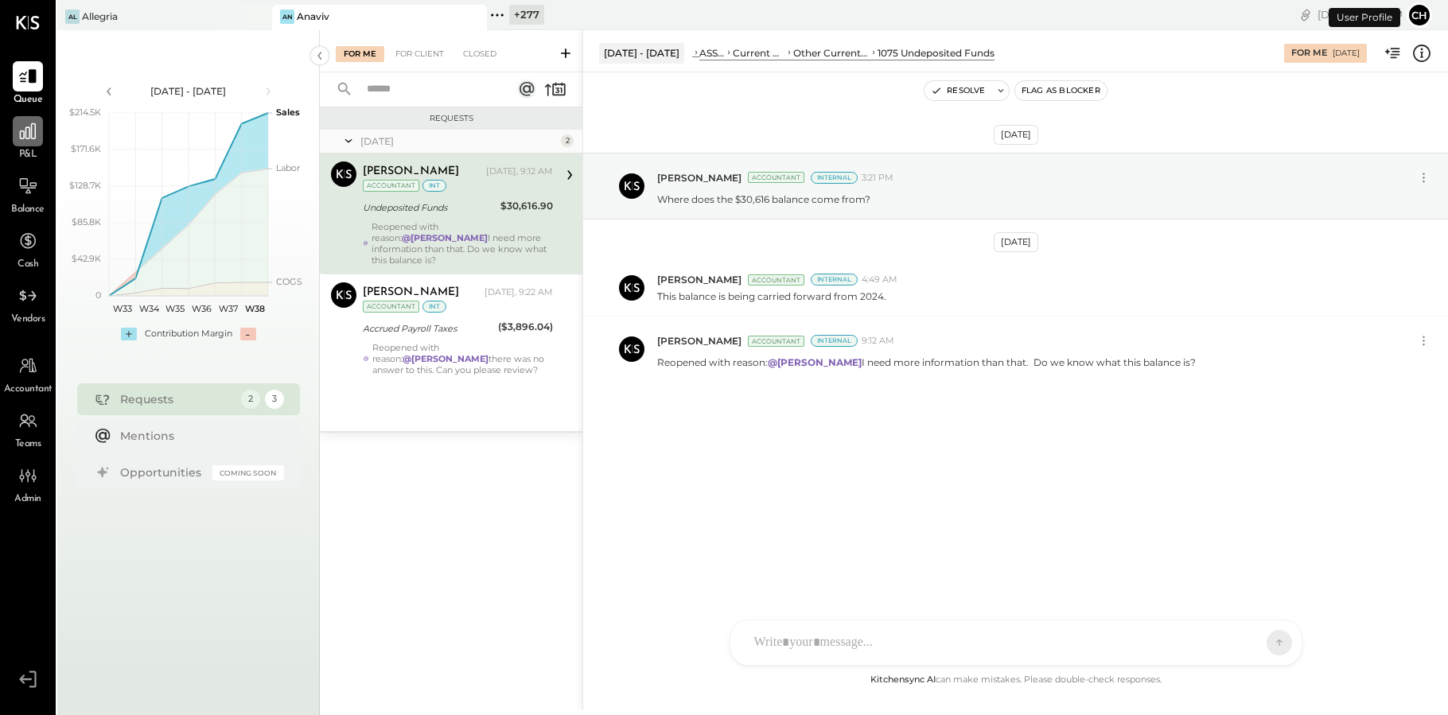
click at [38, 138] on div at bounding box center [28, 131] width 30 height 30
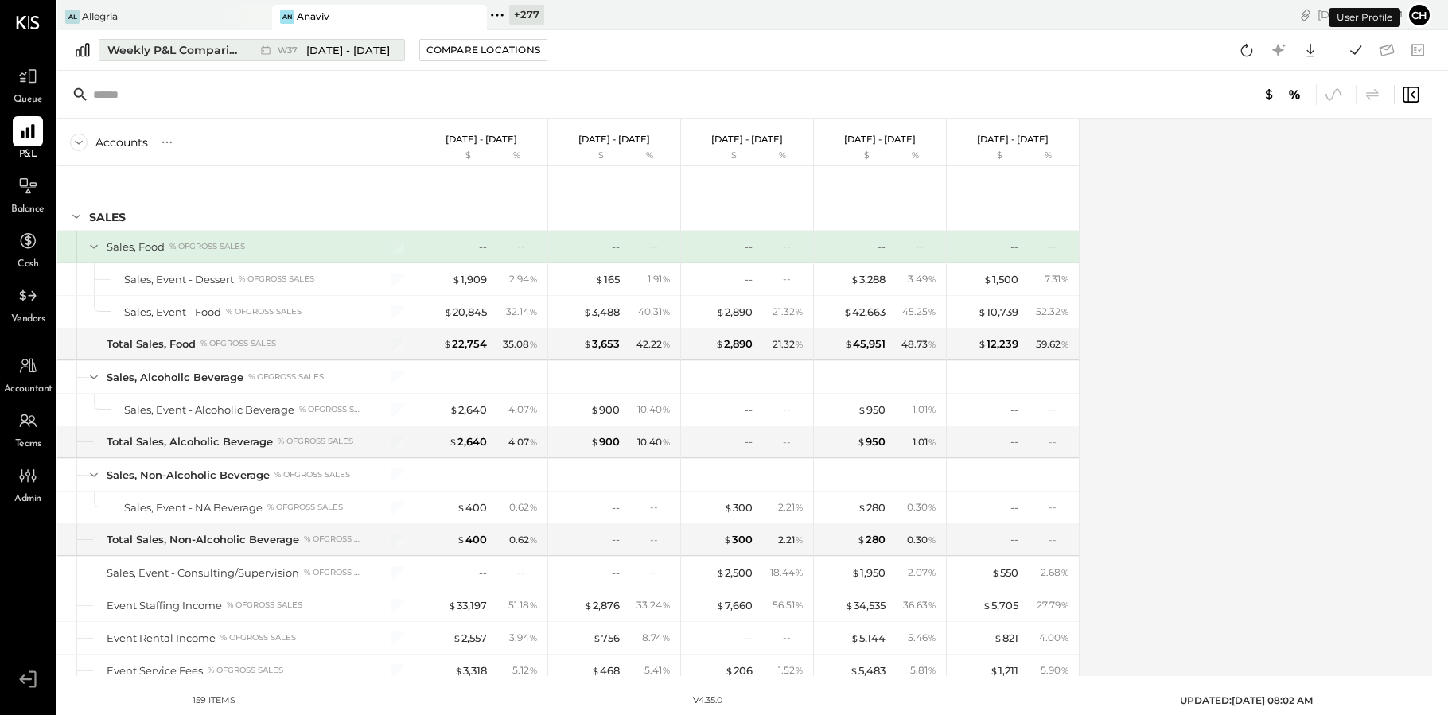
click at [226, 56] on div "Weekly P&L Comparison" at bounding box center [174, 50] width 134 height 16
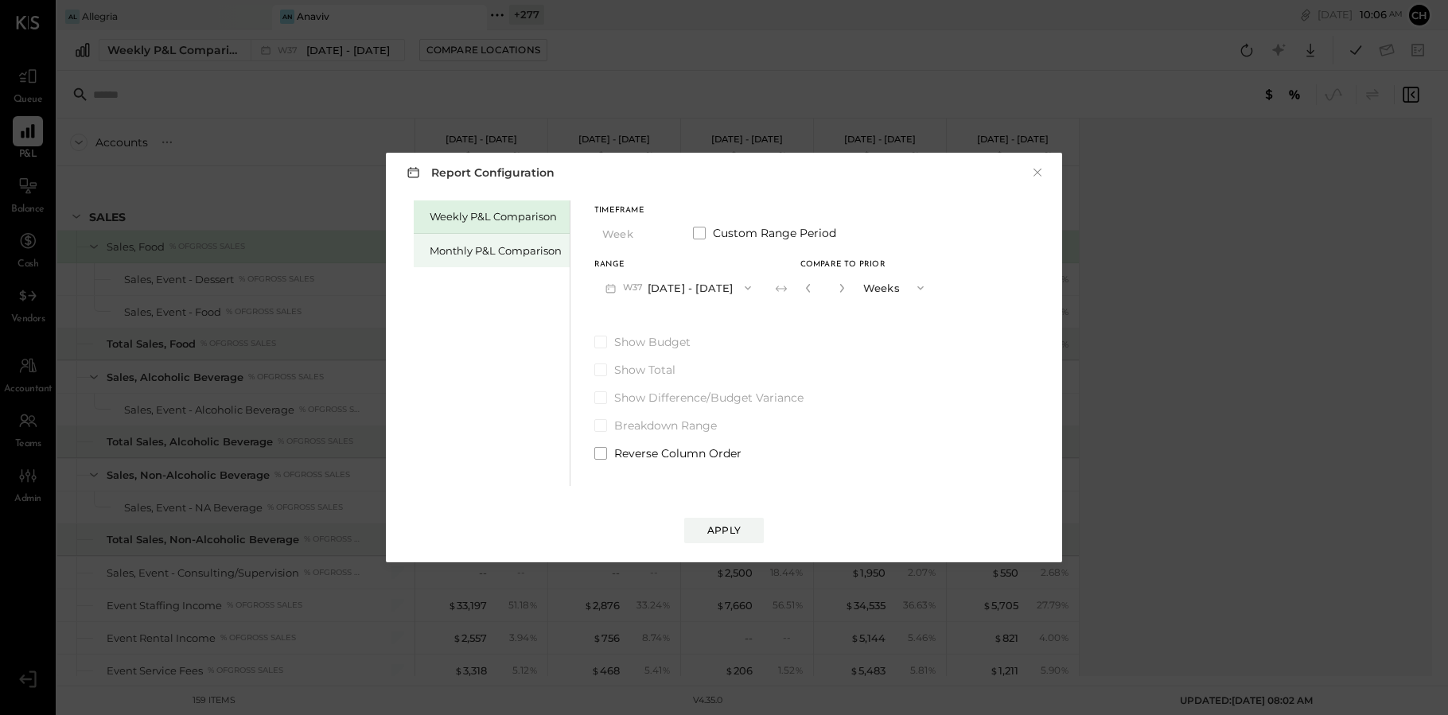
click at [456, 243] on div "Monthly P&L Comparison" at bounding box center [496, 250] width 132 height 15
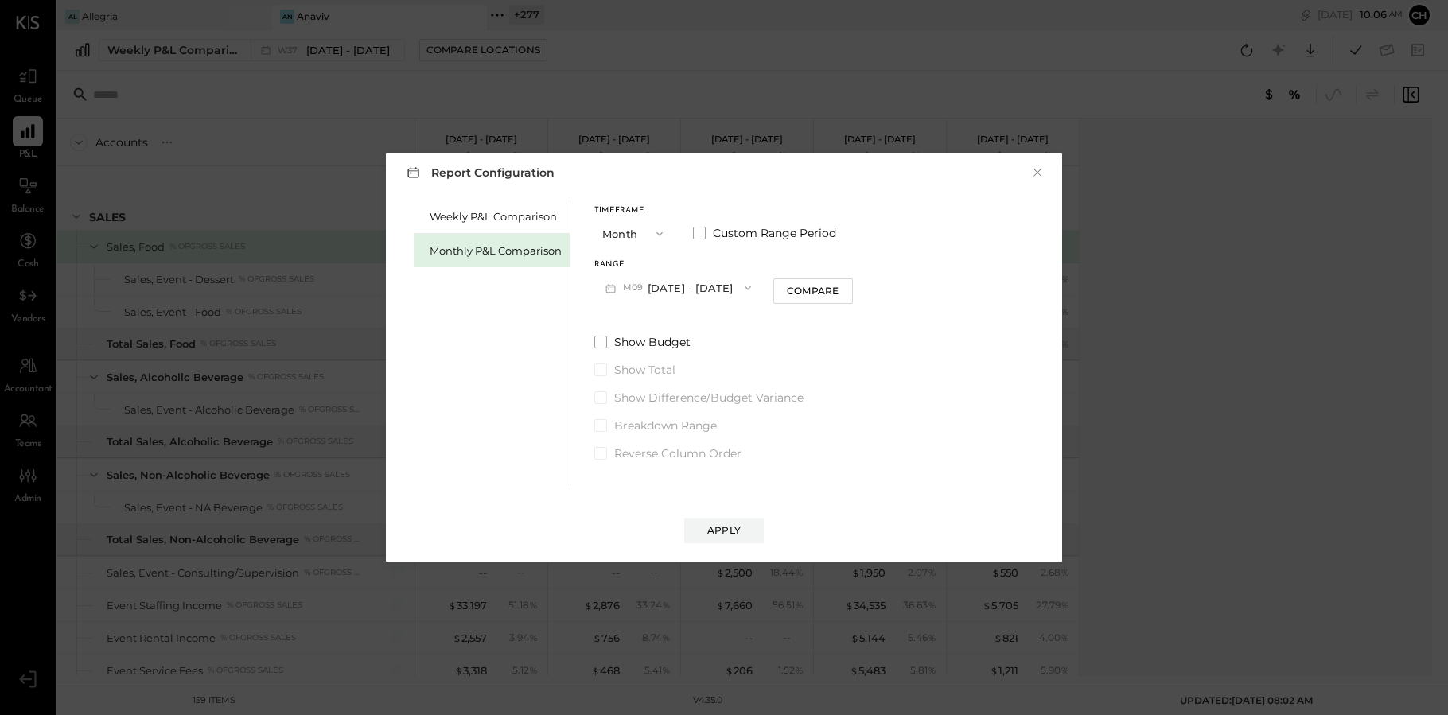
click at [688, 286] on button "M09 [DATE] - [DATE]" at bounding box center [678, 287] width 168 height 29
click at [689, 324] on span "[DATE] - [DATE]" at bounding box center [672, 324] width 76 height 14
click at [790, 300] on button "Compare" at bounding box center [813, 290] width 80 height 25
click at [837, 286] on icon "button" at bounding box center [842, 288] width 10 height 10
type input "*"
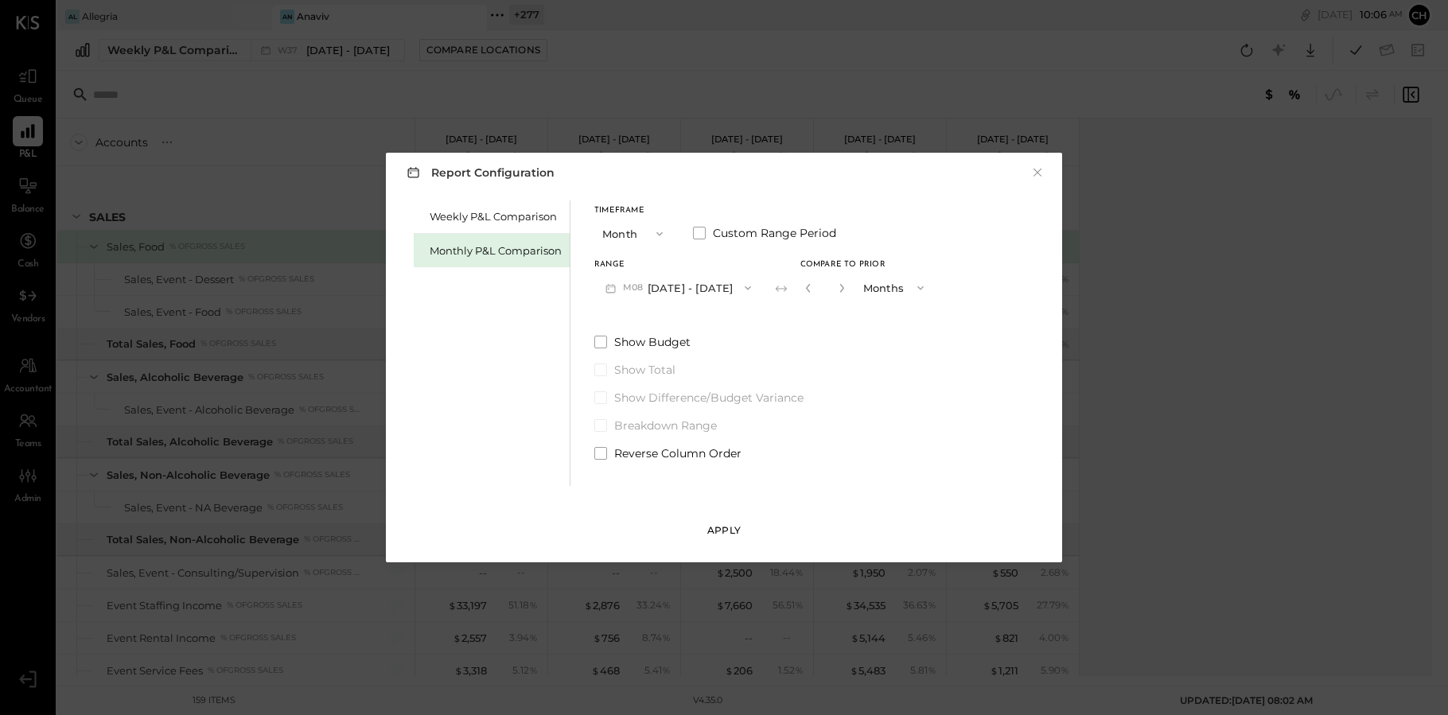
click at [744, 526] on button "Apply" at bounding box center [724, 530] width 80 height 25
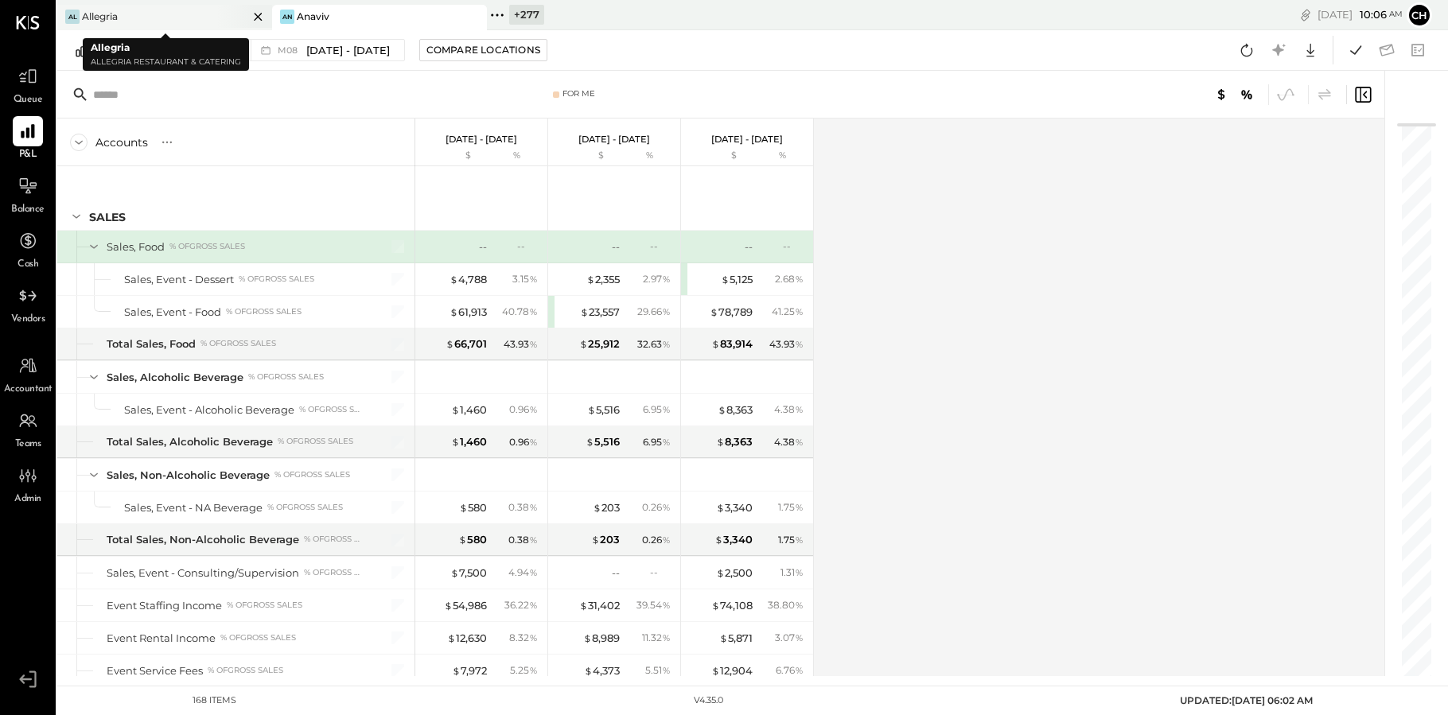
click at [258, 15] on icon at bounding box center [258, 17] width 8 height 8
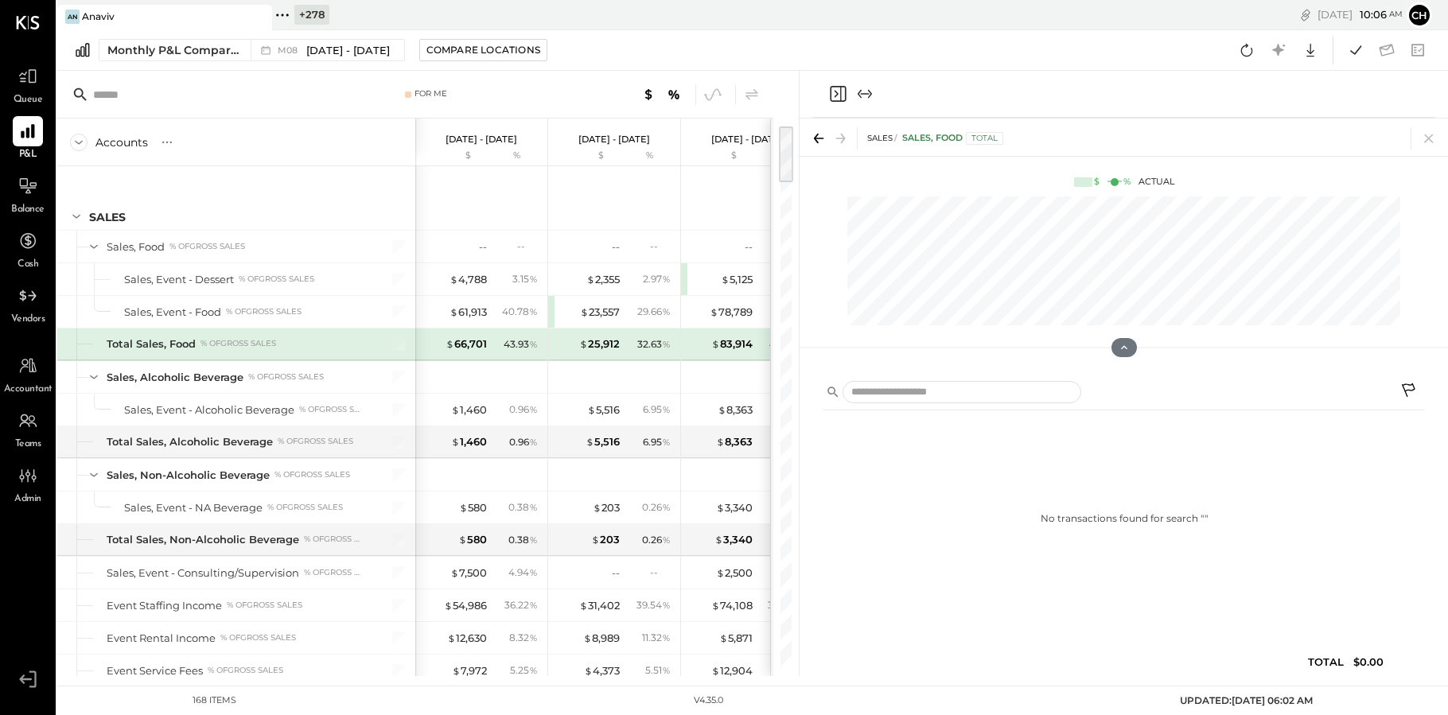
click at [833, 94] on icon "Close panel" at bounding box center [837, 93] width 19 height 19
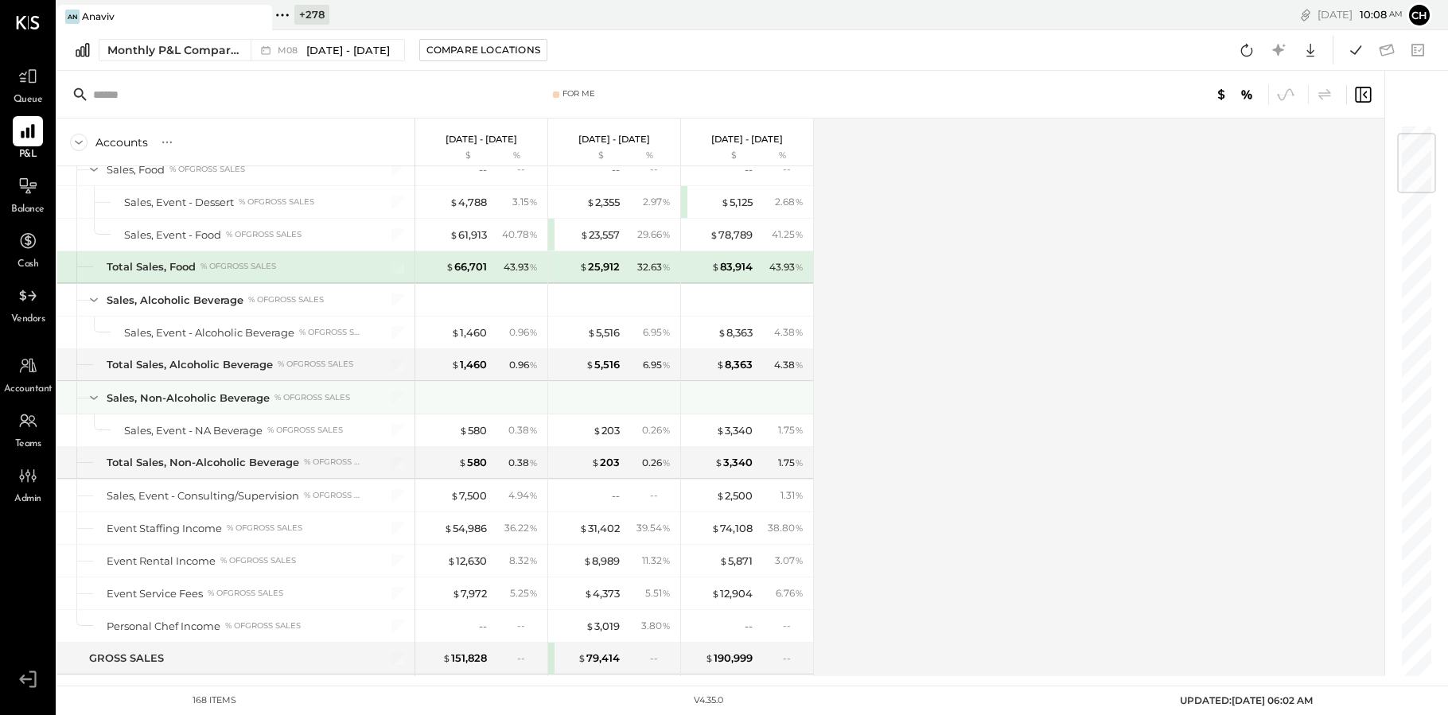
scroll to position [80, 0]
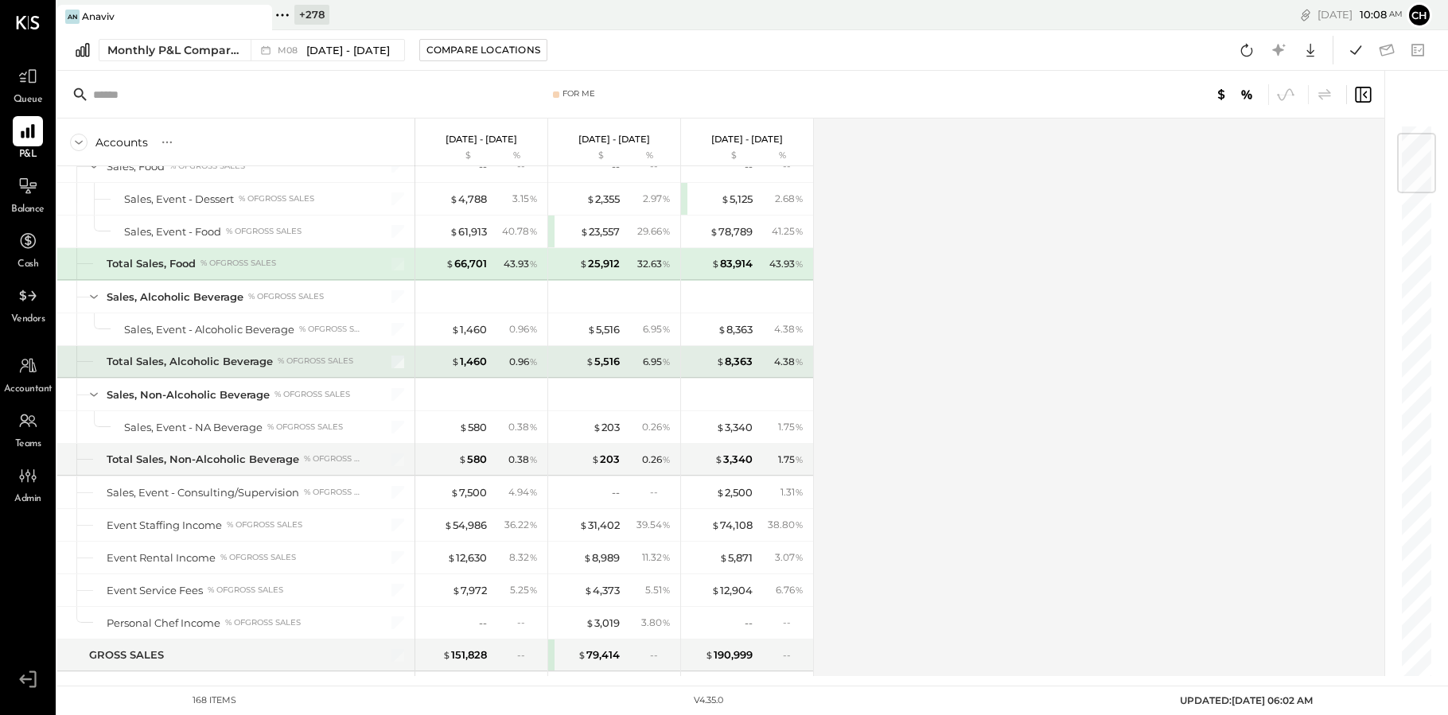
click at [403, 369] on div at bounding box center [388, 362] width 40 height 32
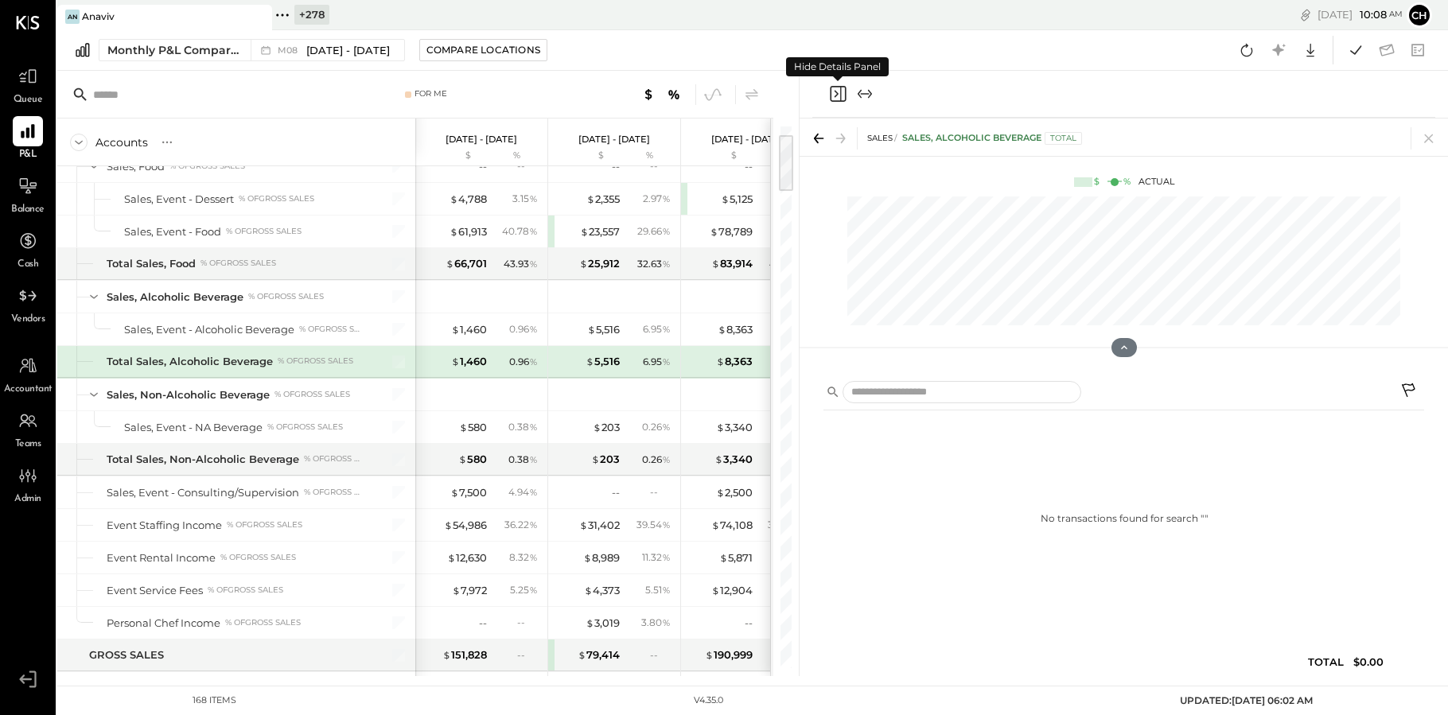
click at [835, 93] on icon "Close panel" at bounding box center [837, 93] width 19 height 19
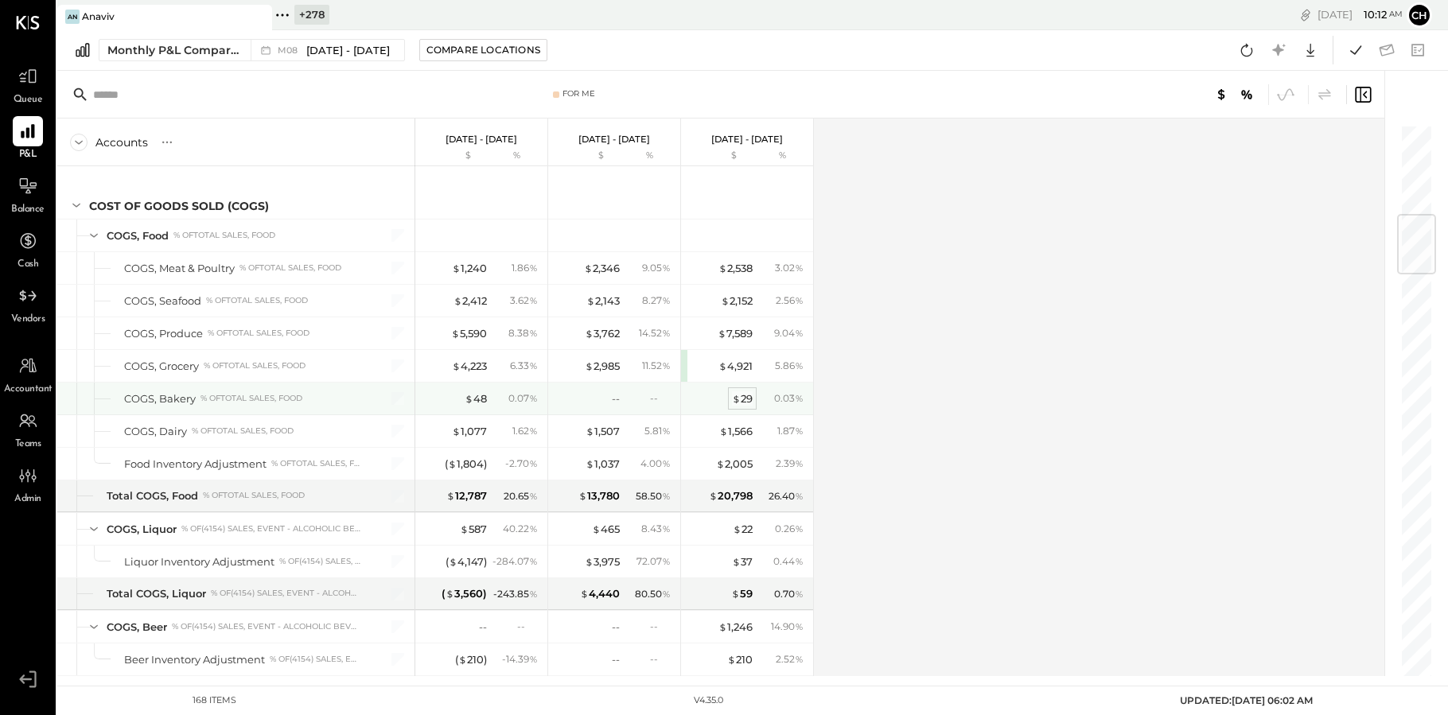
scroll to position [778, 0]
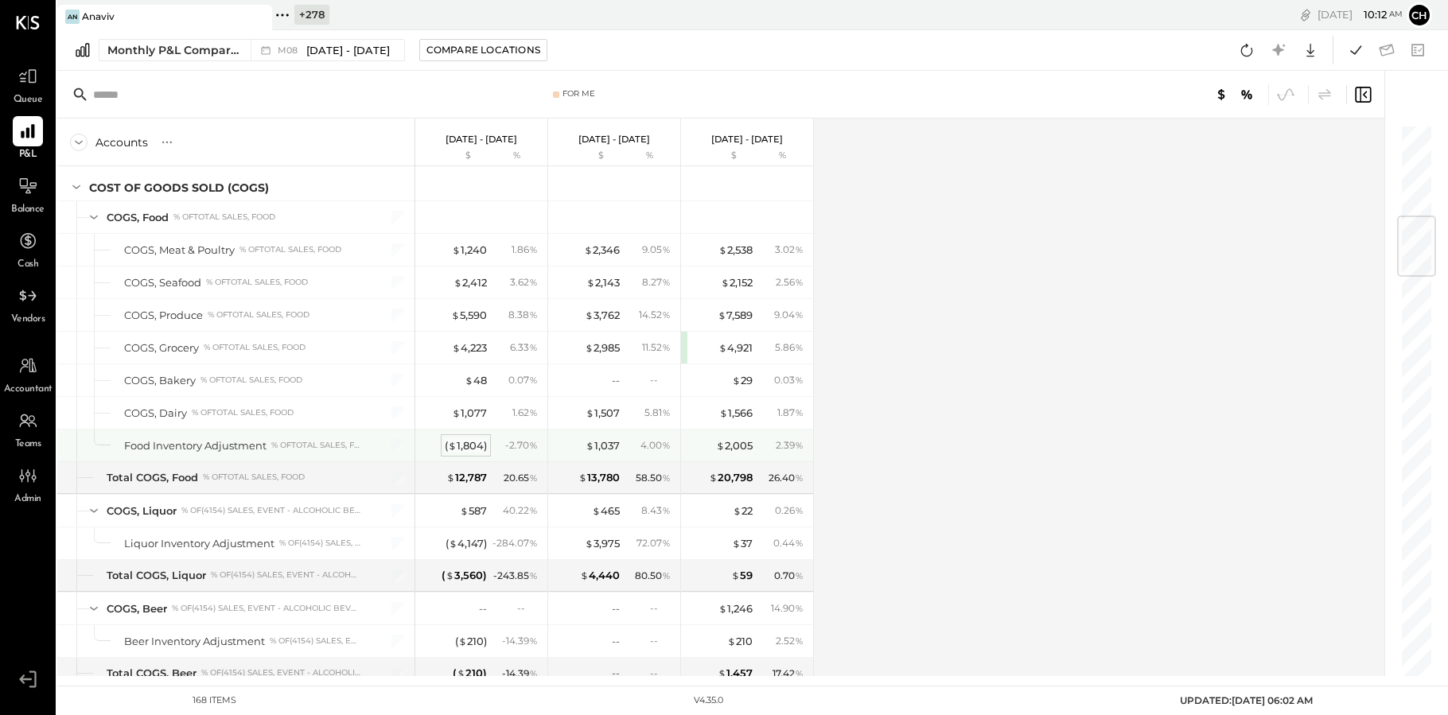
click at [471, 446] on div "( $ 1,804 )" at bounding box center [466, 445] width 42 height 15
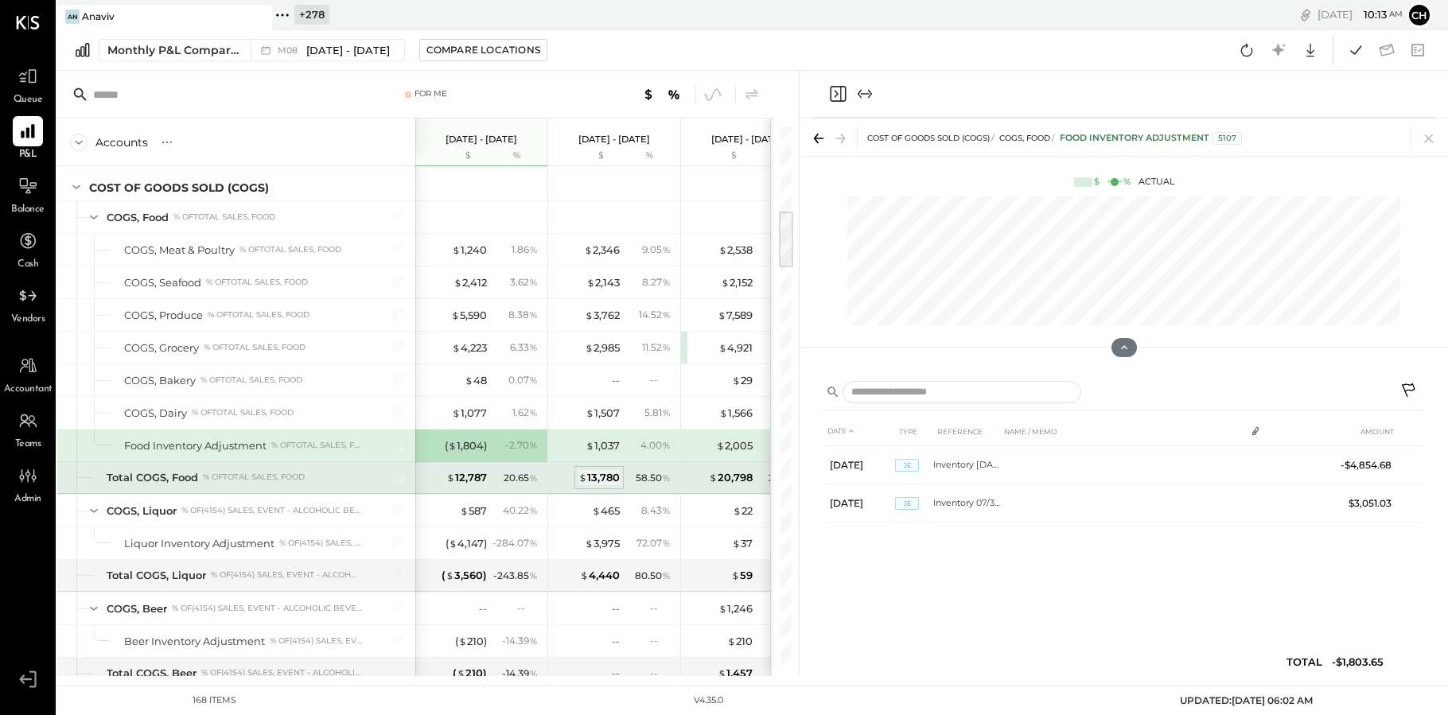
click at [599, 474] on div "$ 13,780" at bounding box center [598, 477] width 41 height 15
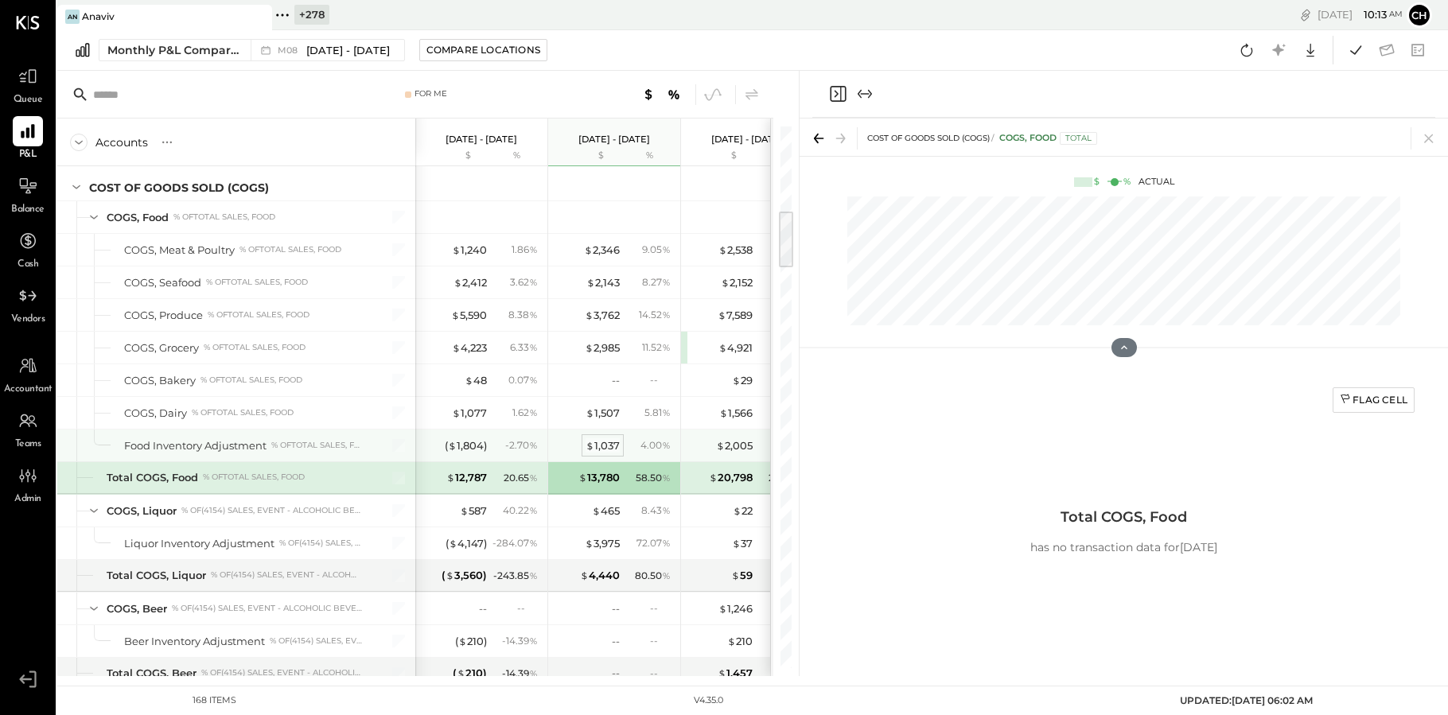
click at [610, 447] on div "$ 1,037" at bounding box center [603, 445] width 34 height 15
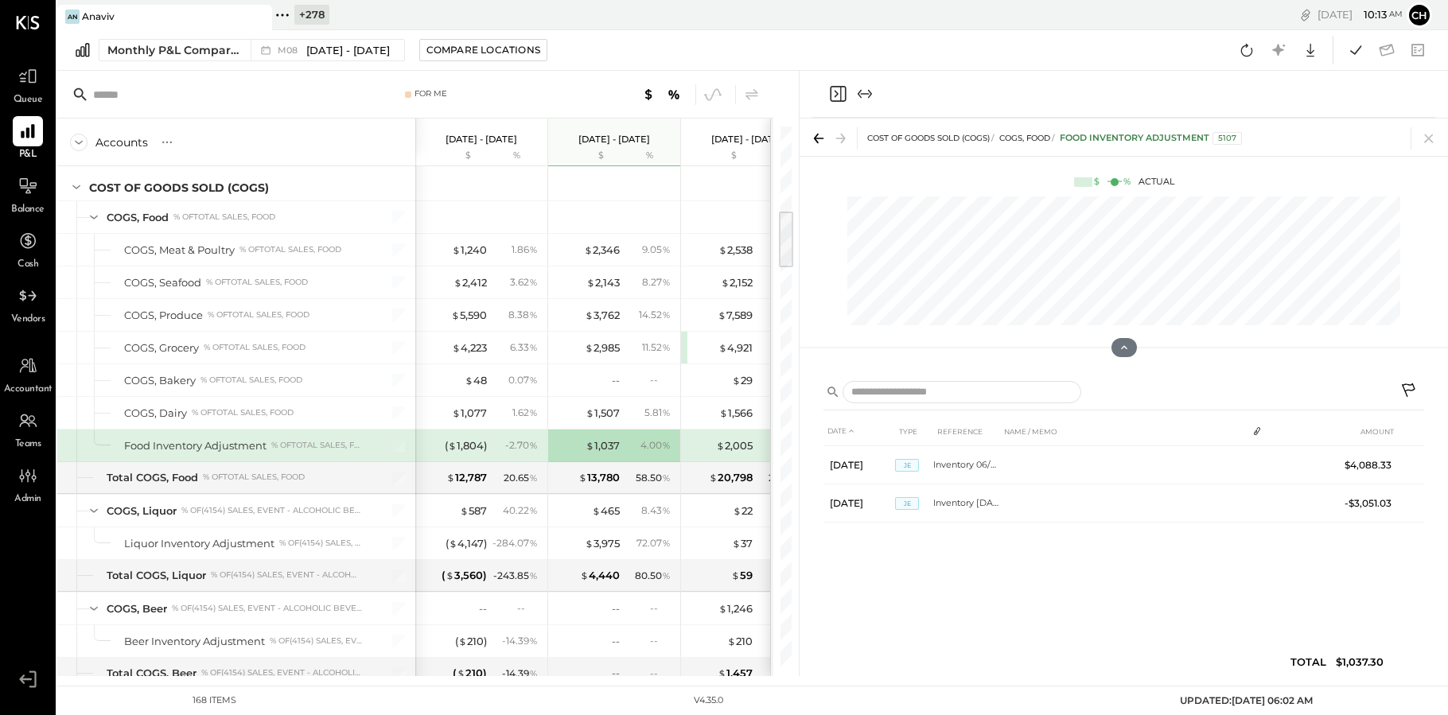
click at [839, 91] on icon "Close panel" at bounding box center [837, 93] width 19 height 19
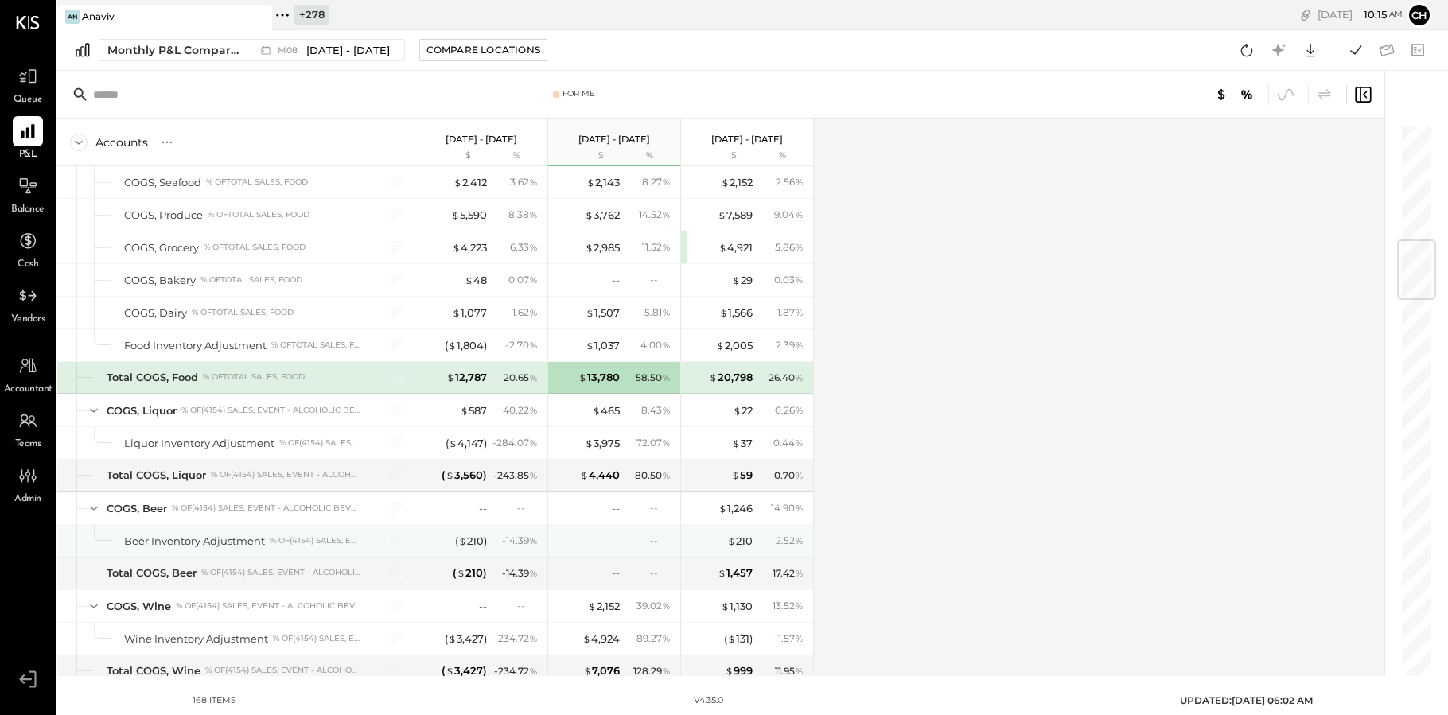
scroll to position [975, 0]
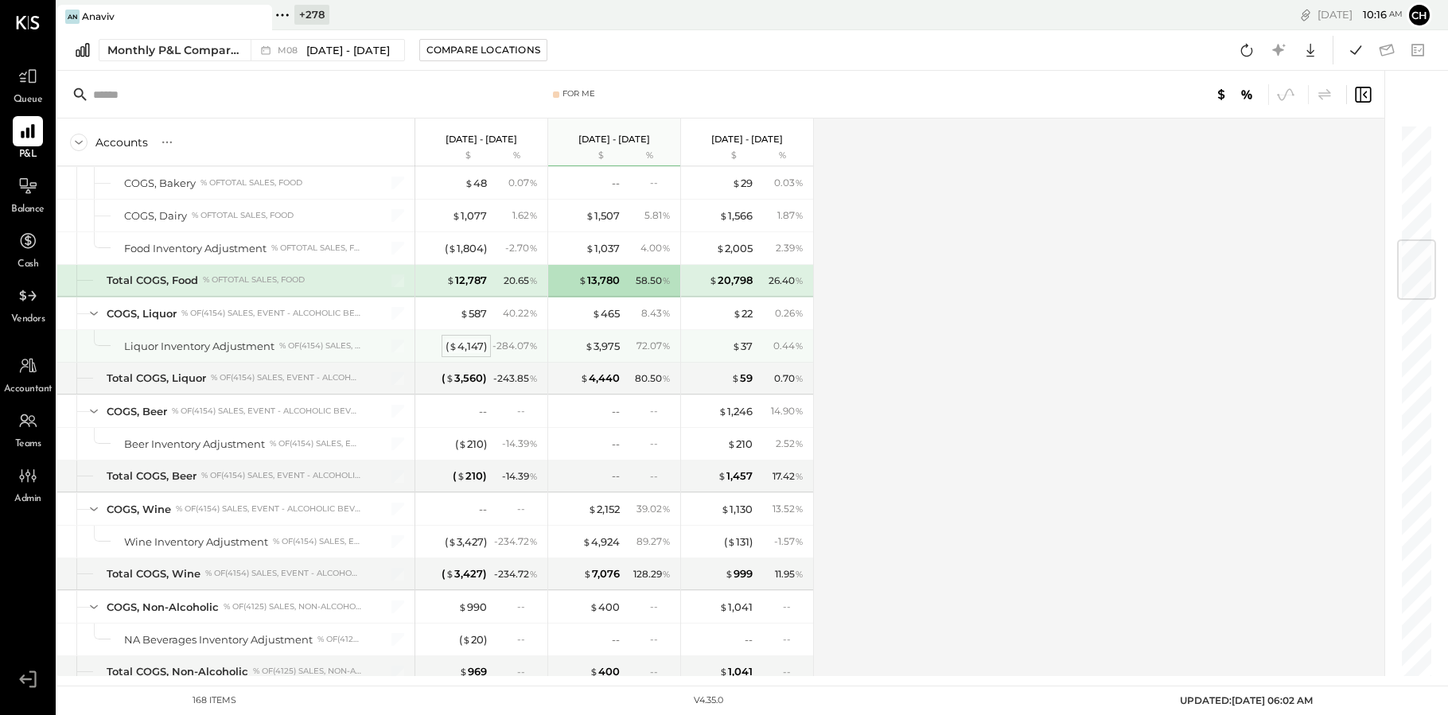
click at [451, 345] on span "$" at bounding box center [453, 346] width 9 height 13
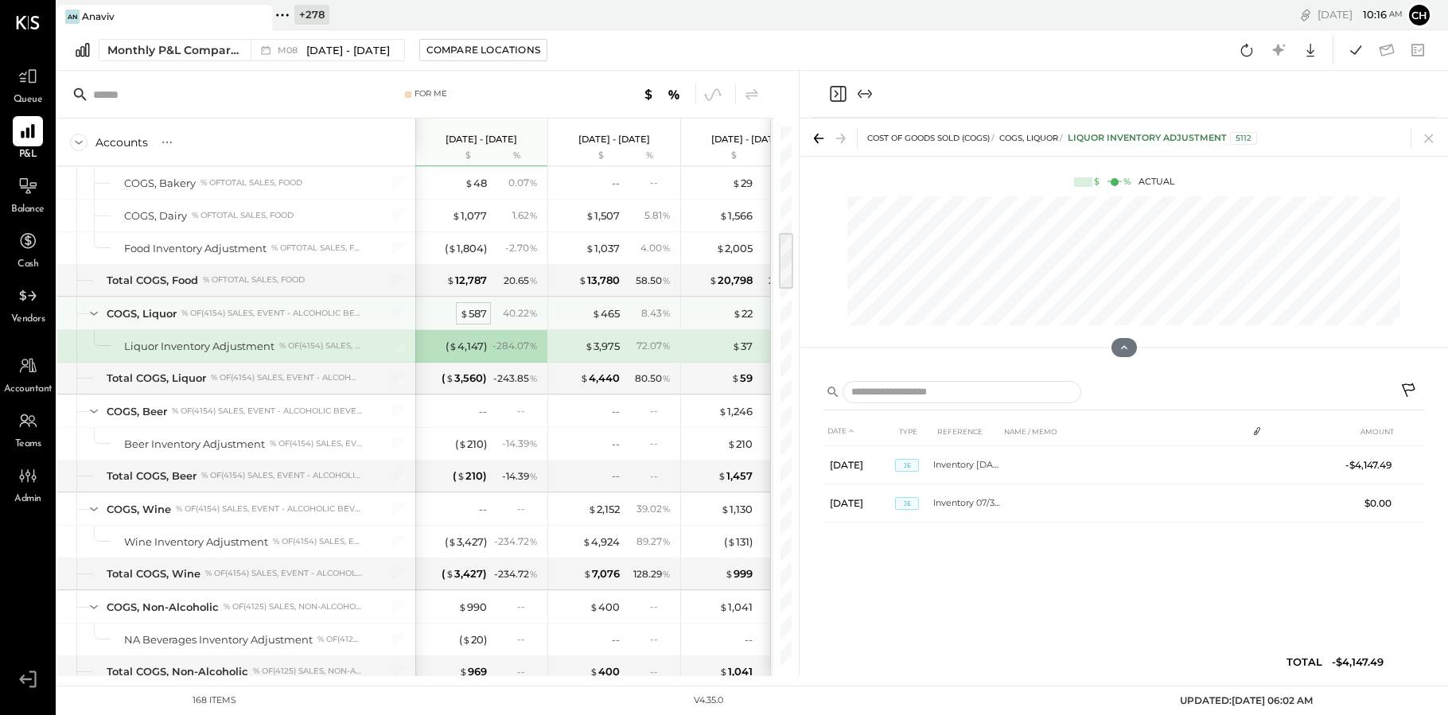
click at [471, 308] on div "$ 587" at bounding box center [473, 313] width 27 height 15
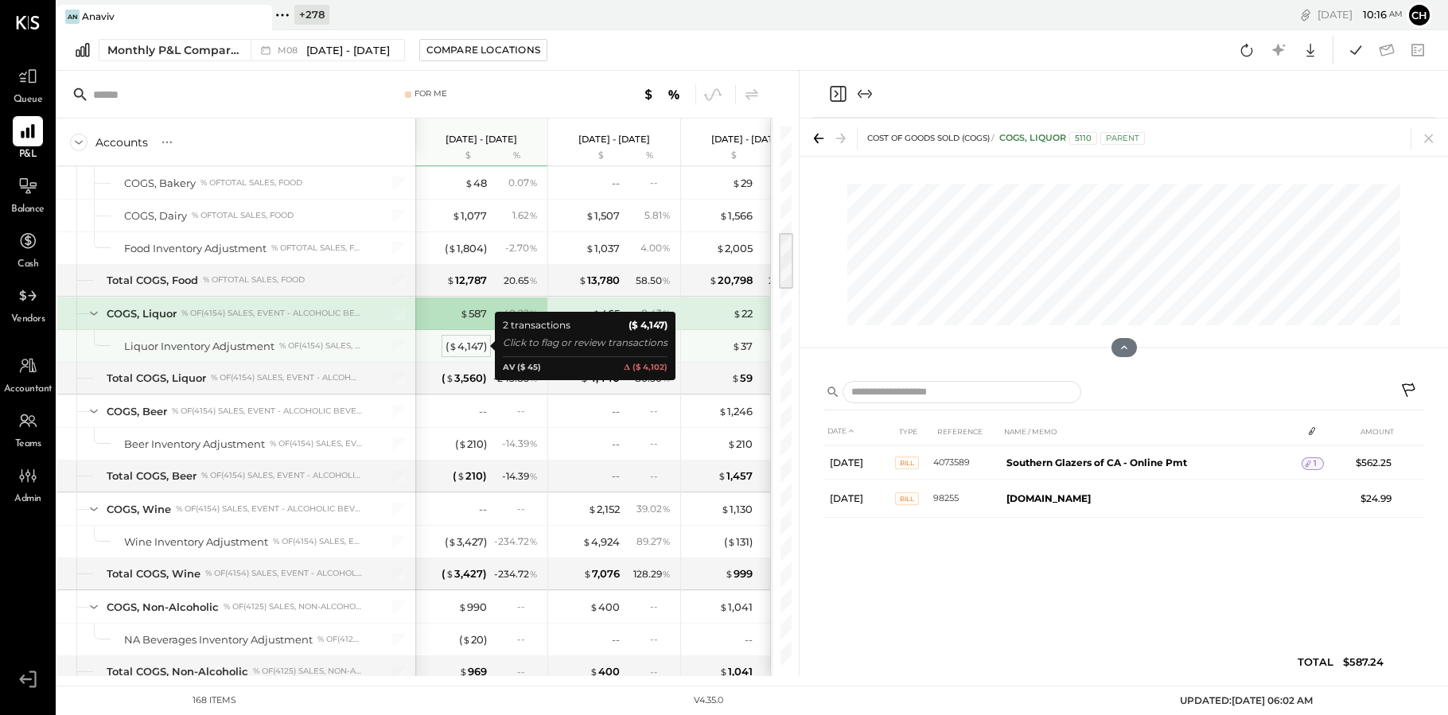
click at [474, 343] on div "( $ 4,147 )" at bounding box center [466, 346] width 41 height 15
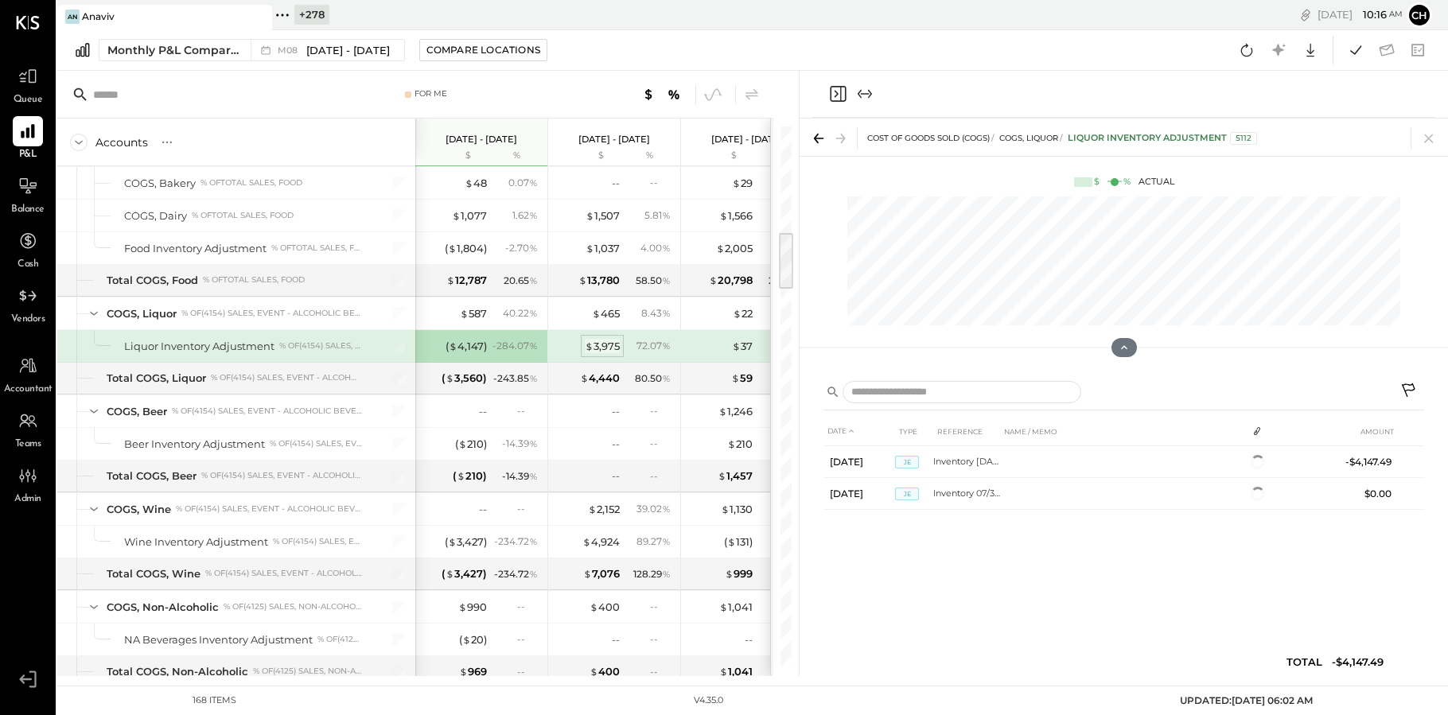
click at [609, 347] on div "$ 3,975" at bounding box center [602, 346] width 35 height 15
click at [745, 345] on div "$ 37" at bounding box center [742, 346] width 21 height 15
click at [621, 346] on div "$ 3,975 72.07 %" at bounding box center [615, 346] width 119 height 32
click at [475, 357] on div "( $ 4,147 ) - 284.07 %" at bounding box center [482, 346] width 119 height 32
click at [473, 348] on div "( $ 4,147 )" at bounding box center [466, 346] width 41 height 15
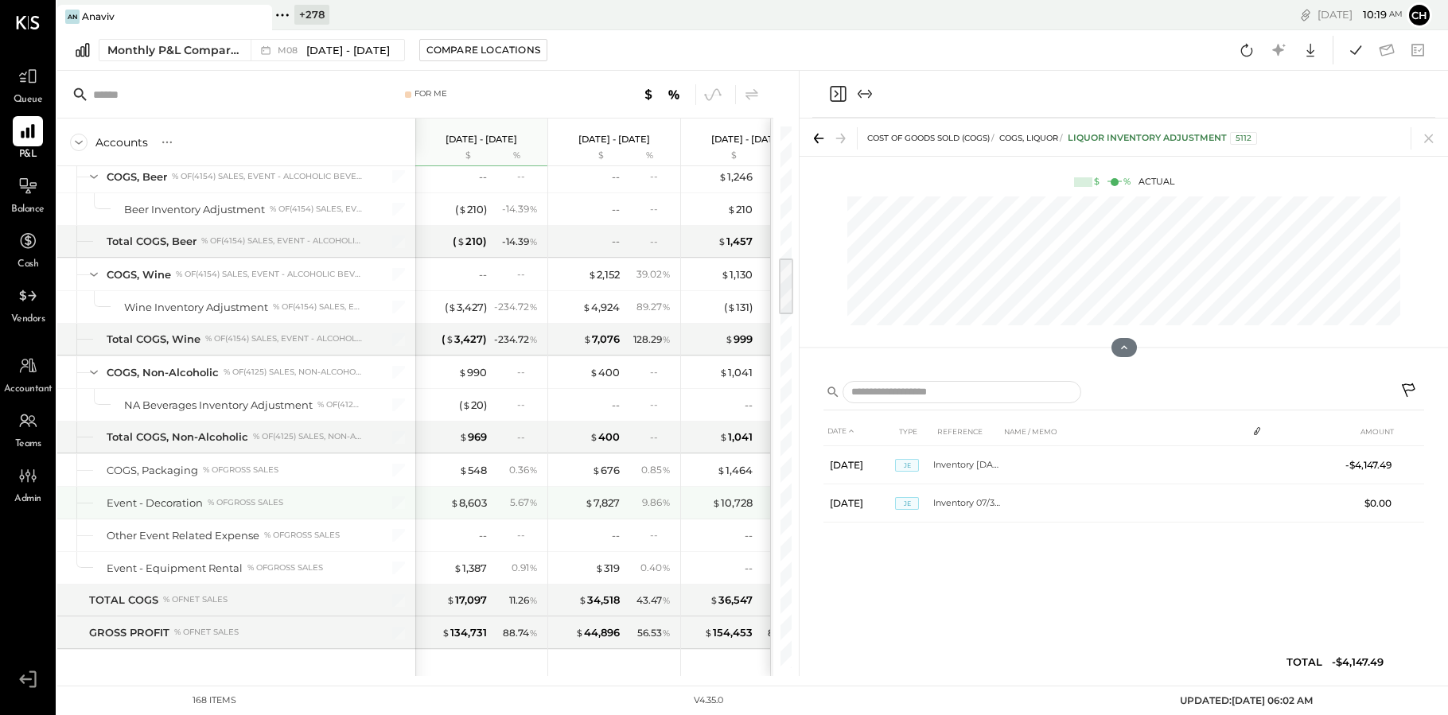
scroll to position [1224, 0]
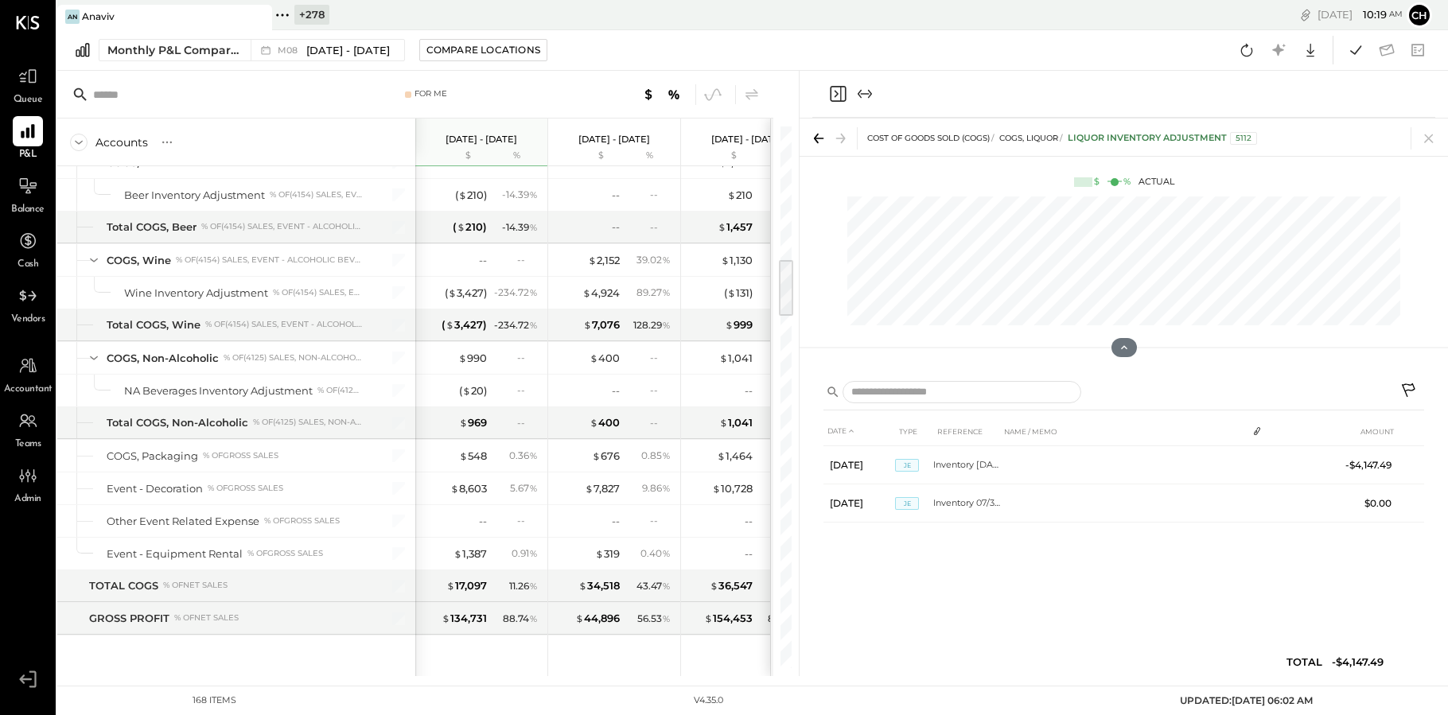
click at [839, 88] on icon "Close panel" at bounding box center [837, 93] width 19 height 19
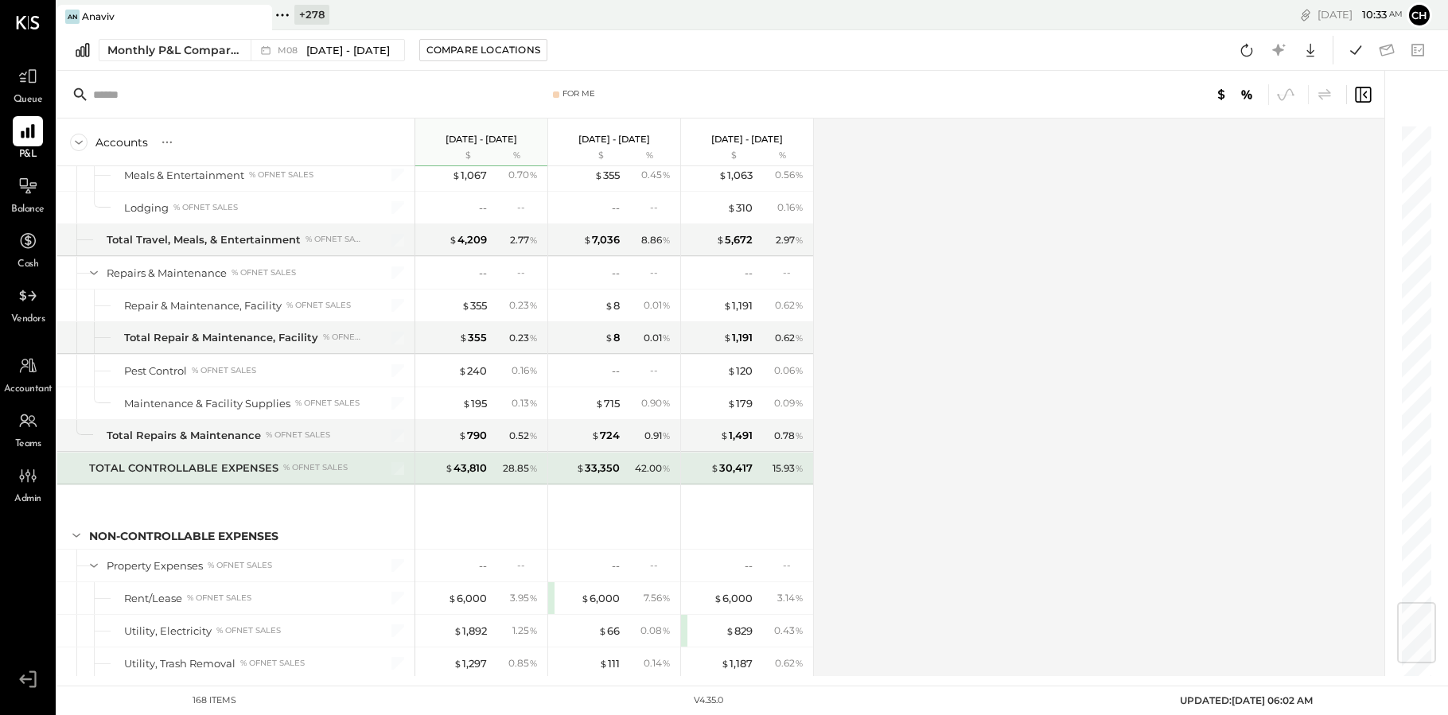
scroll to position [3992, 0]
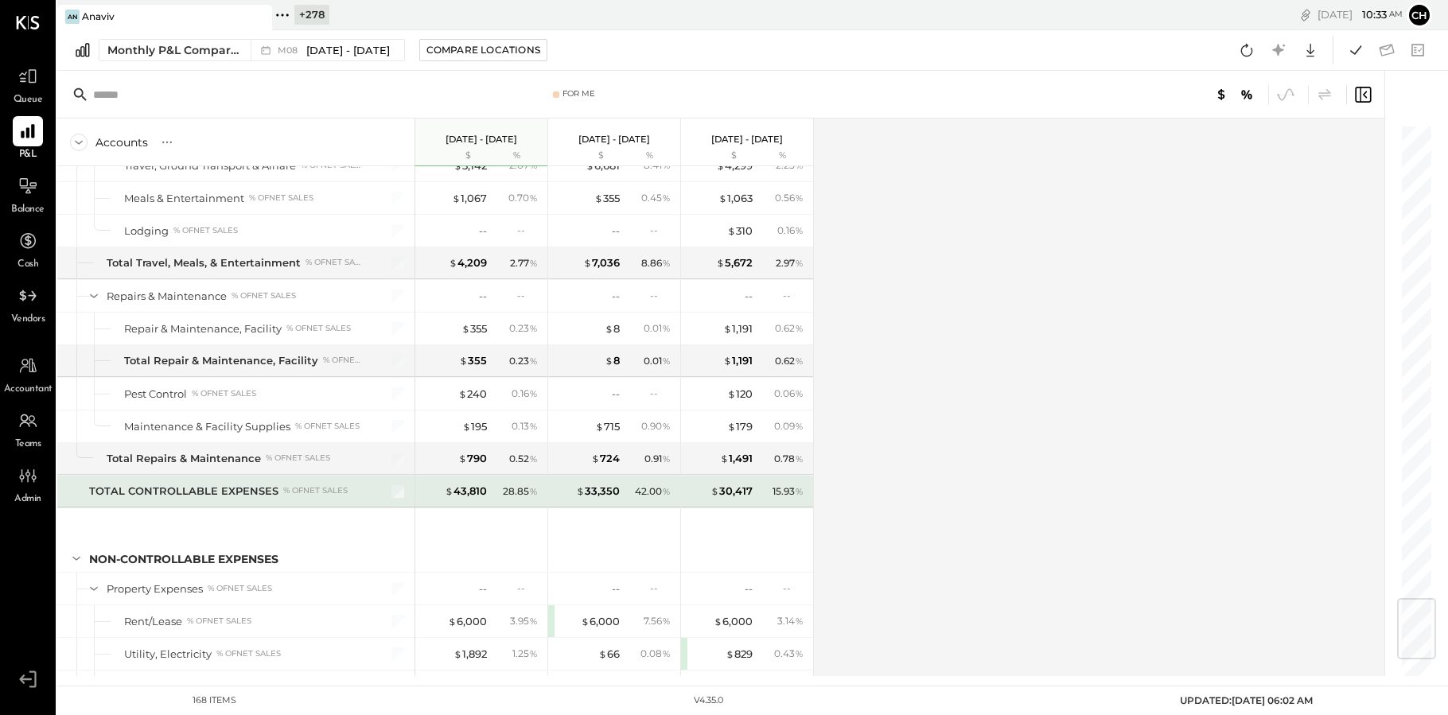
click at [390, 492] on div at bounding box center [388, 492] width 40 height 32
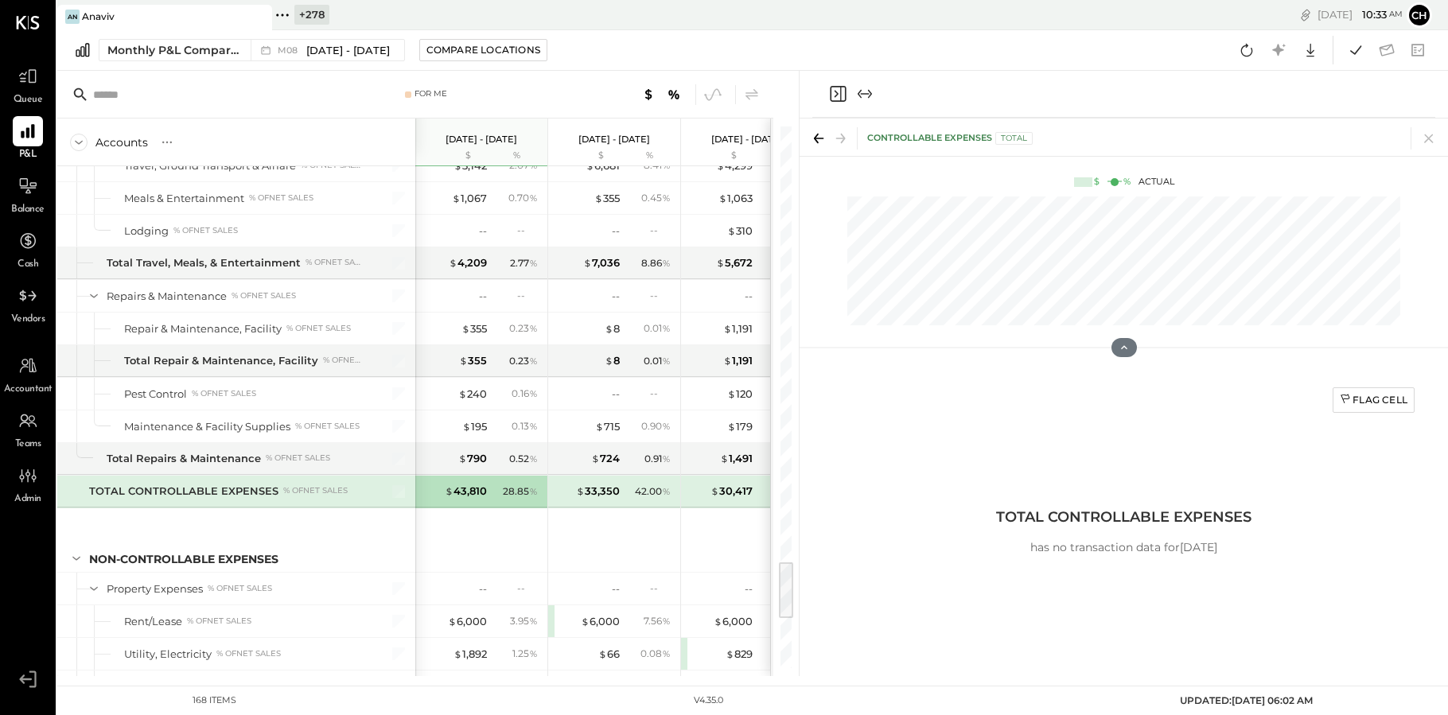
scroll to position [3969, 0]
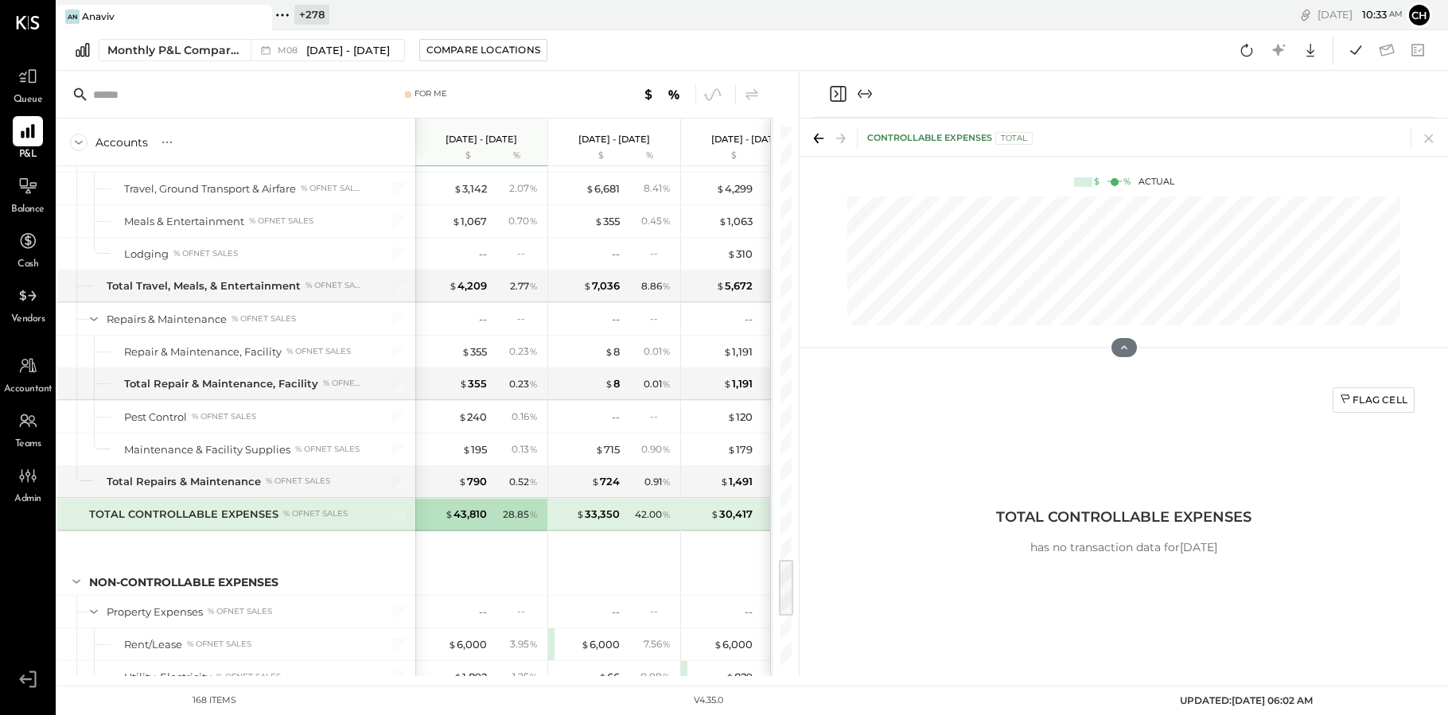
click at [835, 91] on icon "Close panel" at bounding box center [837, 94] width 4 height 7
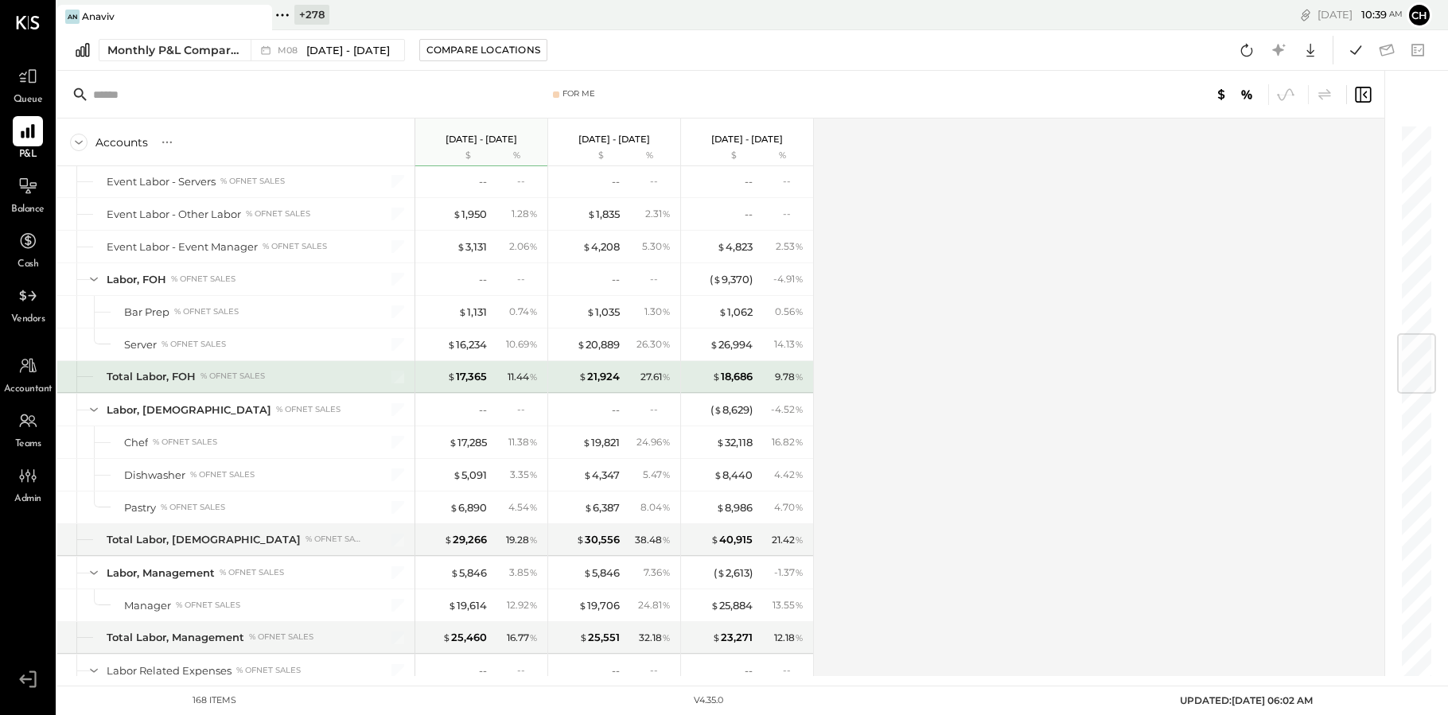
scroll to position [1763, 0]
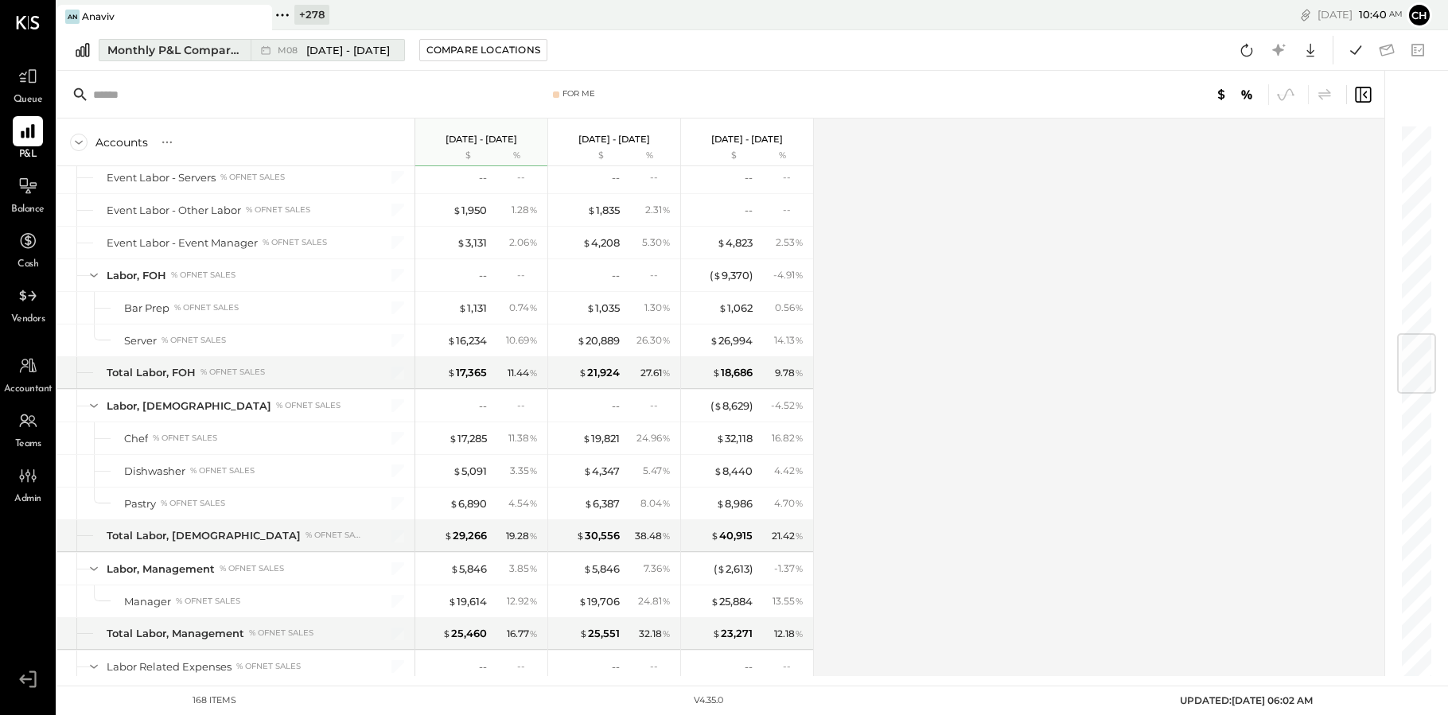
click at [234, 51] on div "Monthly P&L Comparison" at bounding box center [174, 50] width 134 height 16
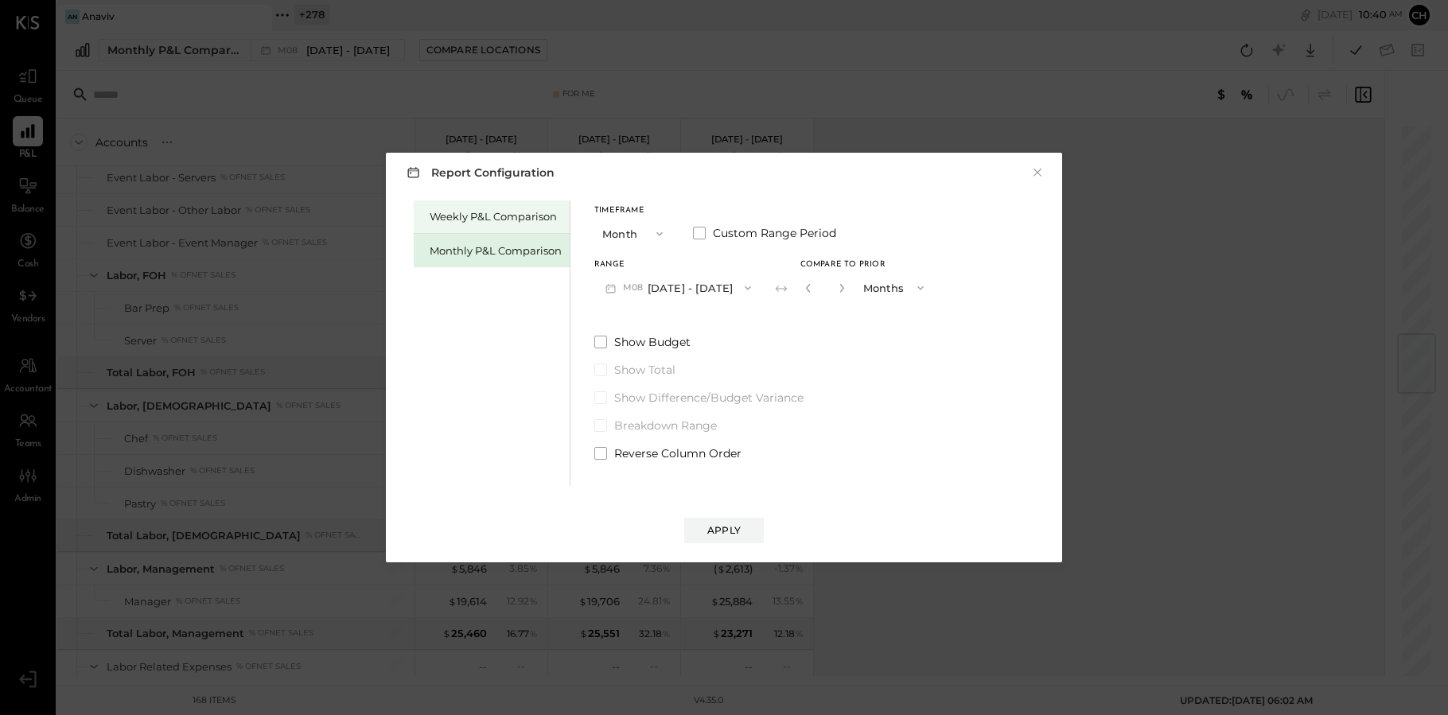
click at [515, 226] on div "Weekly P&L Comparison" at bounding box center [492, 216] width 156 height 33
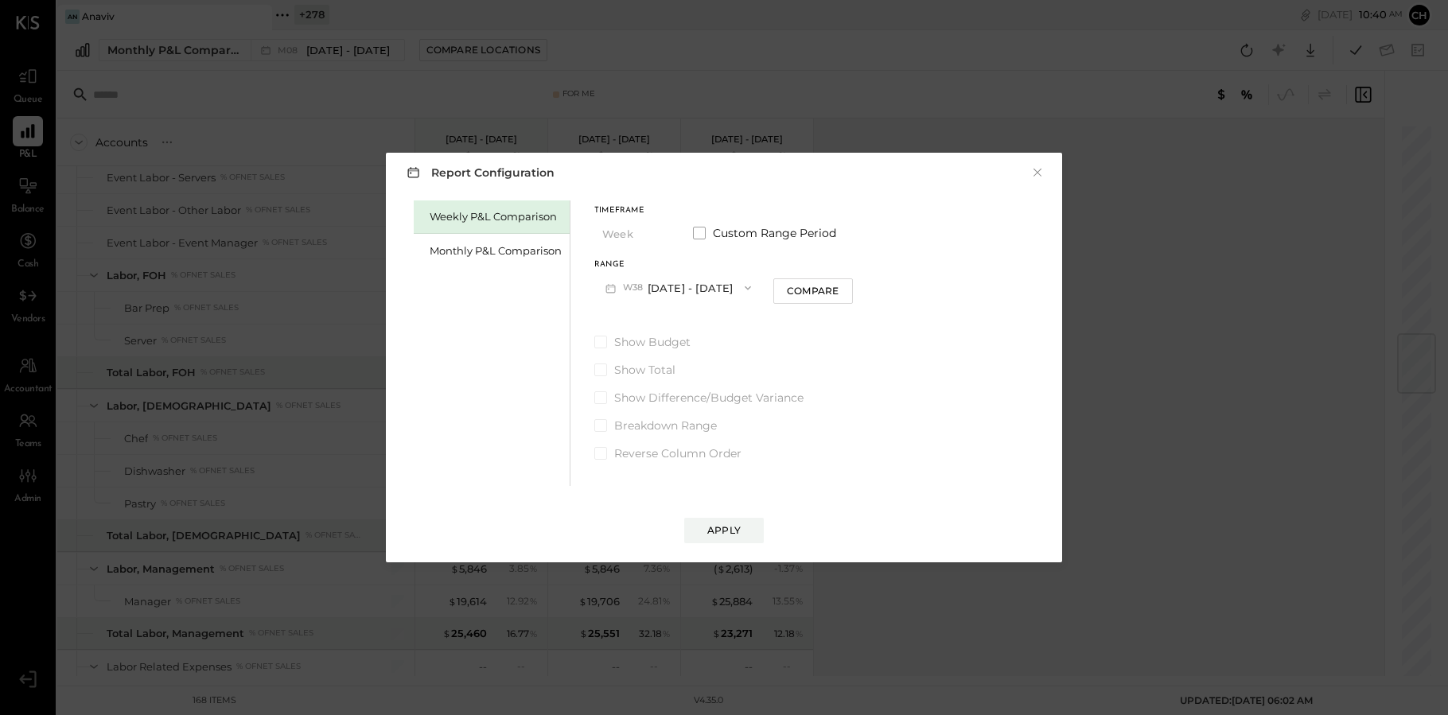
click at [682, 291] on button "W38 [DATE] - [DATE]" at bounding box center [678, 287] width 168 height 29
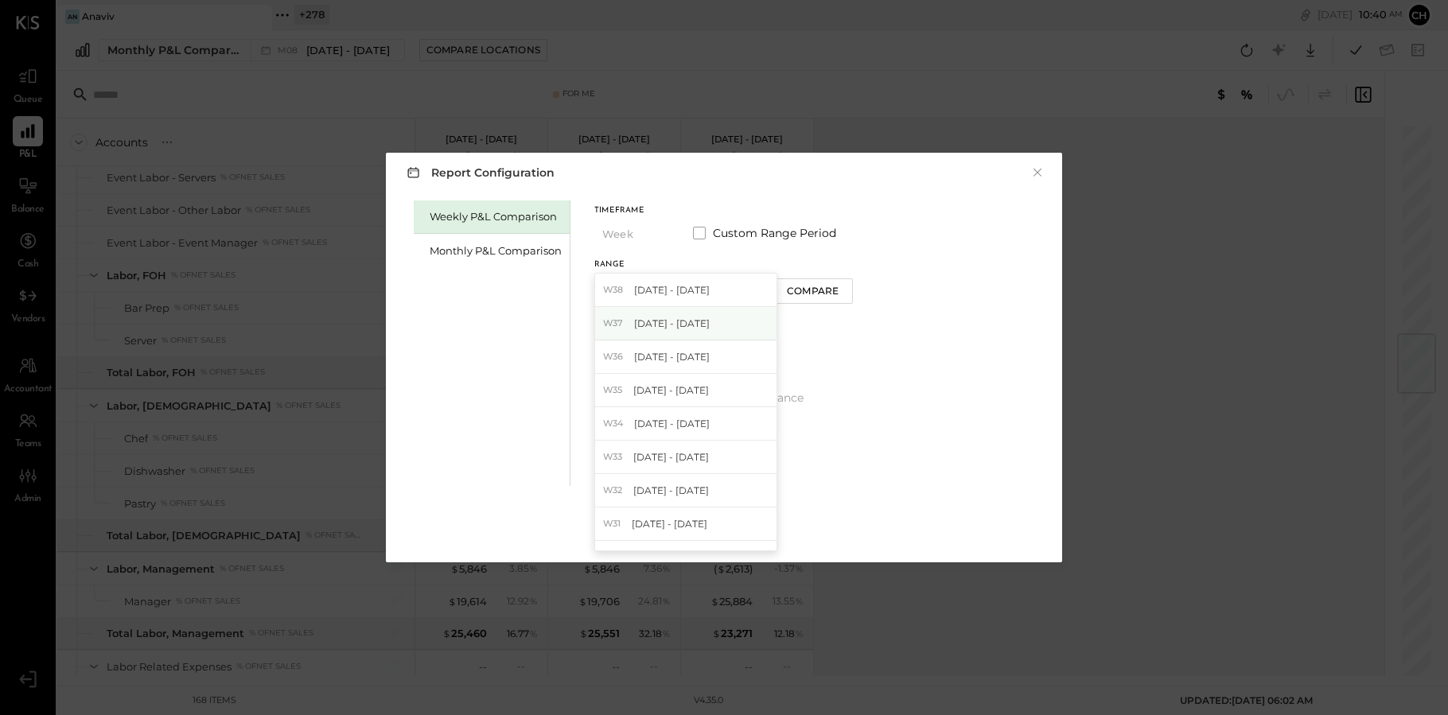
click at [687, 325] on span "[DATE] - [DATE]" at bounding box center [672, 324] width 76 height 14
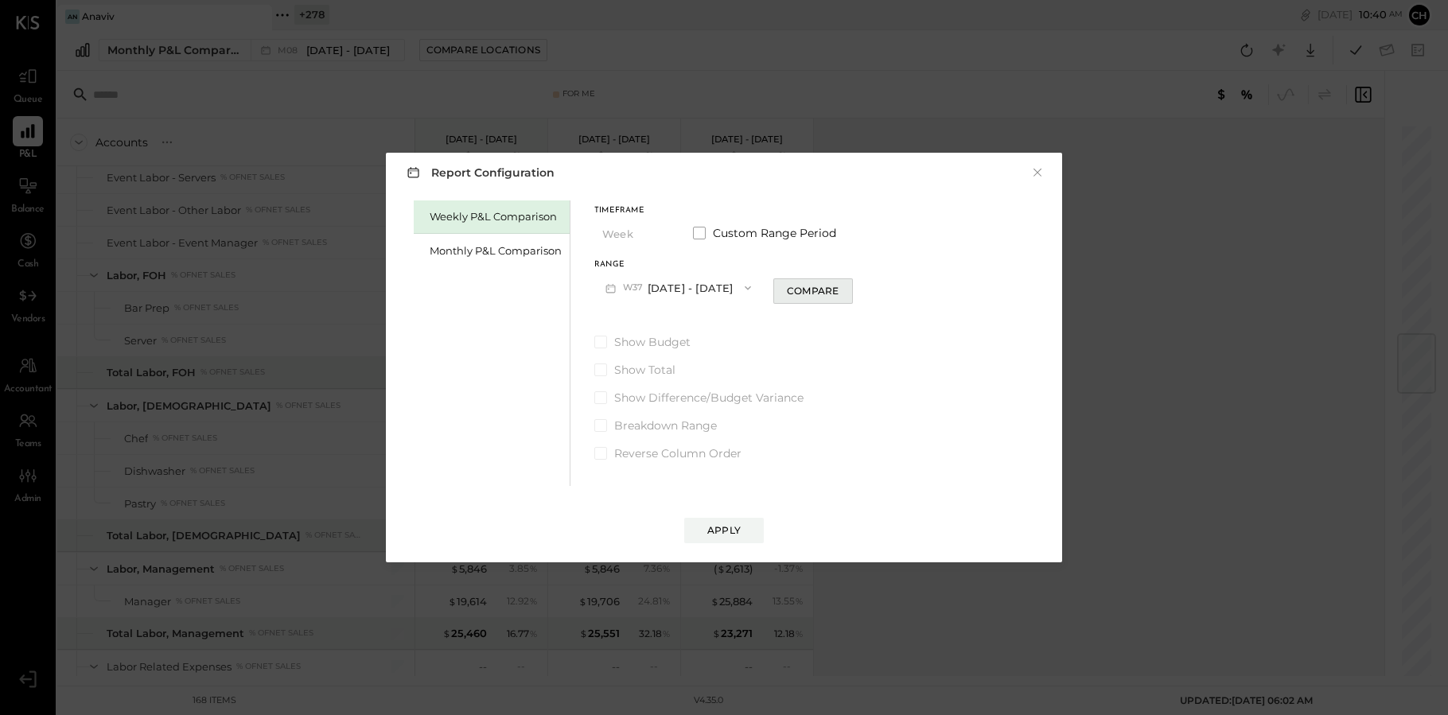
click at [811, 294] on div "Compare" at bounding box center [813, 291] width 52 height 14
click at [841, 289] on icon "button" at bounding box center [842, 288] width 10 height 10
type input "*"
click at [720, 527] on div "Apply" at bounding box center [723, 530] width 33 height 14
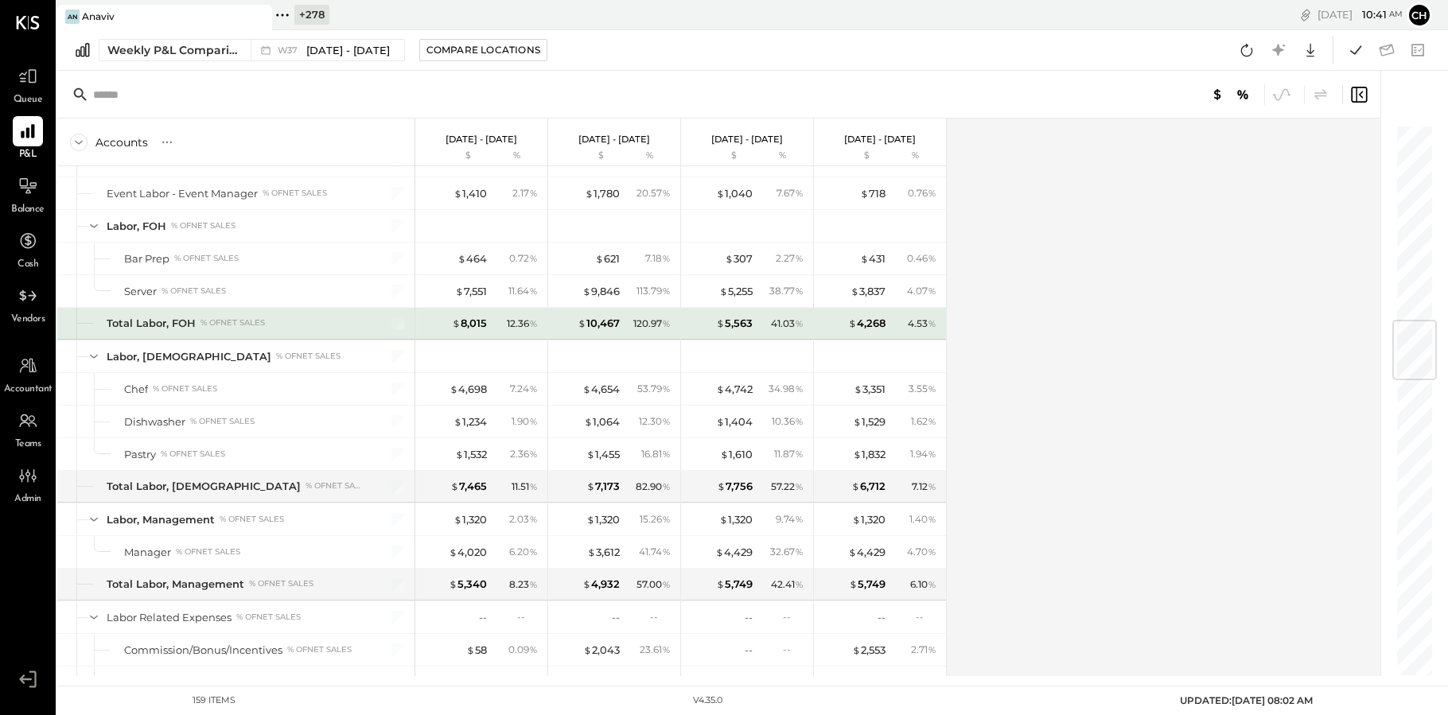
scroll to position [1640, 0]
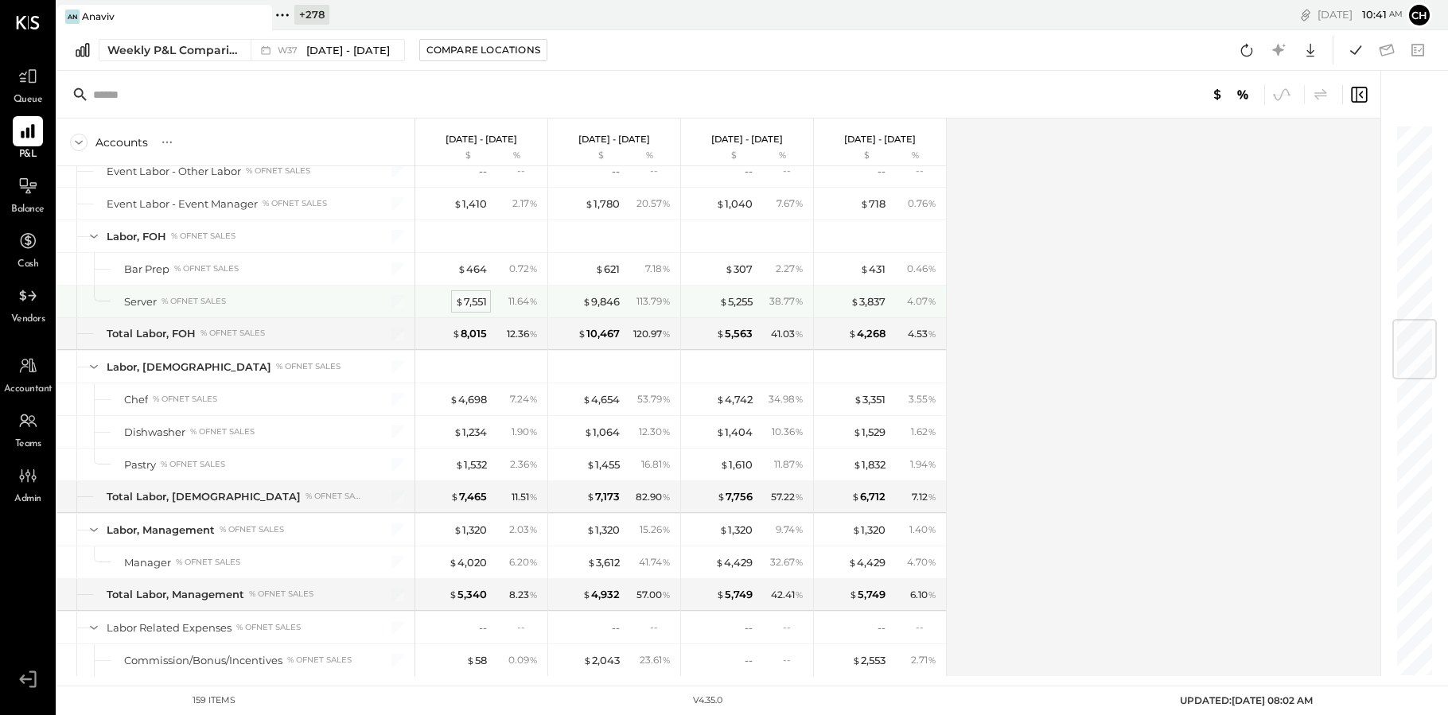
click at [465, 303] on div "$ 7,551" at bounding box center [471, 301] width 32 height 15
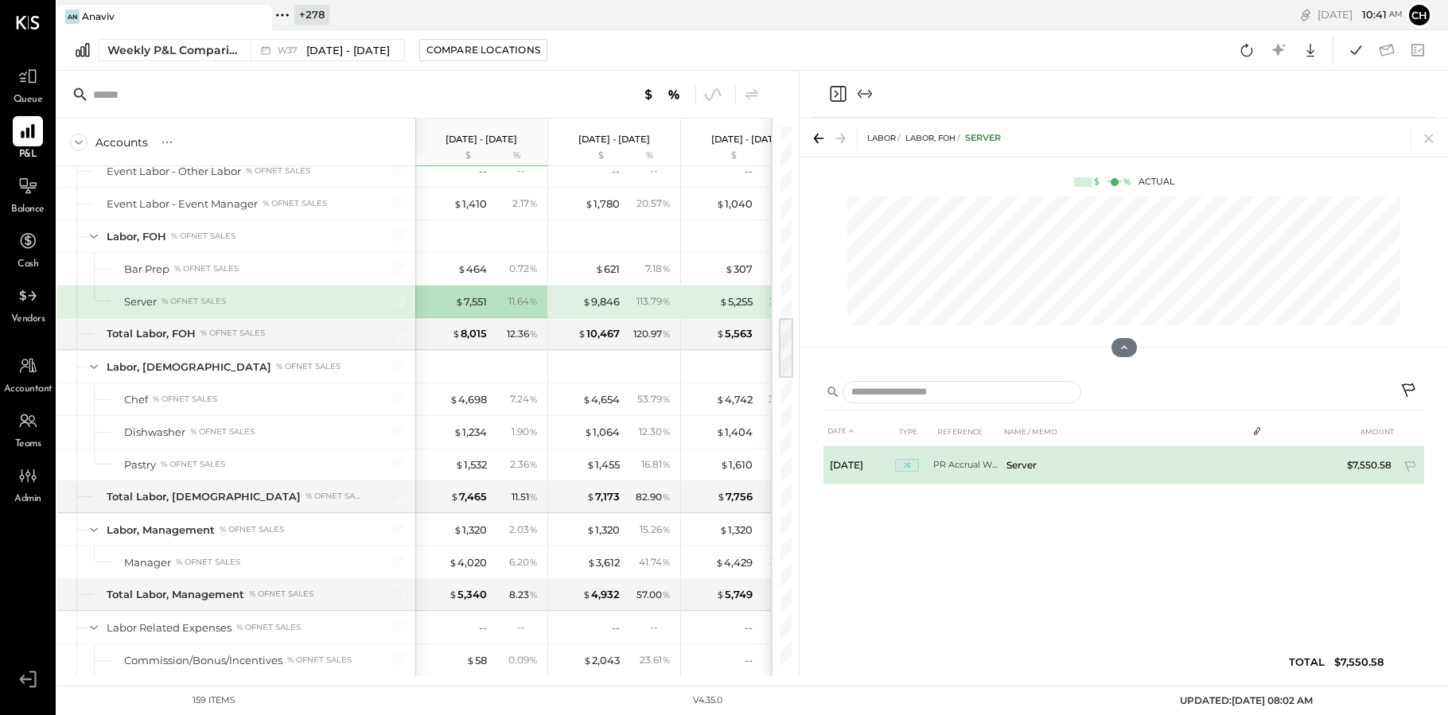
click at [1011, 467] on td "Server" at bounding box center [1123, 465] width 247 height 38
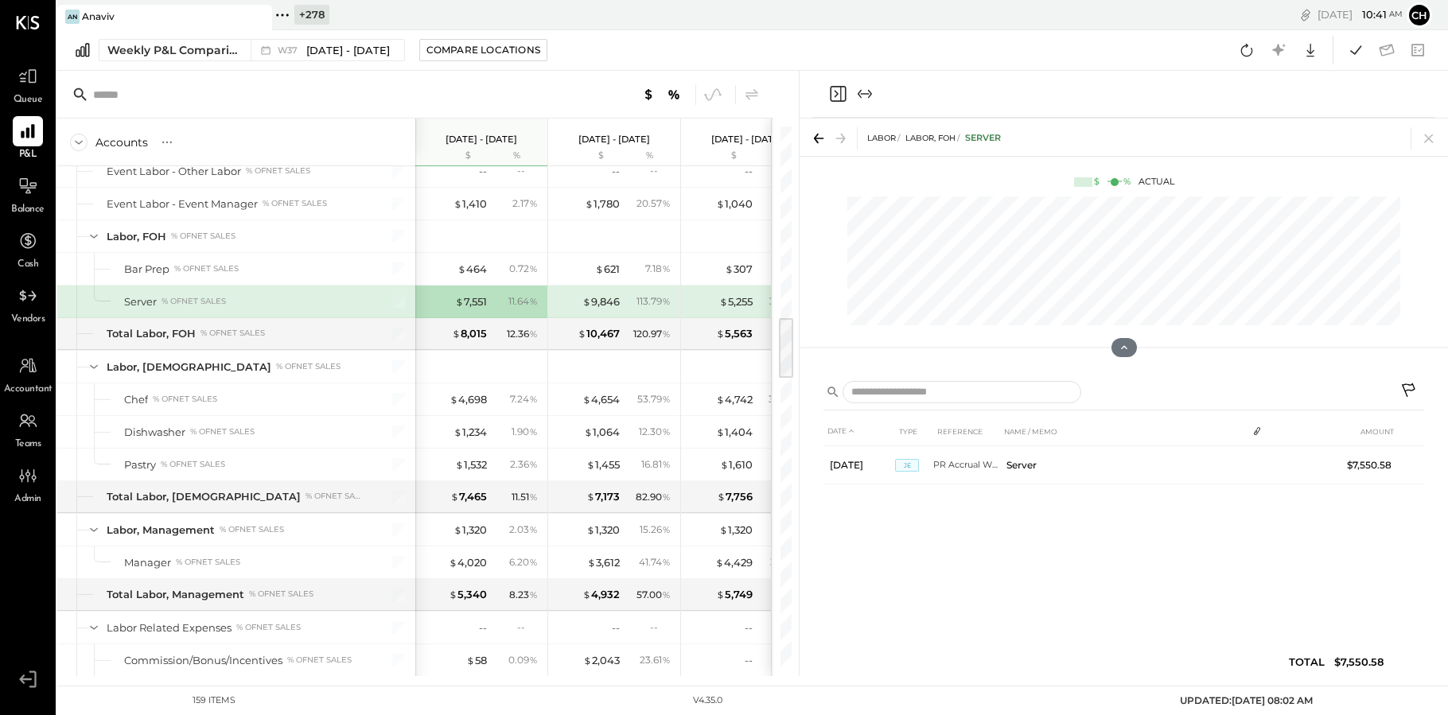
click at [835, 96] on icon "Close panel" at bounding box center [837, 94] width 4 height 7
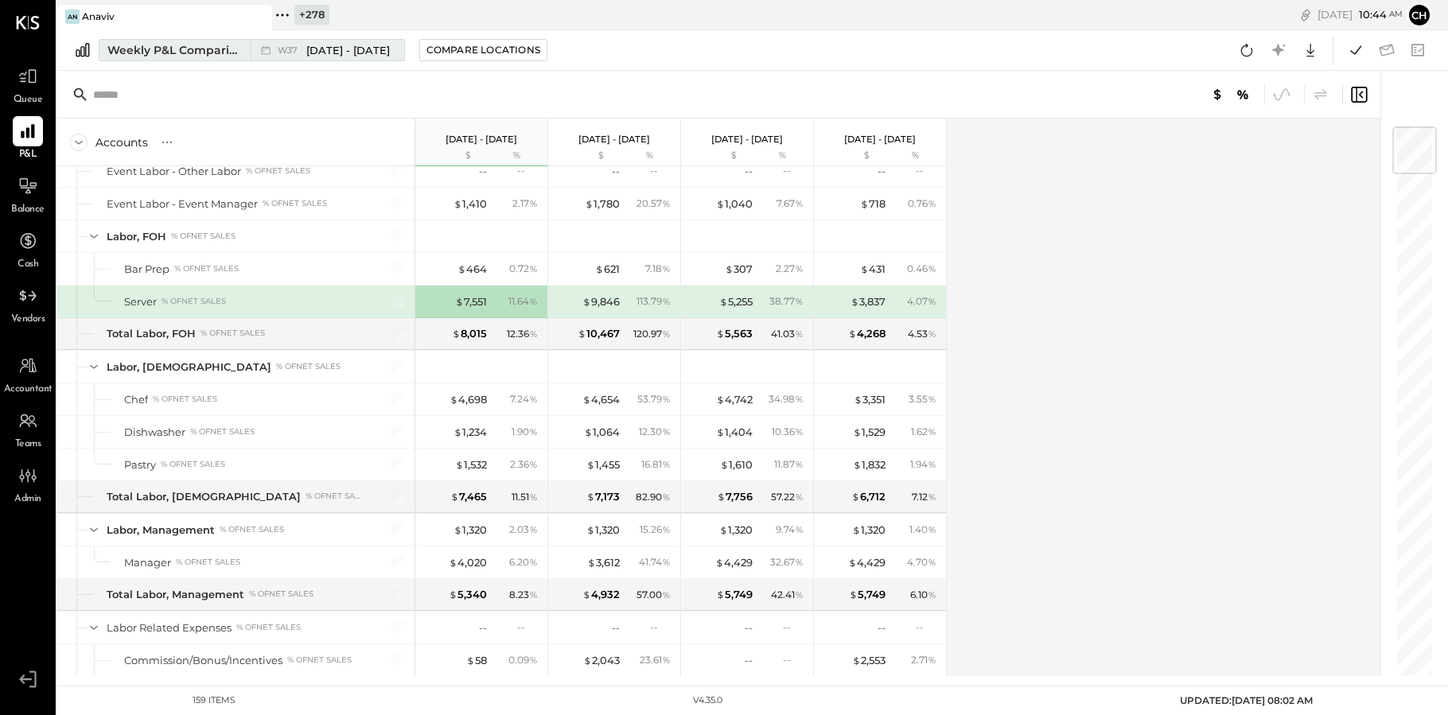
click at [195, 47] on div "Weekly P&L Comparison" at bounding box center [174, 50] width 134 height 16
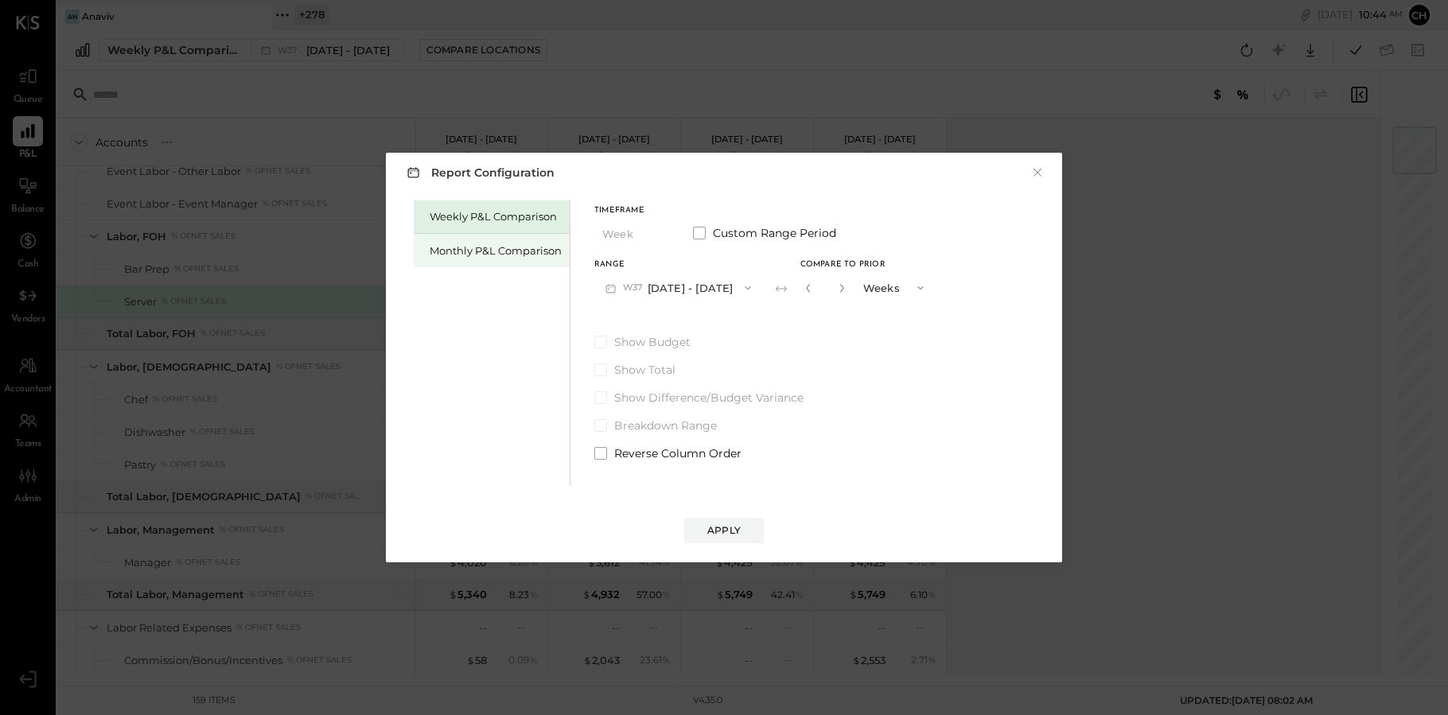
click at [509, 256] on div "Monthly P&L Comparison" at bounding box center [496, 250] width 132 height 15
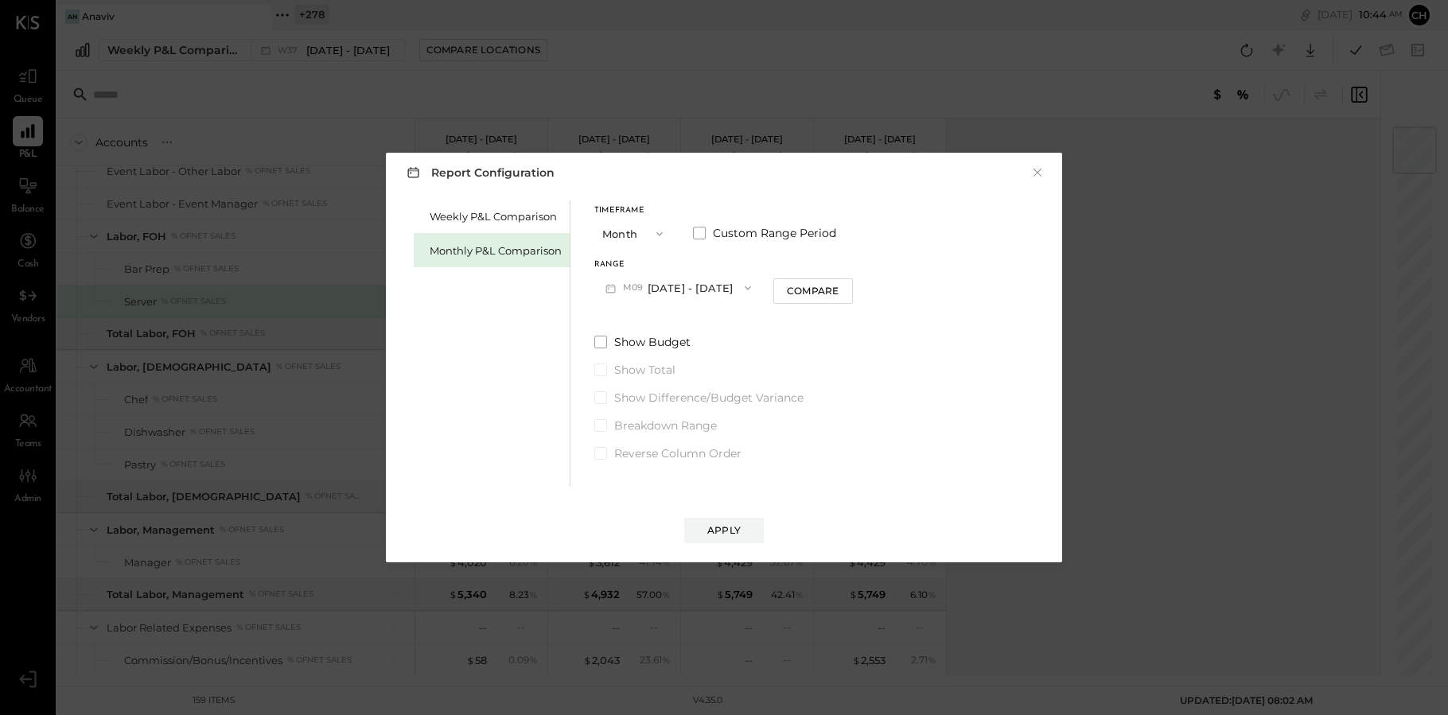
click at [697, 286] on button "M09 [DATE] - [DATE]" at bounding box center [678, 287] width 168 height 29
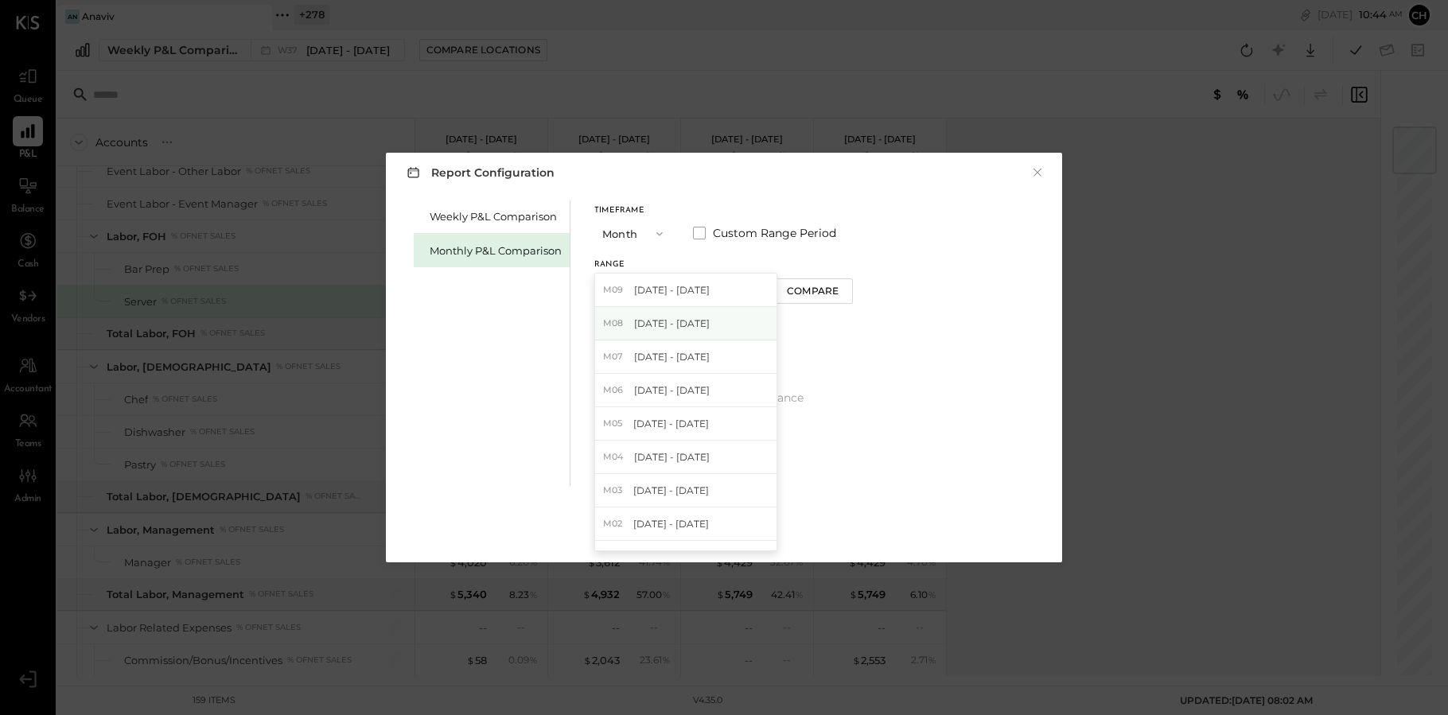
click at [699, 318] on span "[DATE] - [DATE]" at bounding box center [672, 324] width 76 height 14
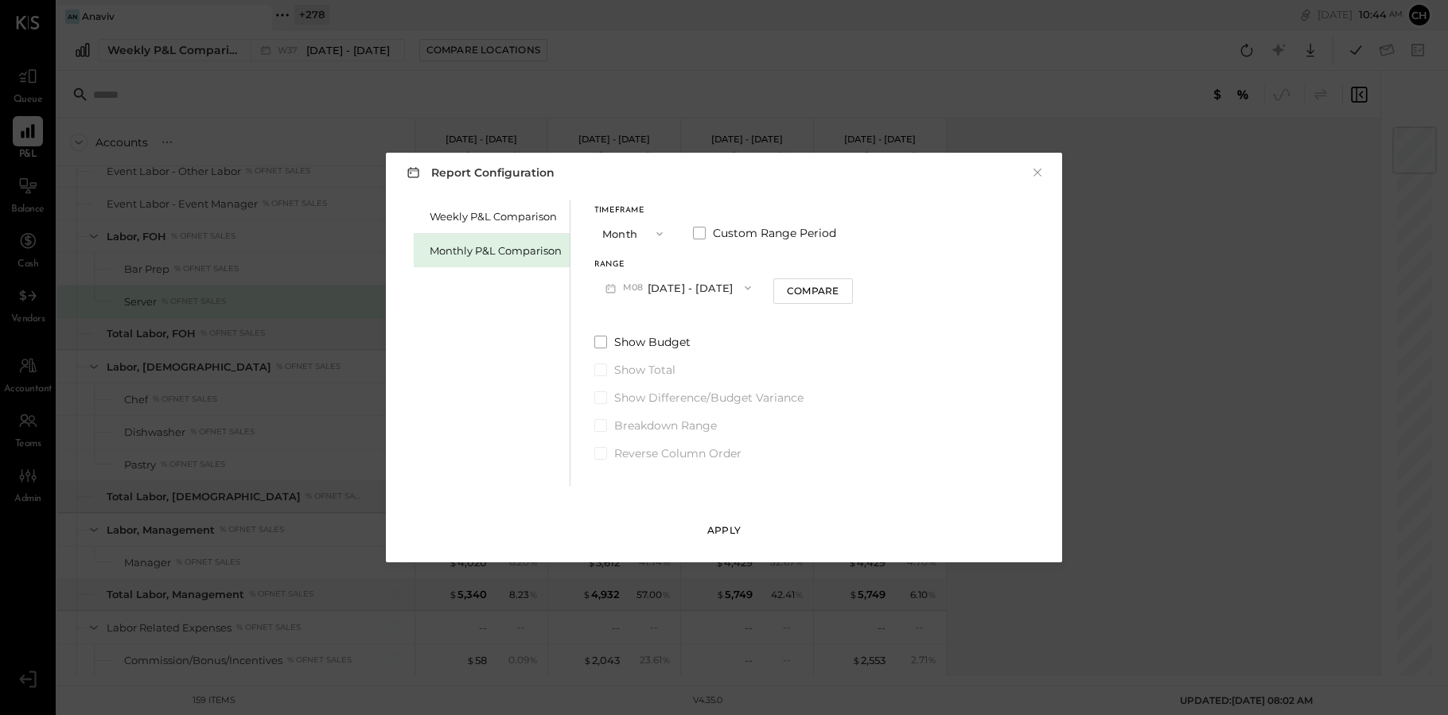
click at [734, 540] on button "Apply" at bounding box center [724, 530] width 80 height 25
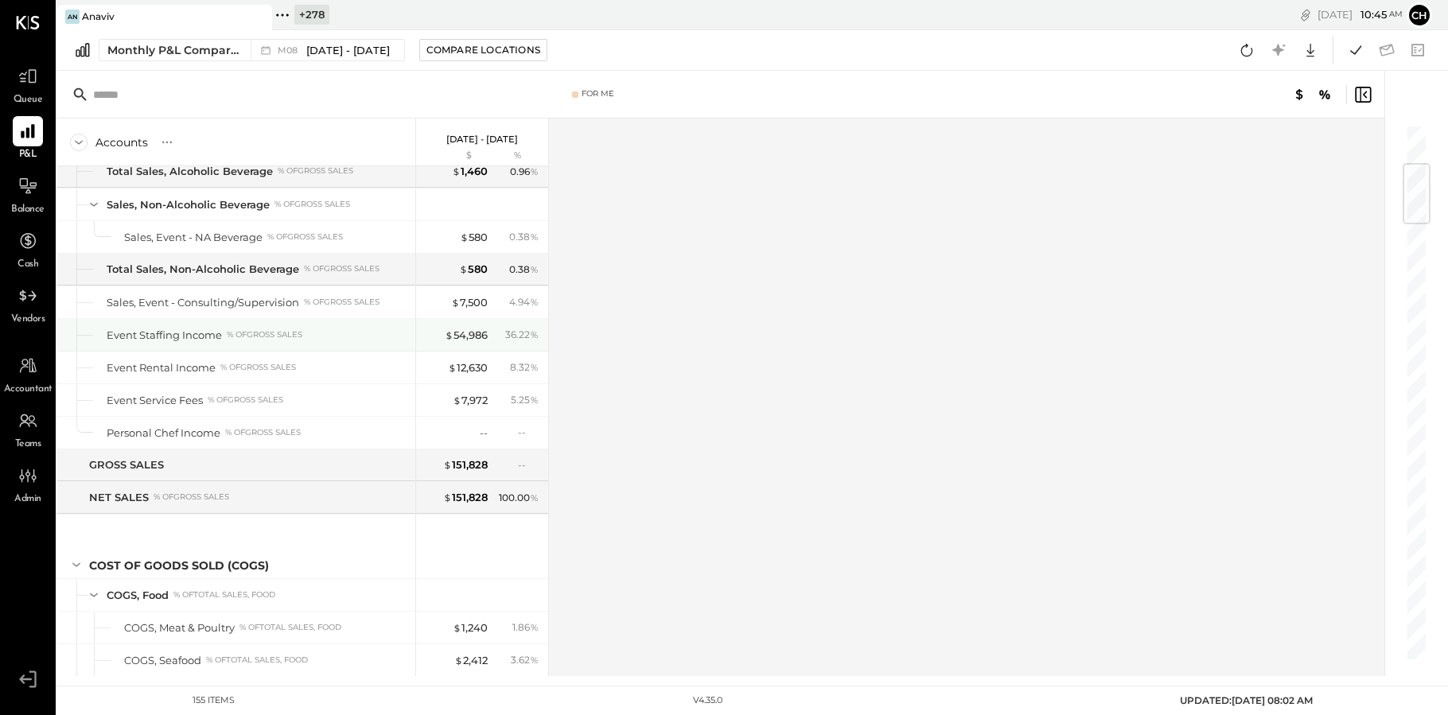
scroll to position [337, 0]
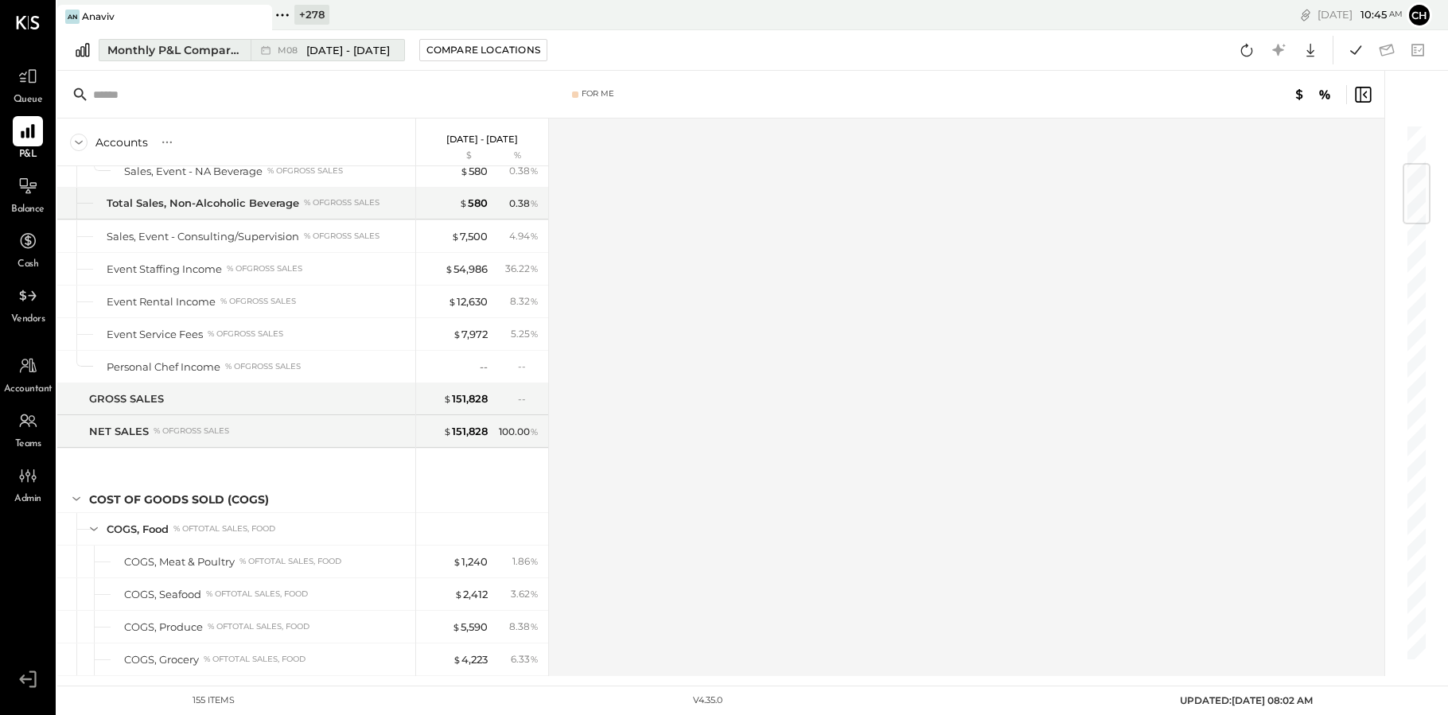
click at [220, 55] on div "Monthly P&L Comparison" at bounding box center [174, 50] width 134 height 16
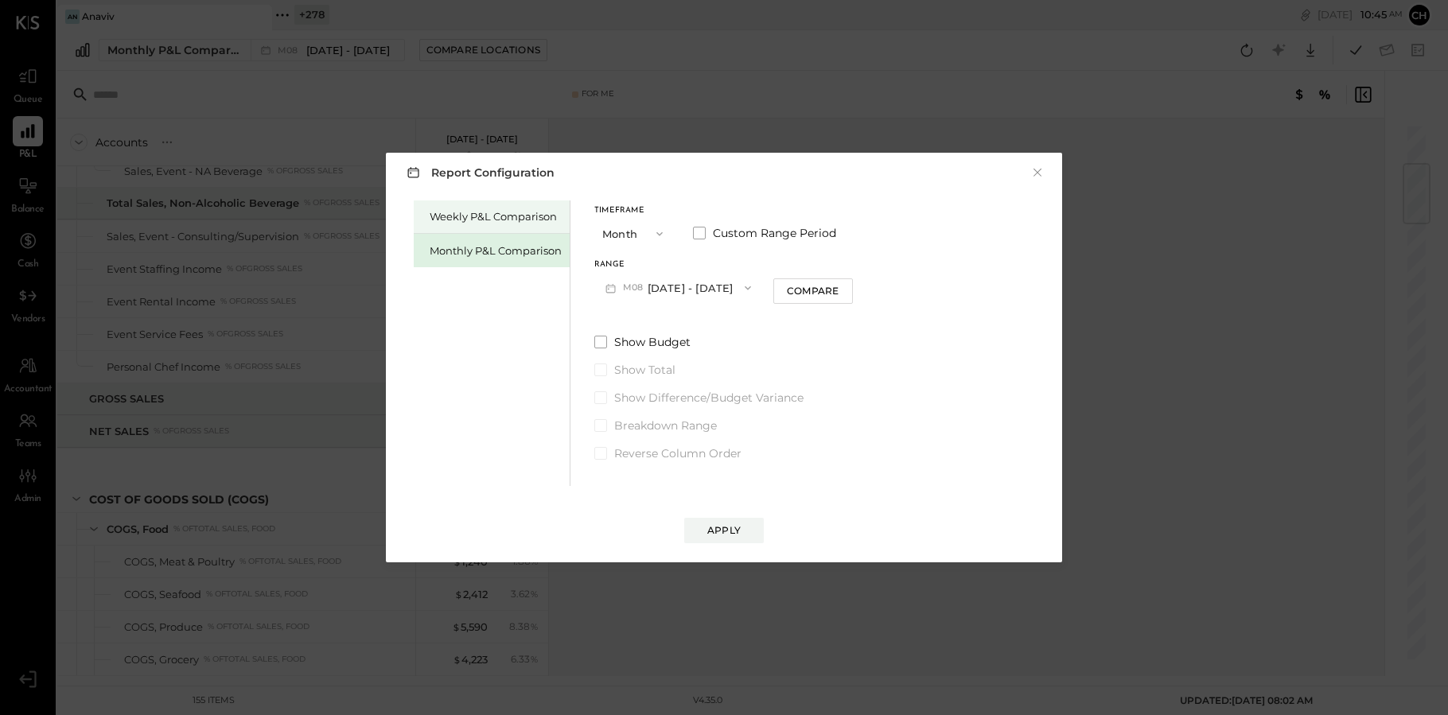
click at [533, 220] on div "Weekly P&L Comparison" at bounding box center [496, 216] width 132 height 15
click at [660, 269] on div "Range W38 [DATE] - [DATE]" at bounding box center [678, 281] width 168 height 41
click at [675, 282] on button "W38 [DATE] - [DATE]" at bounding box center [678, 287] width 168 height 29
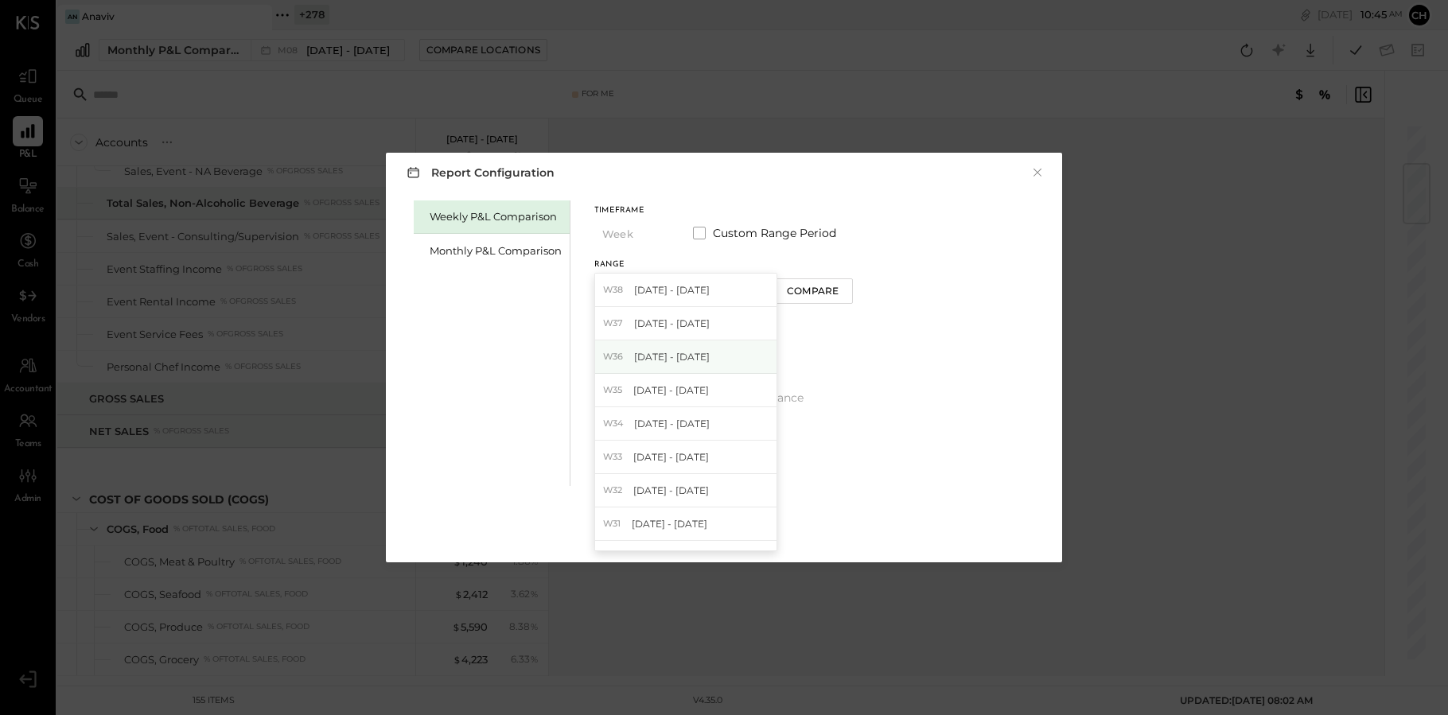
click at [679, 351] on span "[DATE] - [DATE]" at bounding box center [672, 357] width 76 height 14
click at [729, 530] on div "Apply" at bounding box center [723, 530] width 33 height 14
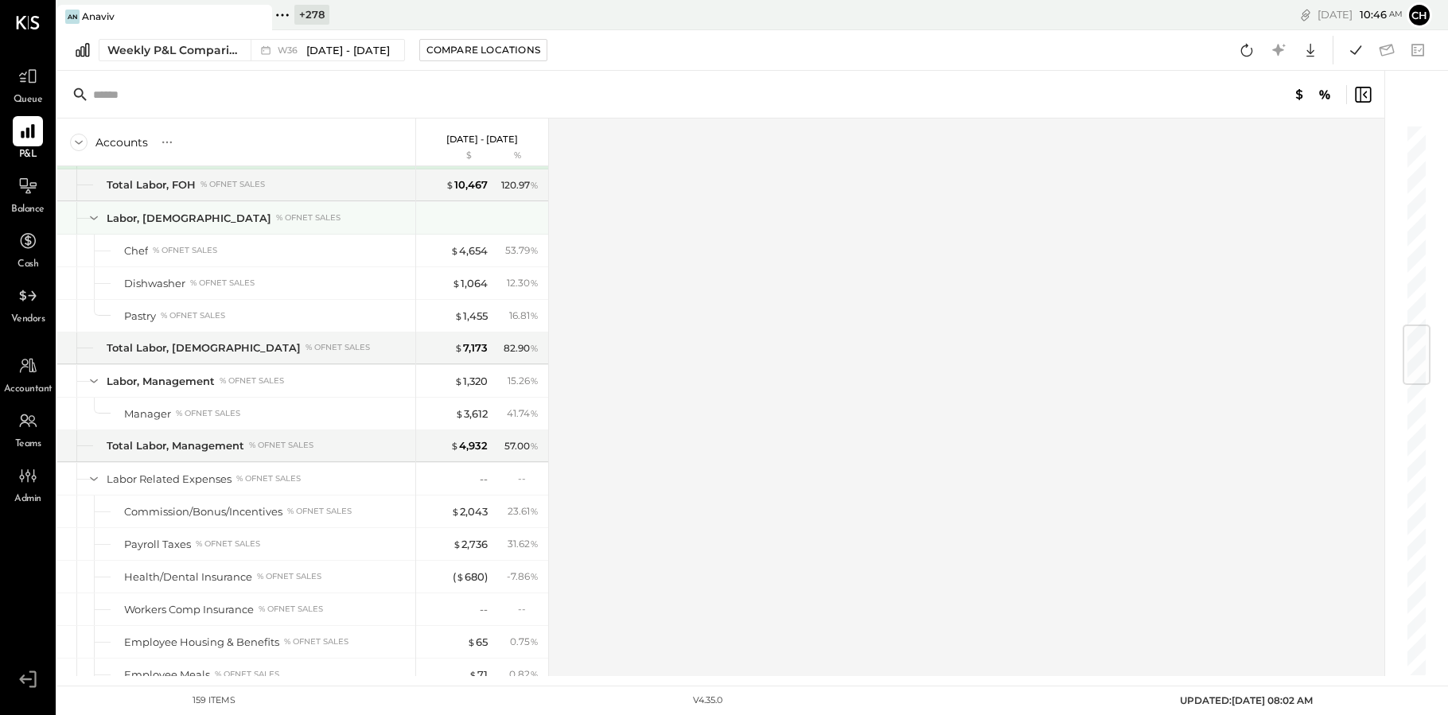
scroll to position [1687, 0]
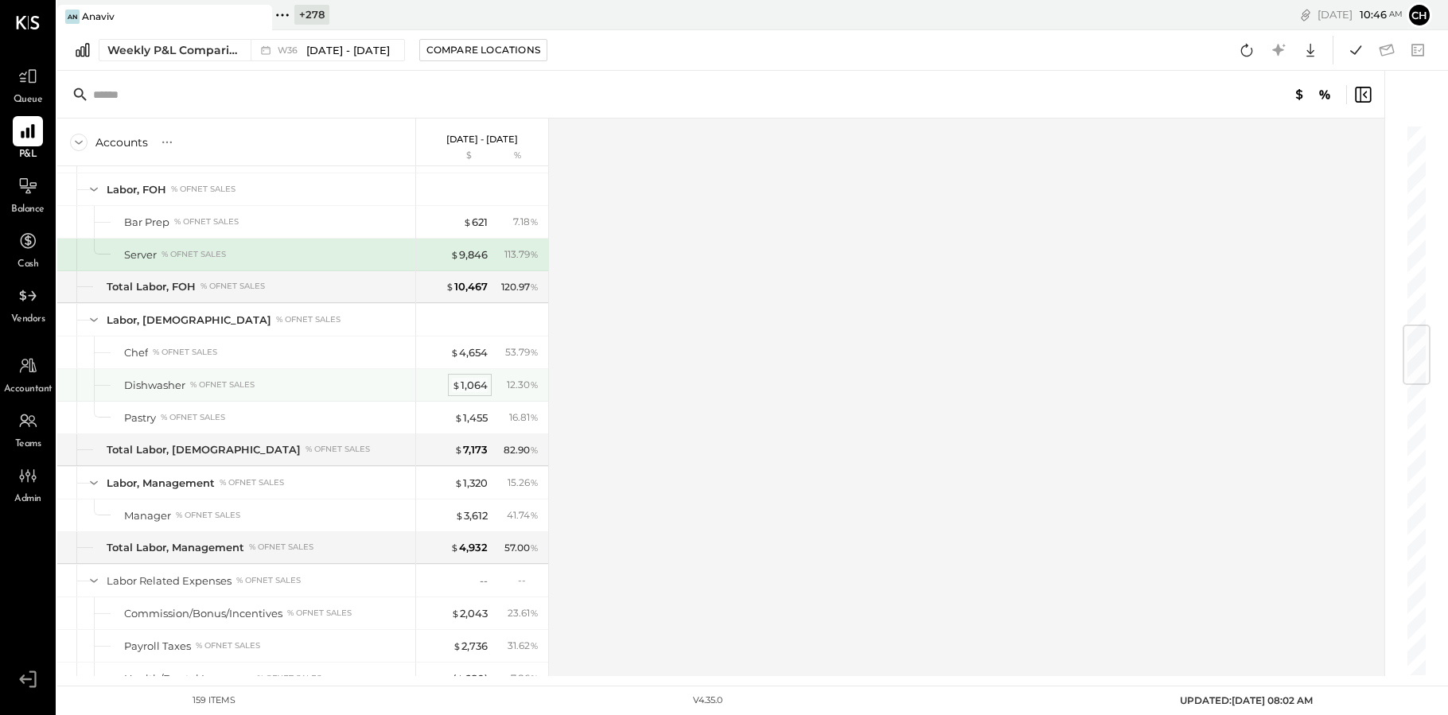
click at [481, 384] on div "$ 1,064" at bounding box center [470, 385] width 36 height 15
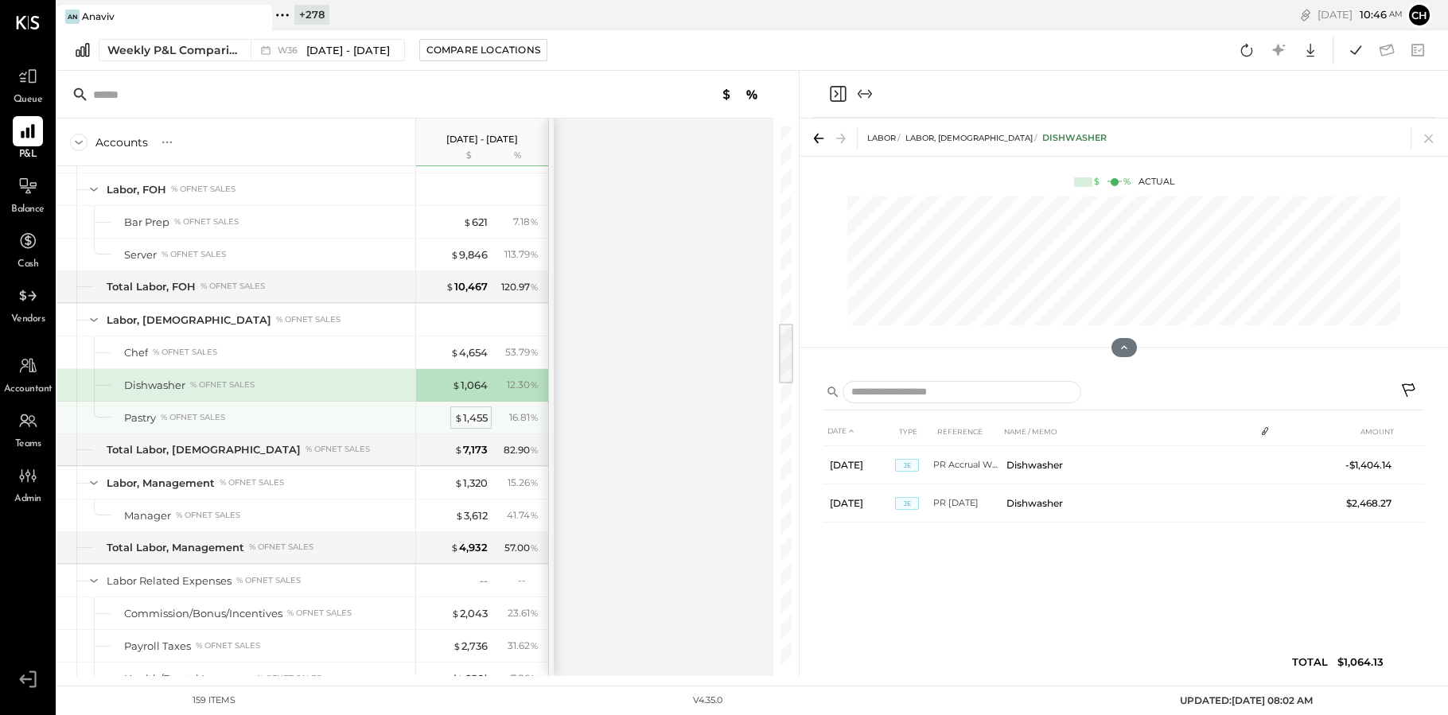
click at [471, 415] on div "$ 1,455" at bounding box center [470, 418] width 33 height 15
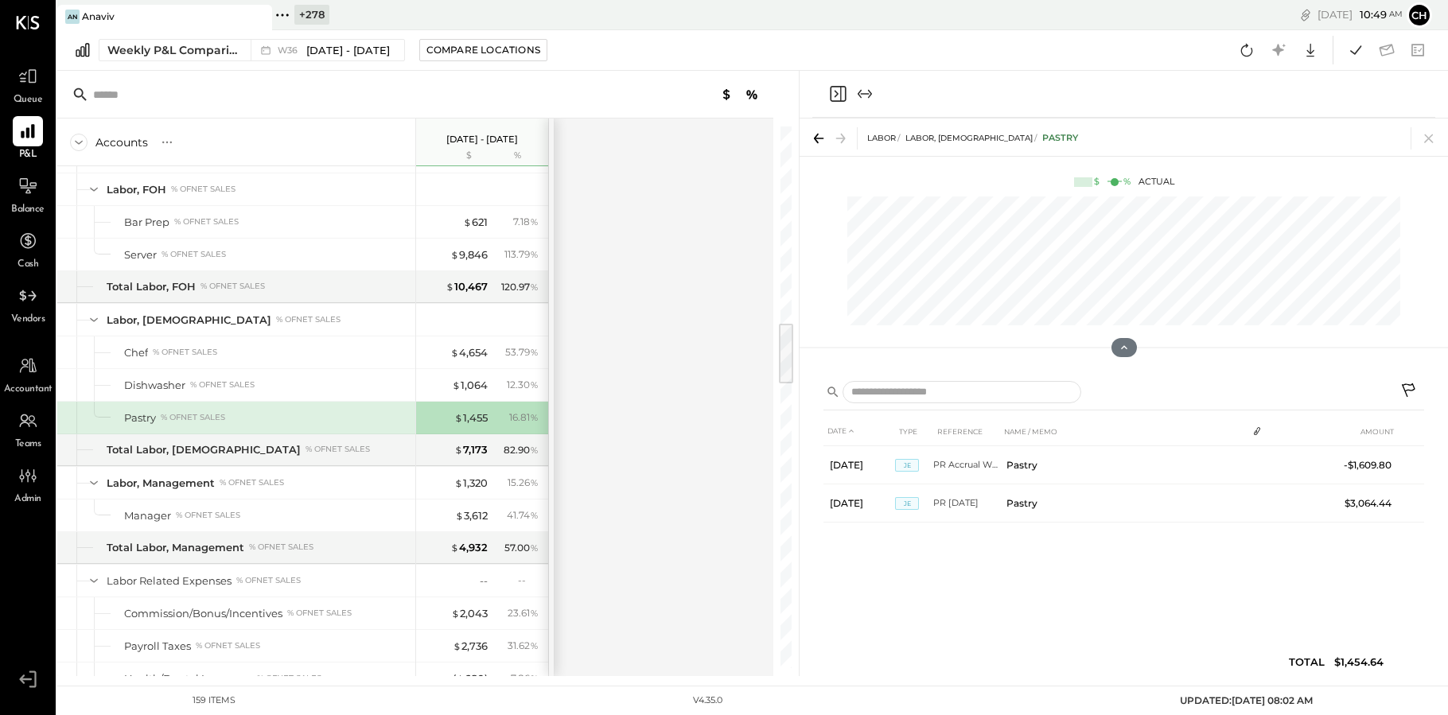
click at [838, 99] on icon "Close panel" at bounding box center [837, 93] width 19 height 19
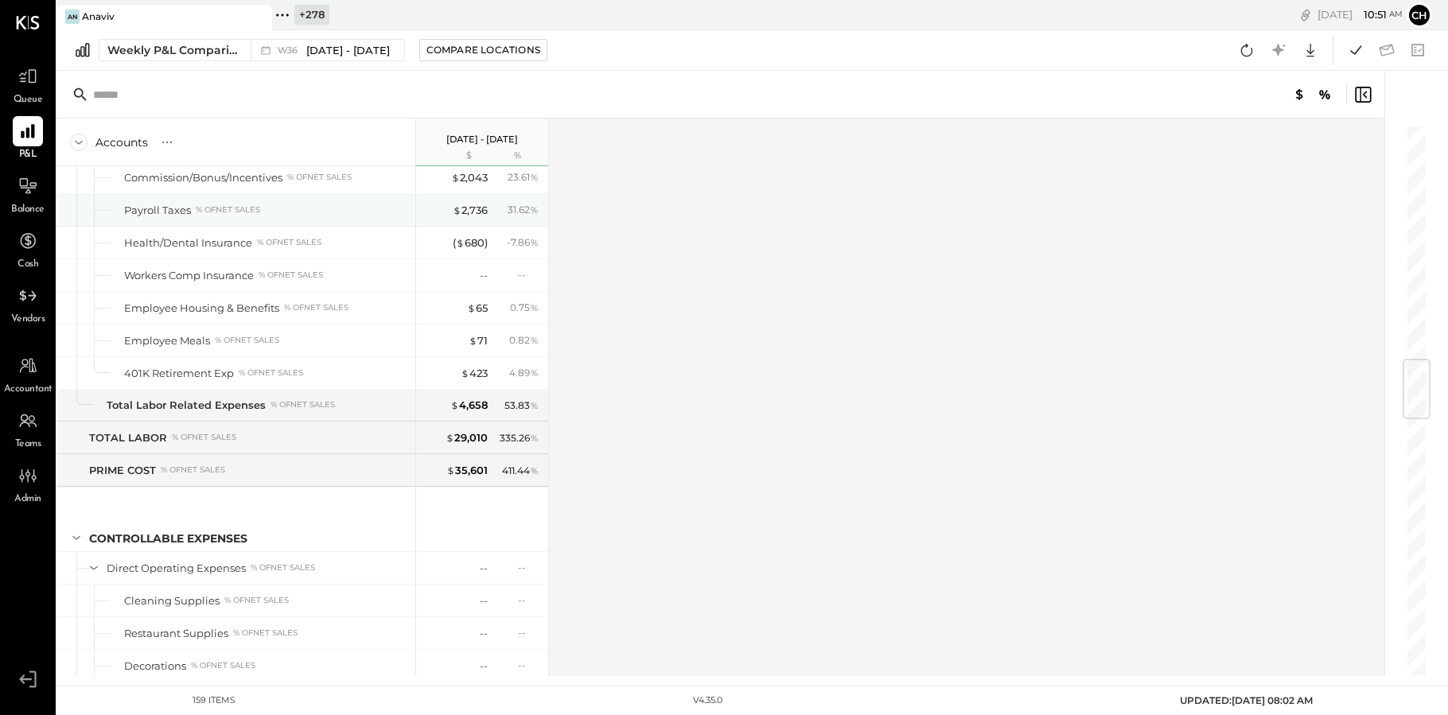
scroll to position [1972, 0]
